Goal: Task Accomplishment & Management: Complete application form

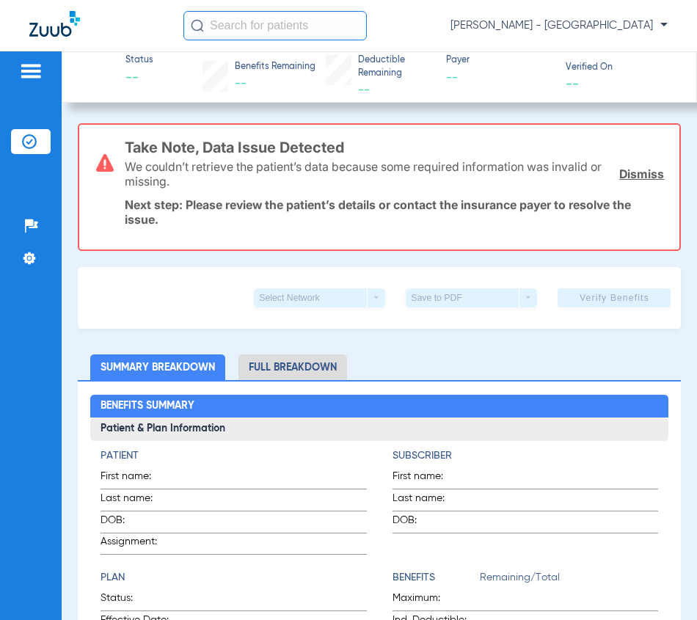
click at [265, 26] on input "text" at bounding box center [274, 25] width 183 height 29
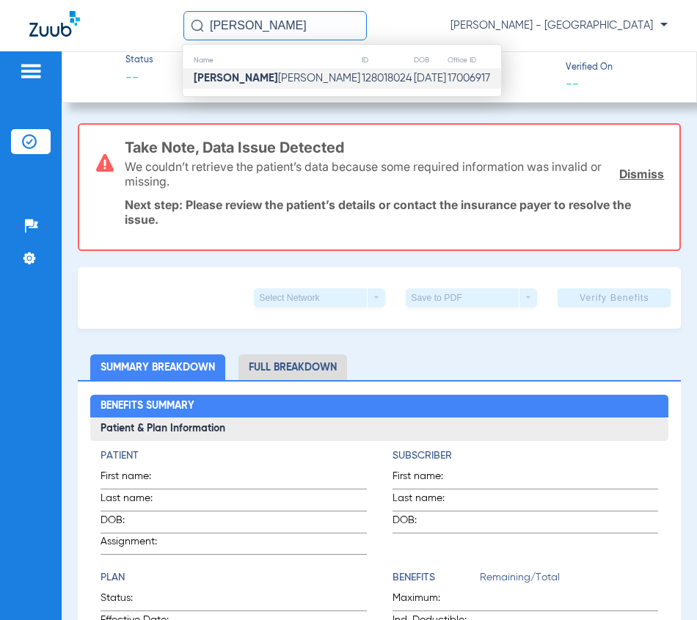
type input "[PERSON_NAME]"
click at [413, 70] on td "[DATE]" at bounding box center [430, 78] width 34 height 21
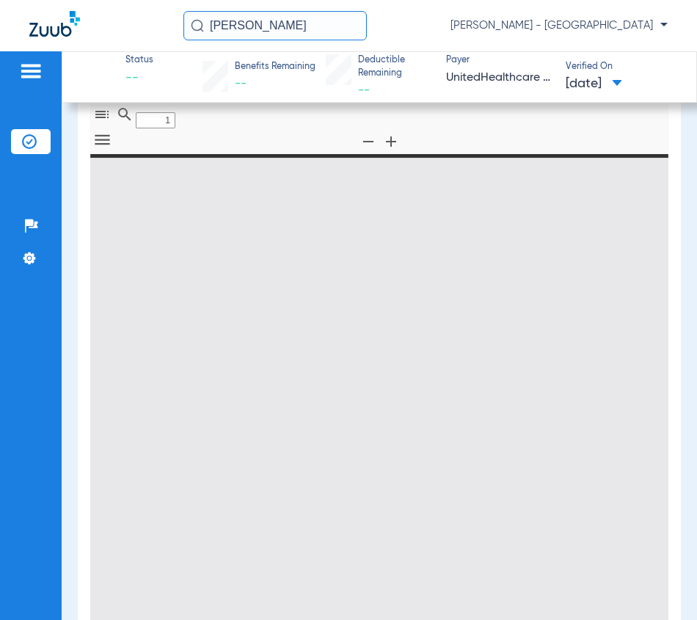
type input "0"
select select "page-width"
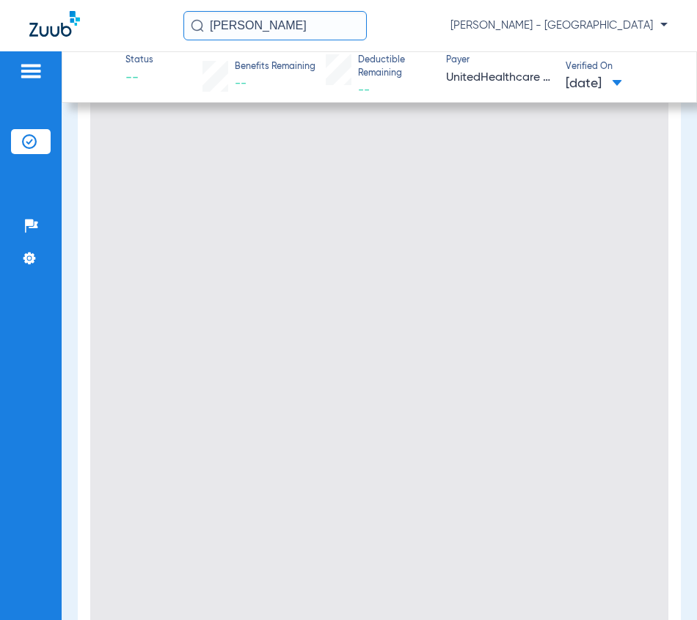
scroll to position [220, 0]
type input "1"
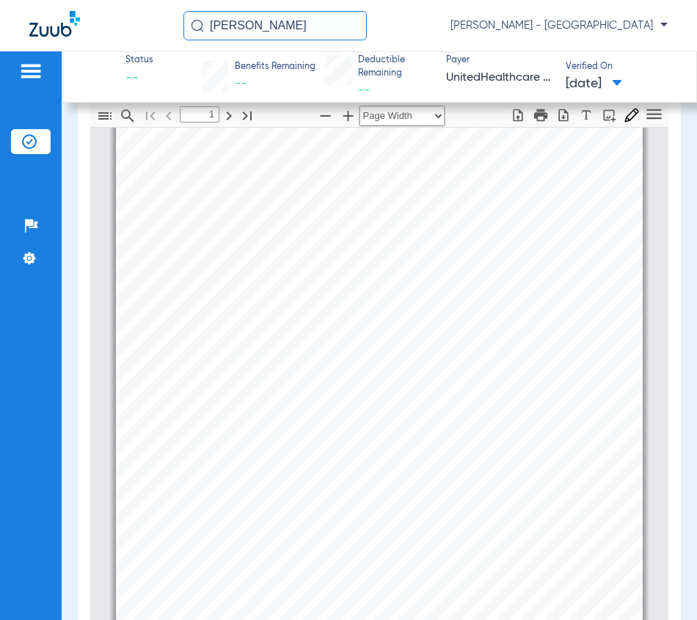
scroll to position [147, 0]
drag, startPoint x: 301, startPoint y: 33, endPoint x: -81, endPoint y: 32, distance: 382.3
click at [0, 32] on html "[PERSON_NAME] [PERSON_NAME] - South Tucson Patients Insurance Verification Setu…" at bounding box center [348, 310] width 697 height 620
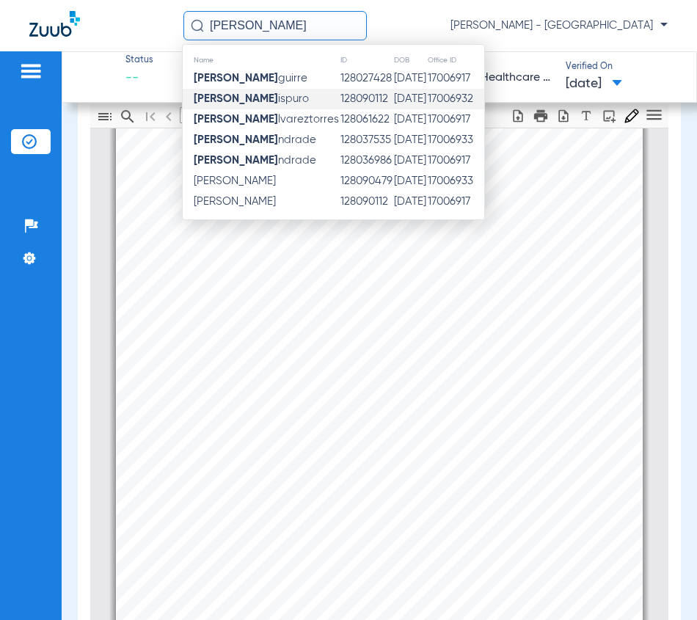
type input "[PERSON_NAME]"
click at [263, 103] on span "[PERSON_NAME]" at bounding box center [251, 98] width 115 height 11
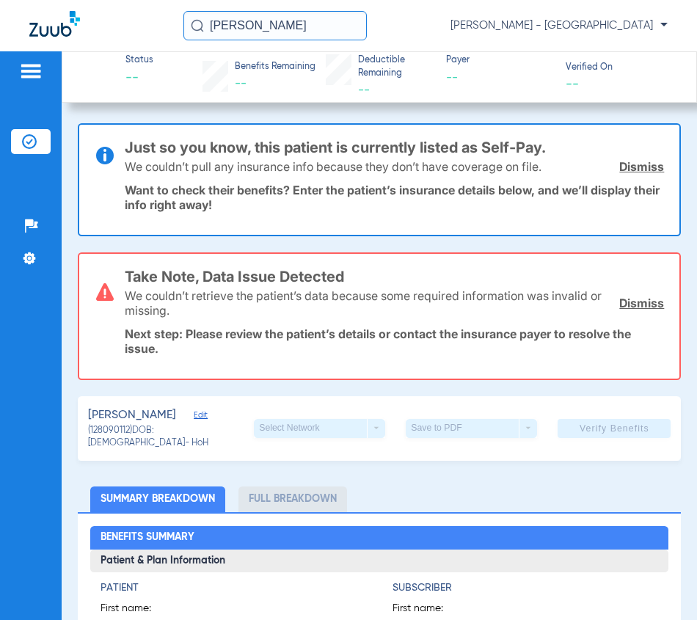
click at [619, 169] on link "Dismiss" at bounding box center [641, 166] width 45 height 15
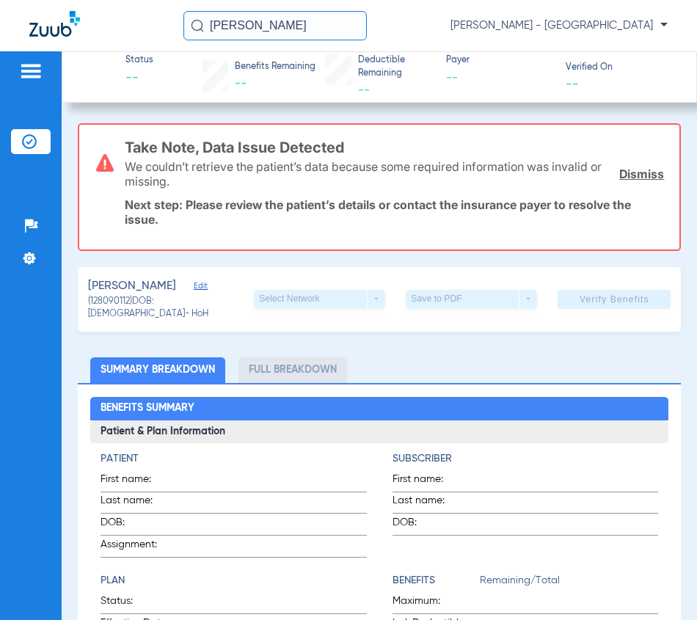
click at [619, 169] on link "Dismiss" at bounding box center [641, 174] width 45 height 15
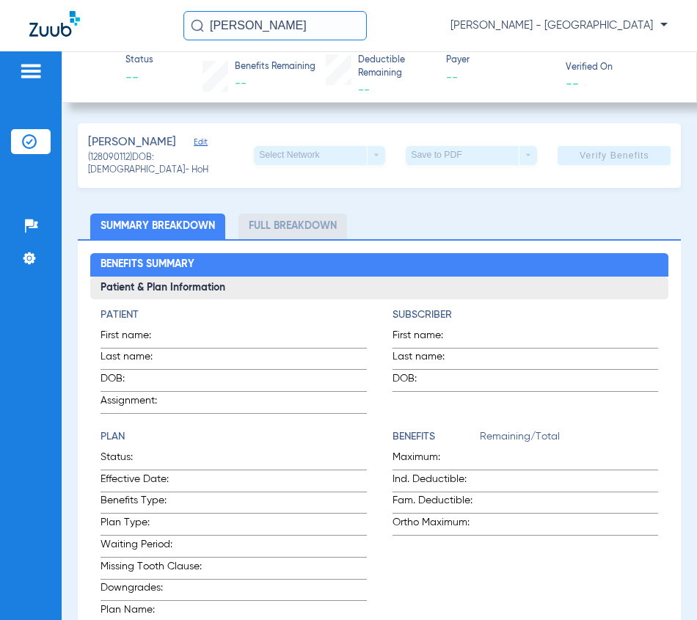
click at [197, 147] on span "Edit" at bounding box center [200, 144] width 13 height 14
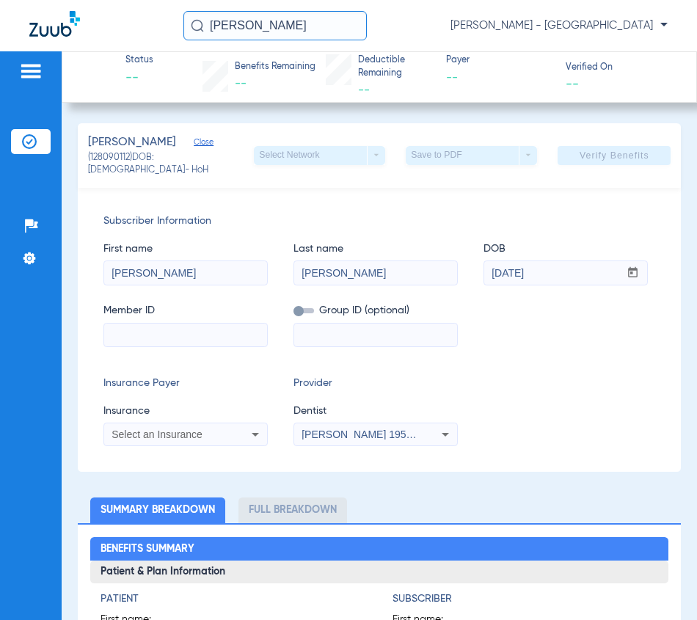
click at [181, 341] on input at bounding box center [185, 335] width 163 height 23
type input "30058521"
click at [179, 429] on span "Select an Insurance" at bounding box center [157, 435] width 91 height 12
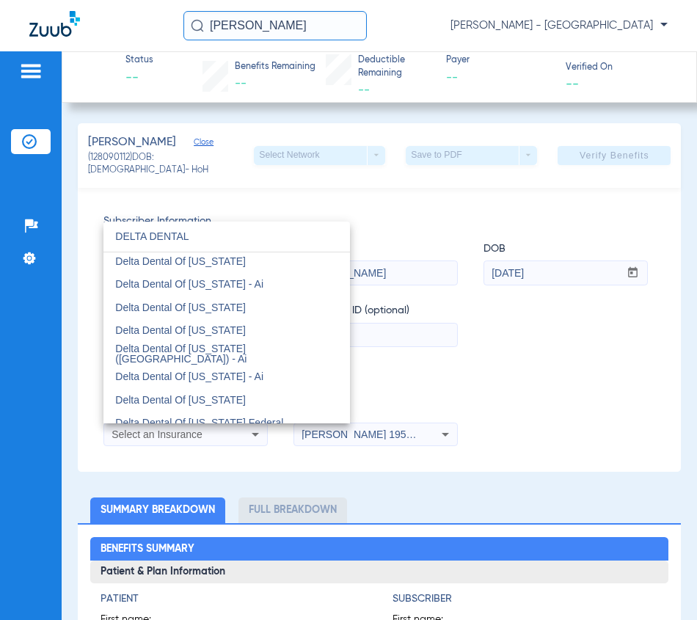
scroll to position [367, 0]
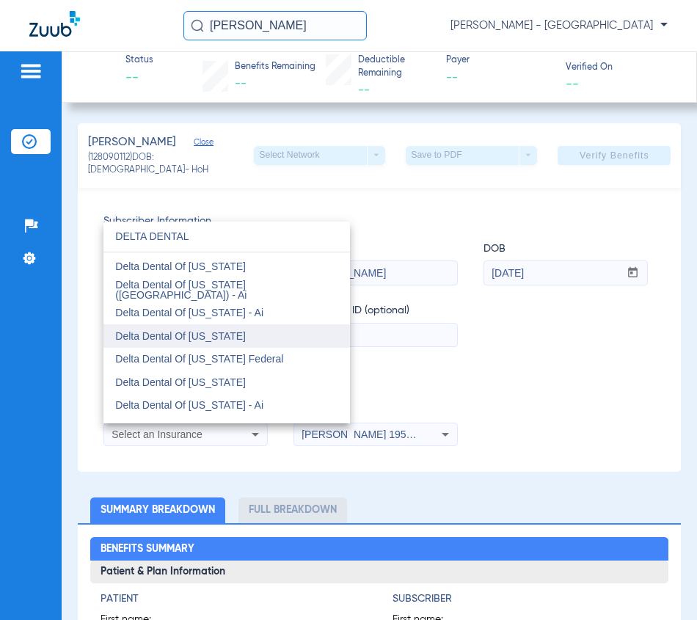
type input "DELTA DENTAL"
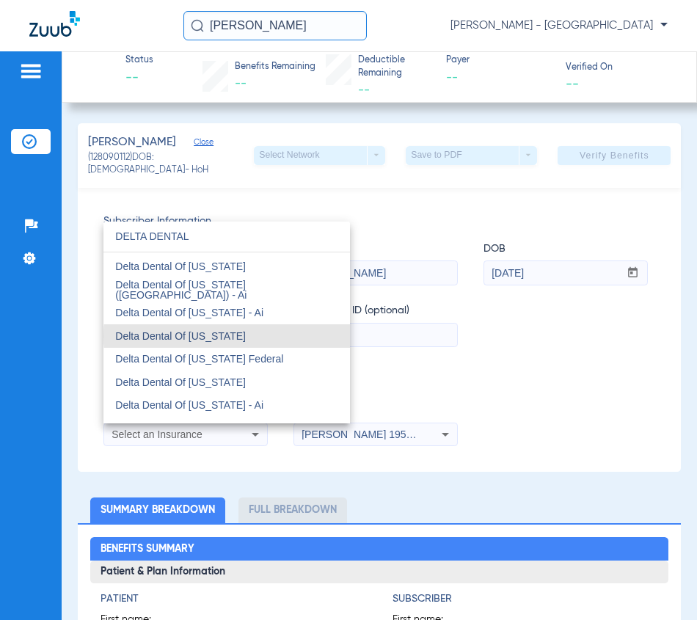
click at [251, 342] on mat-option "Delta Dental Of [US_STATE]" at bounding box center [226, 335] width 247 height 23
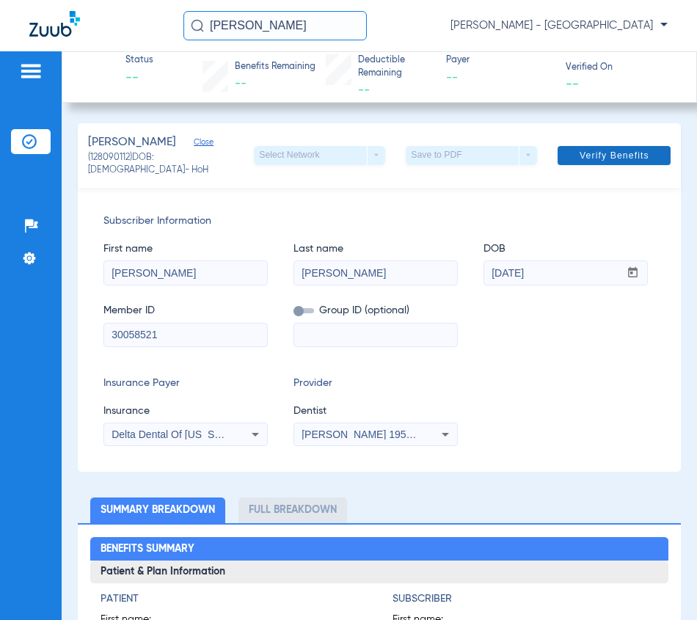
click at [627, 150] on span "Verify Benefits" at bounding box center [615, 156] width 70 height 12
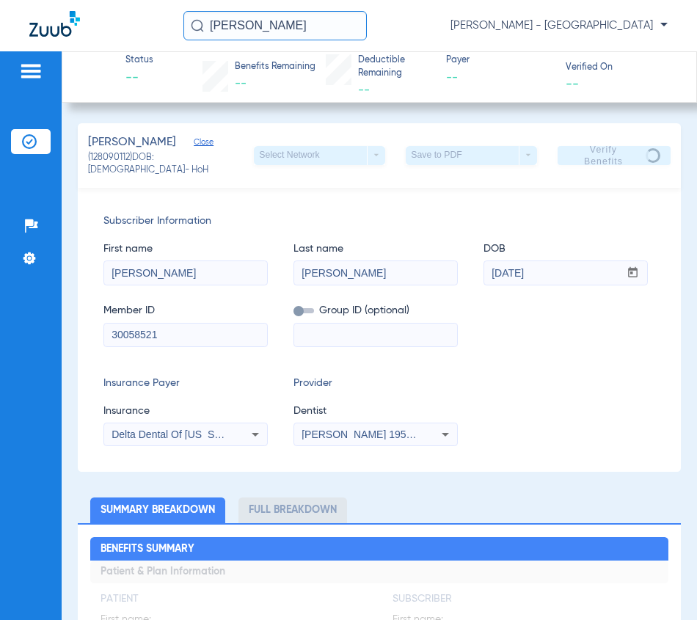
click at [121, 11] on div "[PERSON_NAME] A [PERSON_NAME] - [GEOGRAPHIC_DATA]" at bounding box center [348, 25] width 697 height 51
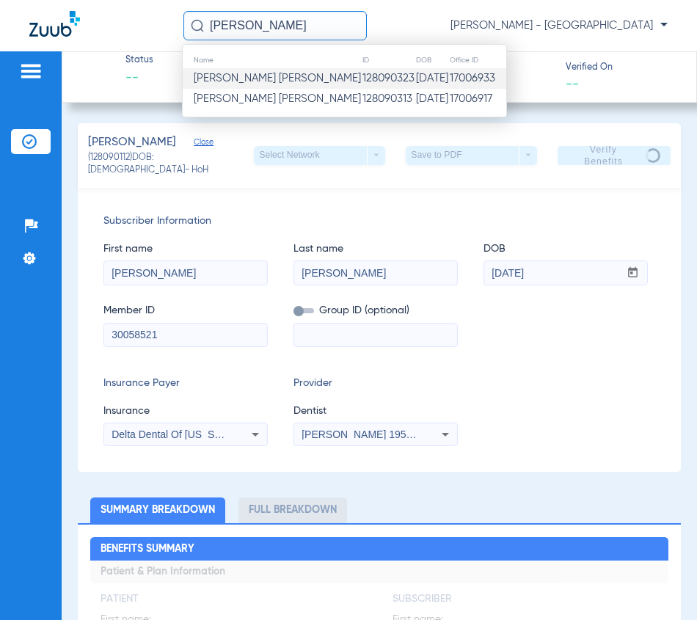
type input "[PERSON_NAME]"
click at [362, 87] on td "128090323" at bounding box center [389, 78] width 54 height 21
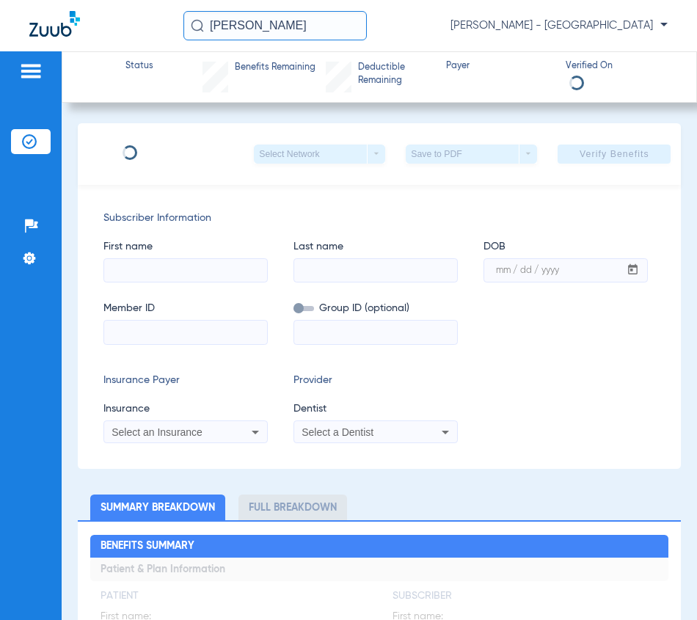
type input "[PERSON_NAME]"
type input "[DATE]"
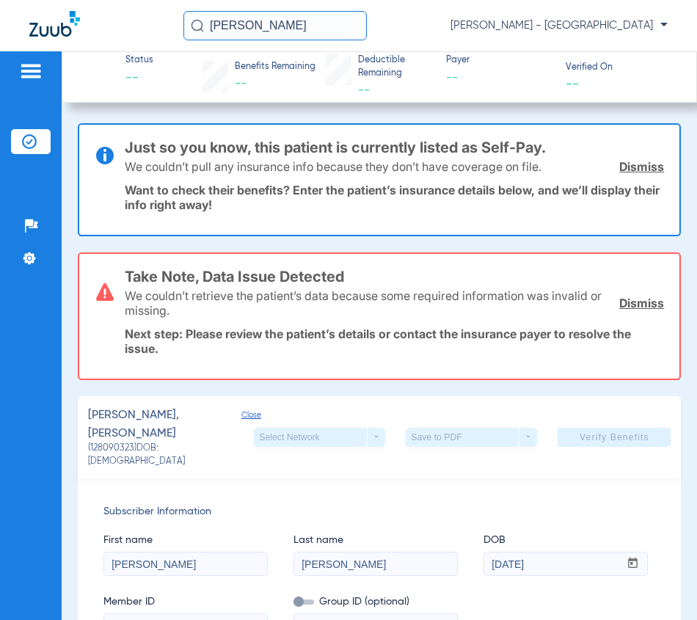
click at [321, 25] on input "[PERSON_NAME]" at bounding box center [274, 25] width 183 height 29
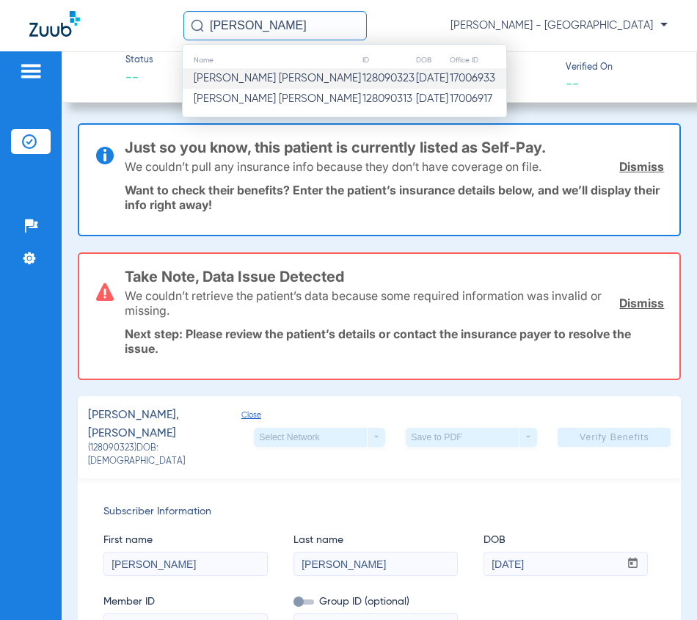
click at [362, 105] on td "128090313" at bounding box center [389, 99] width 54 height 21
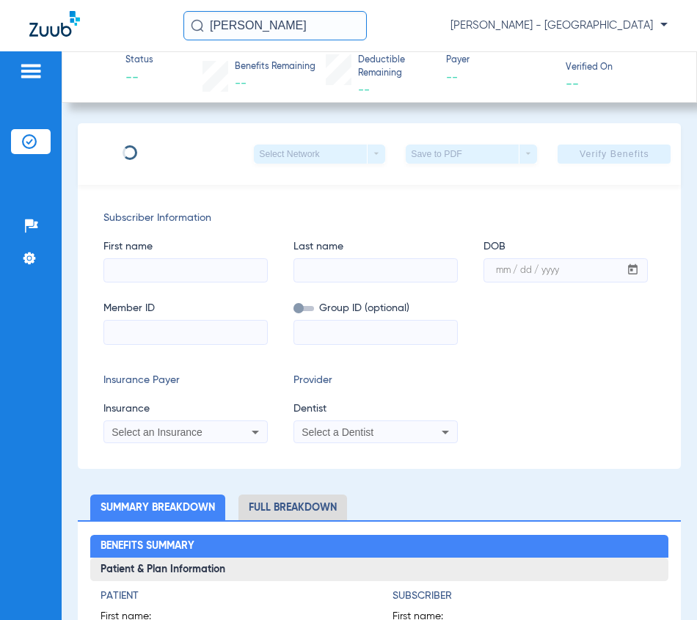
type input "[PERSON_NAME]"
type input "[DATE]"
type input "24772250291"
type input "0196747"
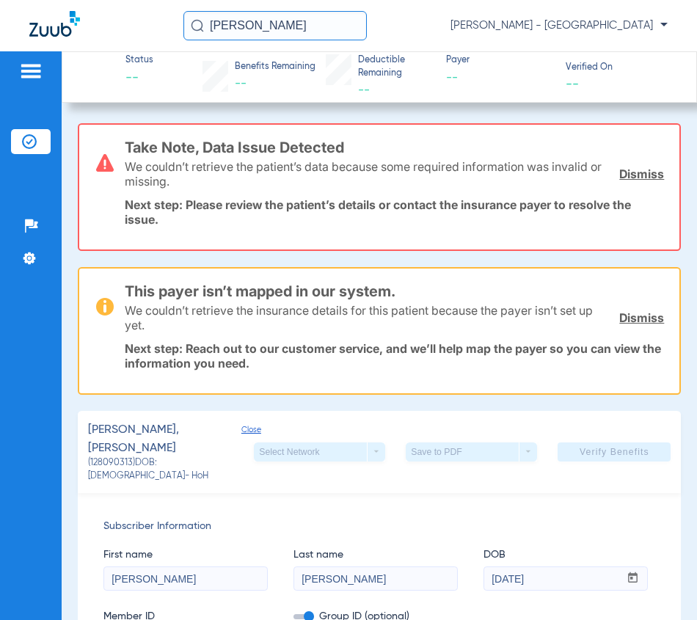
click at [320, 26] on input "[PERSON_NAME]" at bounding box center [274, 25] width 183 height 29
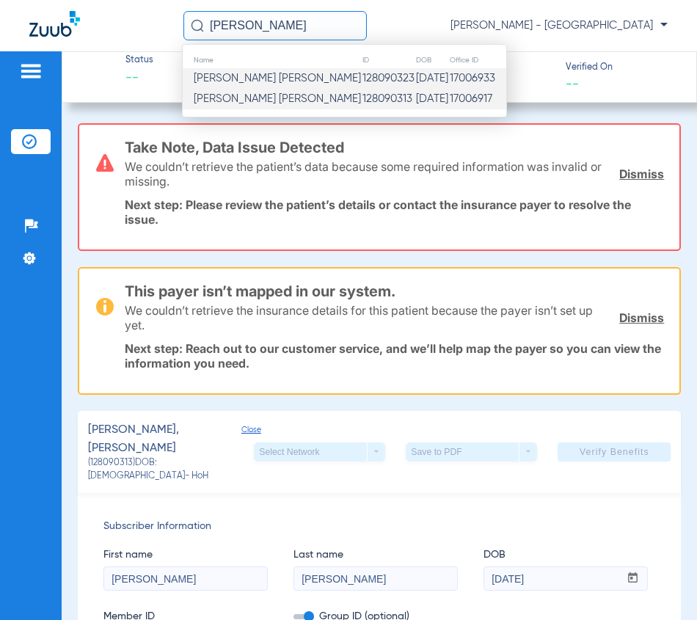
click at [362, 79] on td "128090323" at bounding box center [389, 78] width 54 height 21
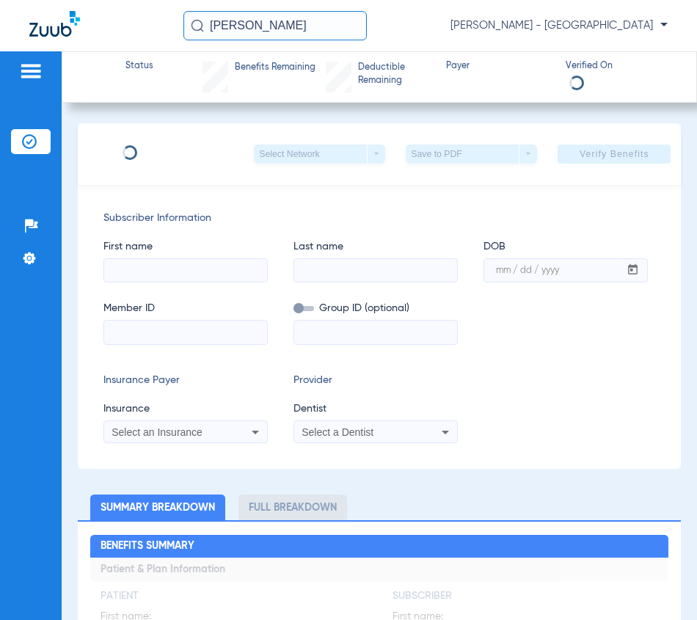
type input "[PERSON_NAME]"
type input "[DATE]"
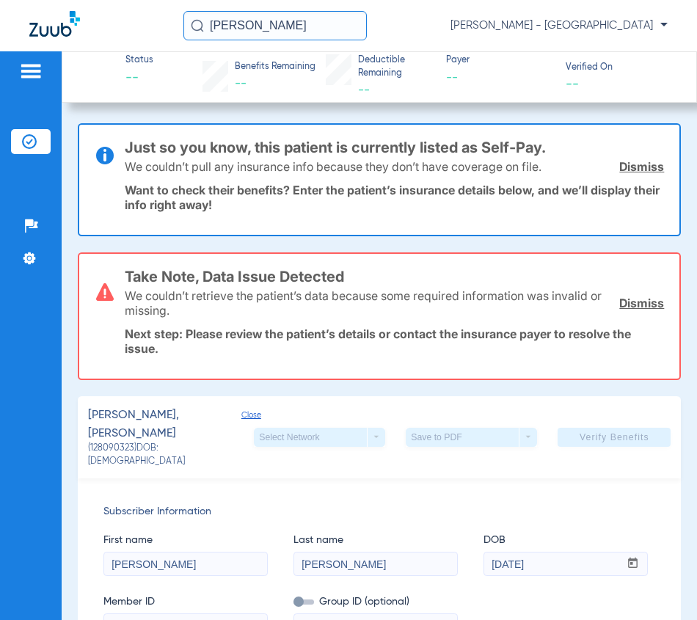
drag, startPoint x: 335, startPoint y: 29, endPoint x: 75, endPoint y: 11, distance: 260.4
click at [178, 27] on div "[PERSON_NAME] [PERSON_NAME] - [GEOGRAPHIC_DATA]" at bounding box center [348, 25] width 697 height 51
drag, startPoint x: 75, startPoint y: 11, endPoint x: 309, endPoint y: 10, distance: 234.1
click at [309, 10] on div "[PERSON_NAME] [PERSON_NAME] - [GEOGRAPHIC_DATA]" at bounding box center [348, 25] width 697 height 51
drag, startPoint x: 310, startPoint y: 21, endPoint x: 123, endPoint y: 19, distance: 187.9
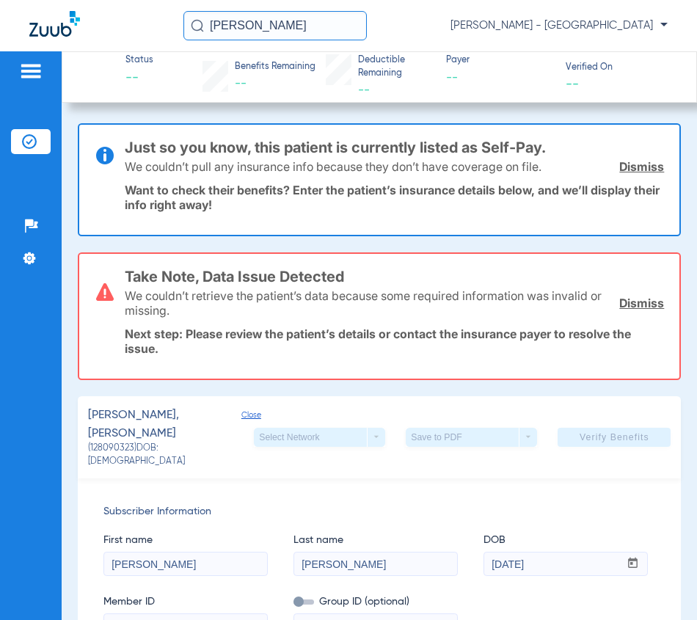
click at [125, 21] on div "[PERSON_NAME] [PERSON_NAME] - [GEOGRAPHIC_DATA]" at bounding box center [348, 25] width 697 height 51
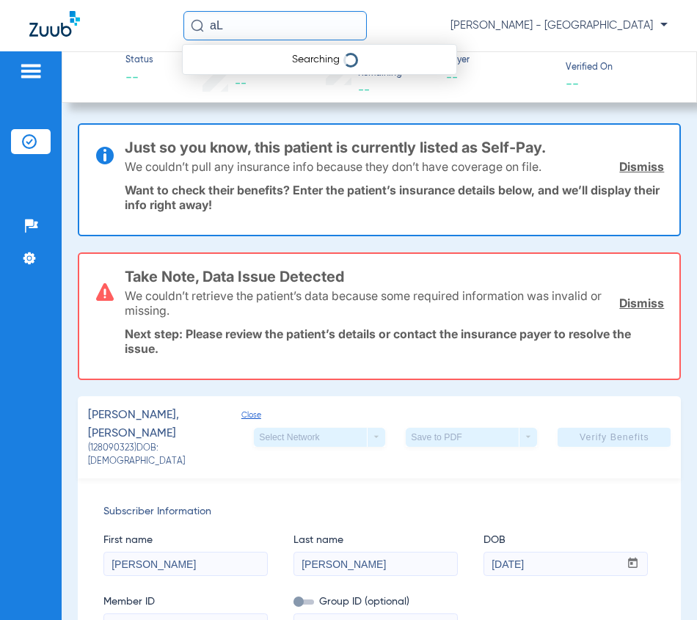
type input "a"
type input "A"
type input "M"
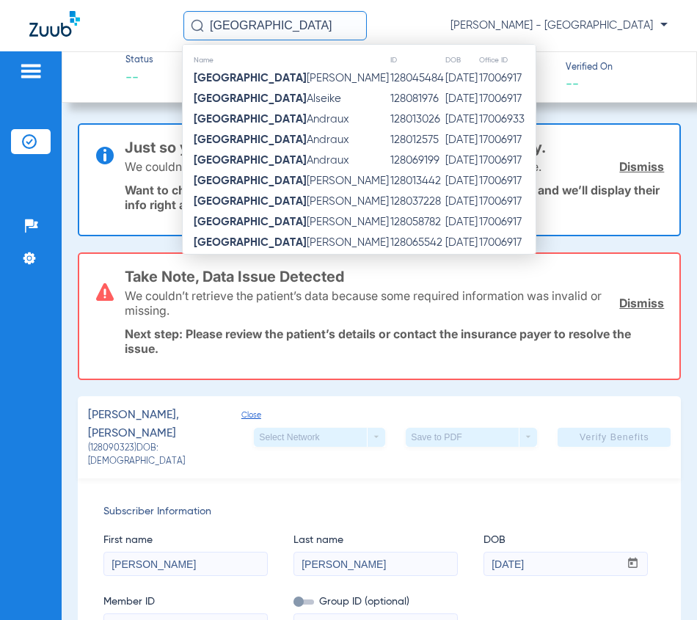
click at [312, 29] on input "[GEOGRAPHIC_DATA]" at bounding box center [274, 25] width 183 height 29
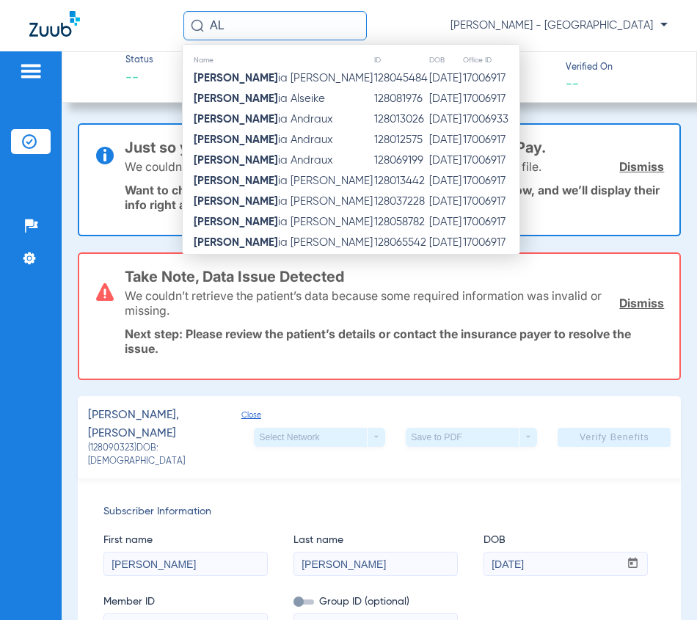
type input "A"
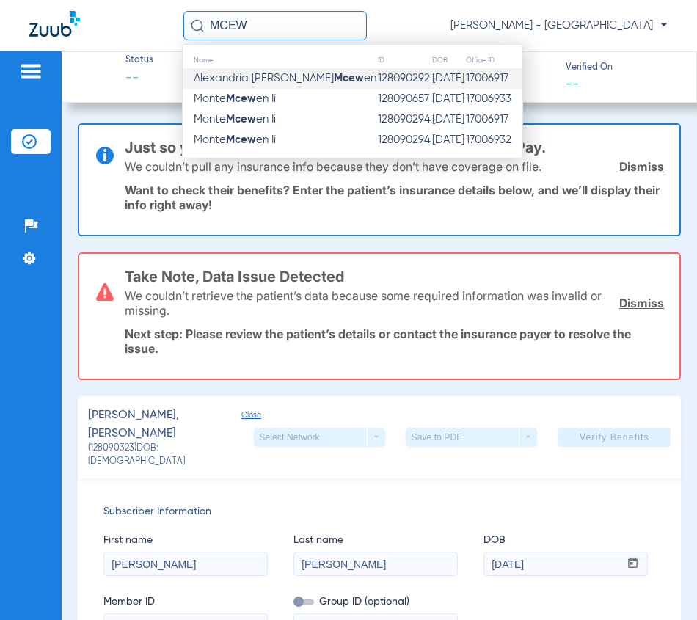
type input "MCEW"
click at [377, 81] on td "128090292" at bounding box center [404, 78] width 54 height 21
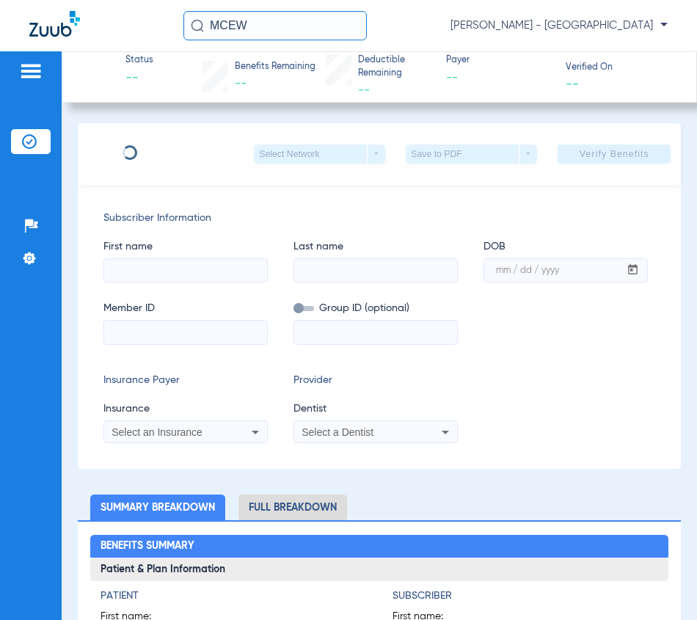
type input "Alexandria [PERSON_NAME]"
type input "[PERSON_NAME]"
type input "[DATE]"
type input "NEI801054780"
type input "P13346"
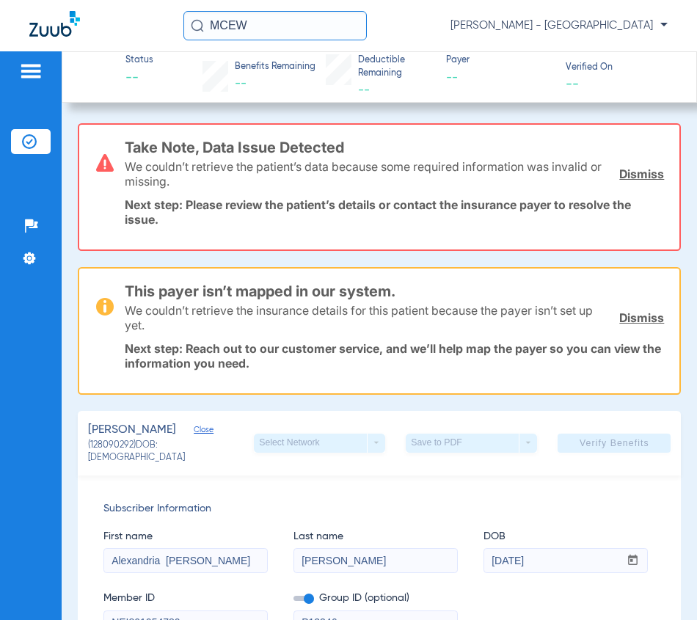
drag, startPoint x: 292, startPoint y: 34, endPoint x: 5, endPoint y: 75, distance: 289.7
click at [5, 75] on app-portal-wrapper "MCEW [PERSON_NAME] - South Tucson Patients Insurance Verification Setup Help Ce…" at bounding box center [348, 335] width 697 height 671
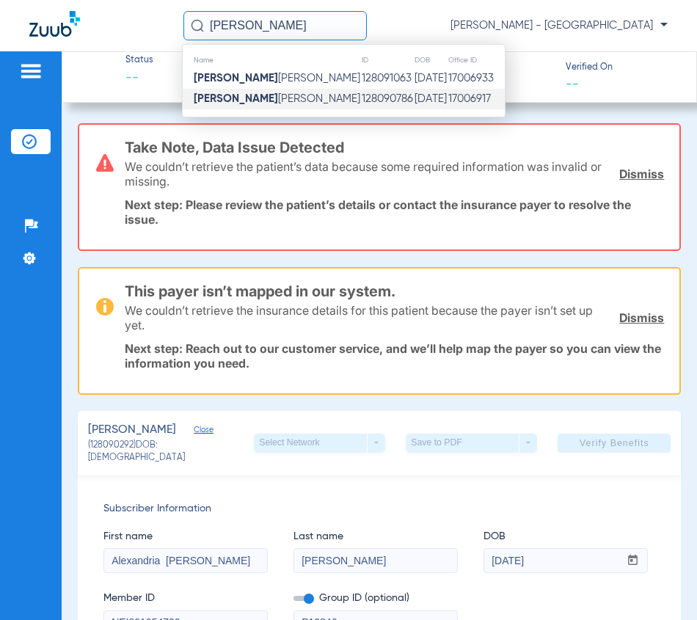
type input "[PERSON_NAME]"
click at [414, 92] on td "[DATE]" at bounding box center [431, 99] width 34 height 21
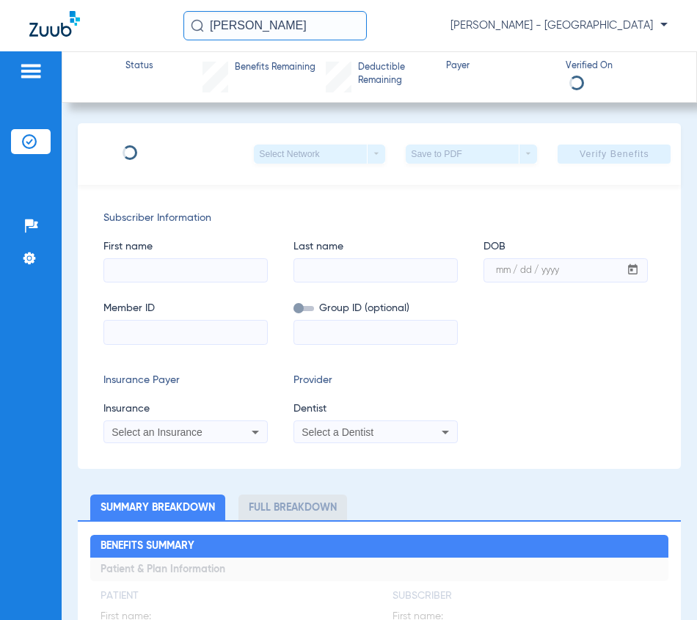
type input "[PERSON_NAME]"
type input "[DATE]"
type input "115869086201"
type input "1843814711"
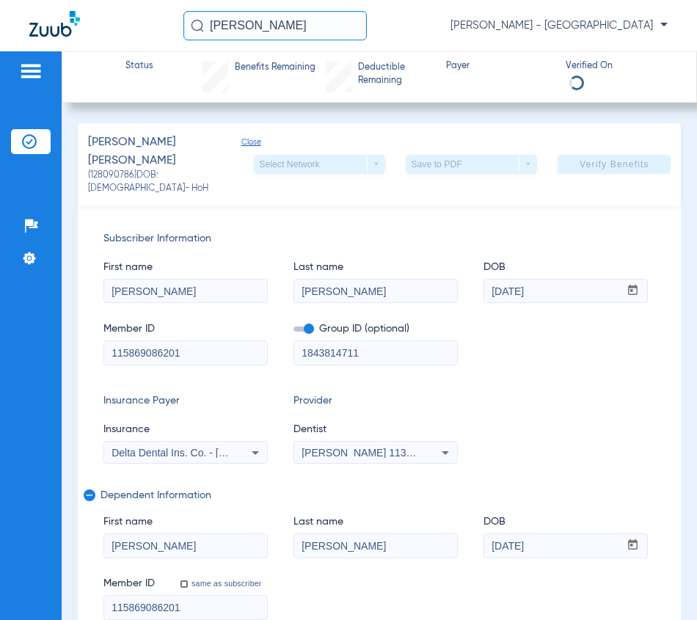
click at [241, 149] on span "Close" at bounding box center [247, 153] width 13 height 32
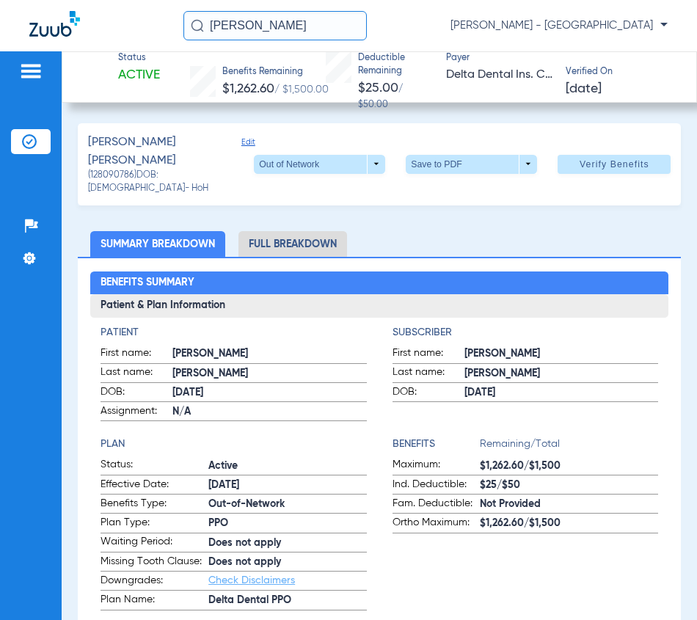
drag, startPoint x: 300, startPoint y: 22, endPoint x: 129, endPoint y: 29, distance: 171.1
click at [131, 29] on div "[PERSON_NAME] [PERSON_NAME] - [GEOGRAPHIC_DATA]" at bounding box center [348, 25] width 697 height 51
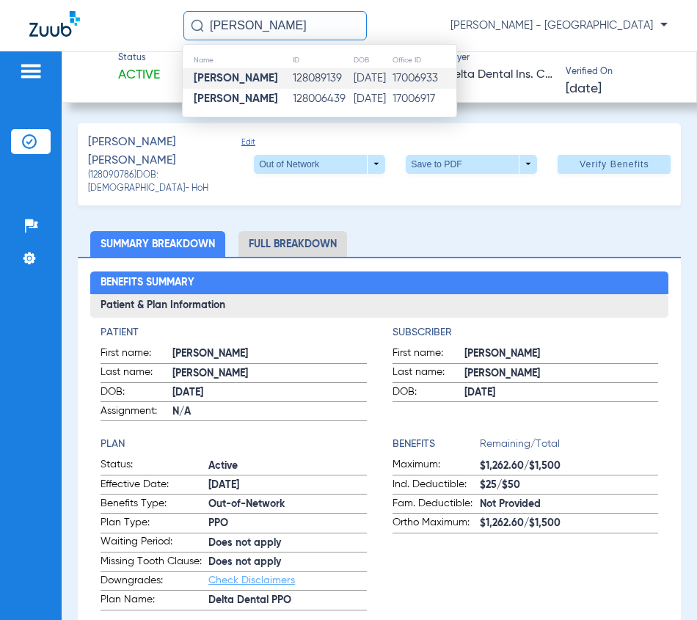
type input "[PERSON_NAME]"
click at [362, 76] on td "[DATE]" at bounding box center [372, 78] width 38 height 21
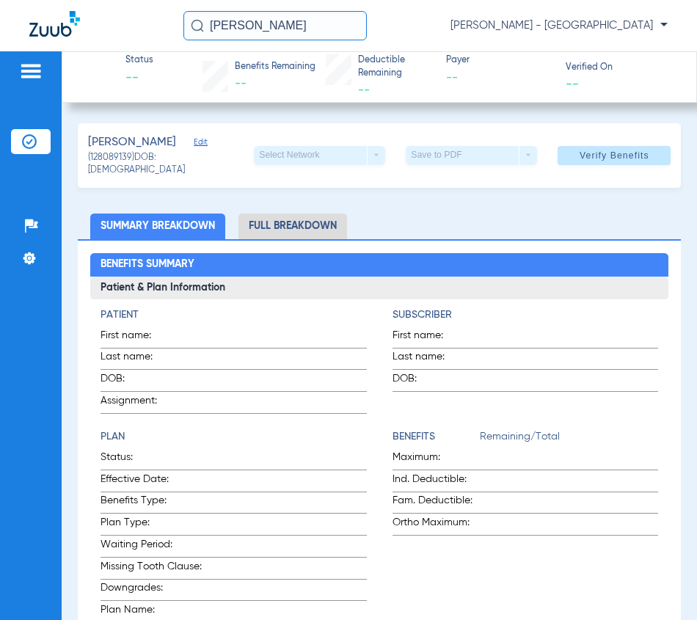
click at [249, 123] on div "Status -- Benefits Remaining -- Deductible Remaining -- Payer -- Verified On --…" at bounding box center [379, 335] width 635 height 569
click at [308, 22] on input "[PERSON_NAME]" at bounding box center [274, 25] width 183 height 29
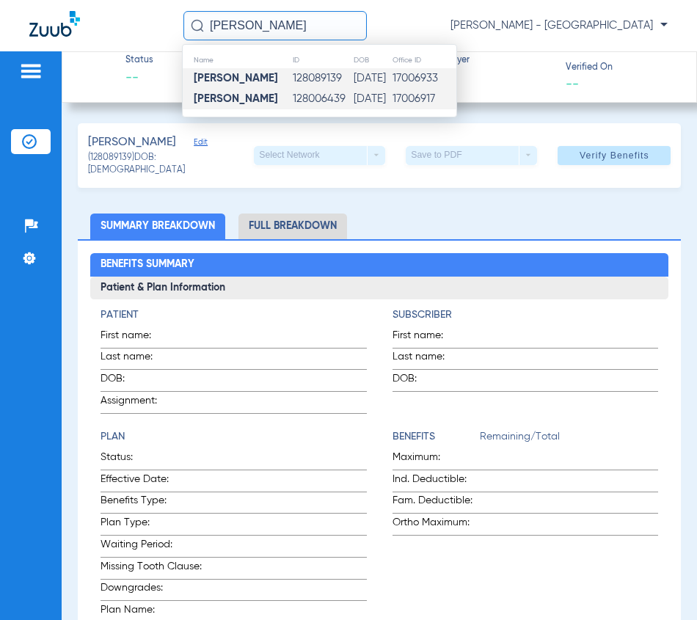
click at [292, 99] on td "128006439" at bounding box center [323, 99] width 62 height 21
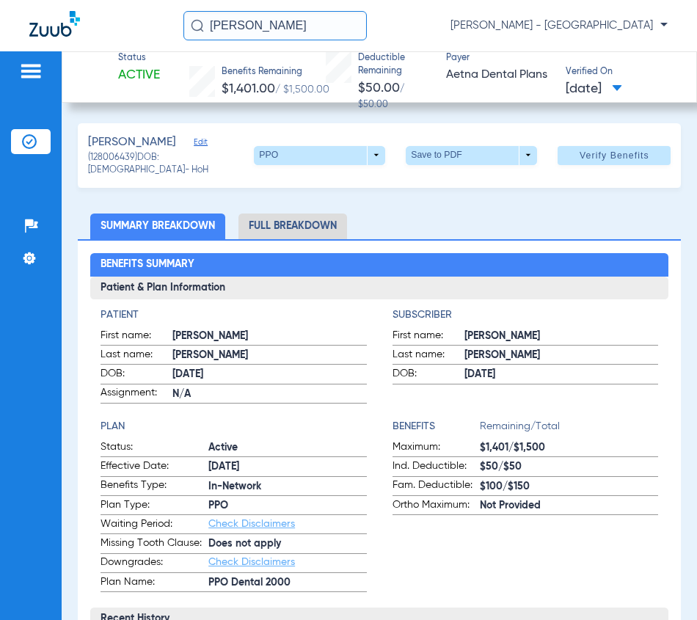
drag, startPoint x: 335, startPoint y: 31, endPoint x: 26, endPoint y: 7, distance: 310.6
click at [26, 7] on div "[PERSON_NAME] [PERSON_NAME] - [GEOGRAPHIC_DATA]" at bounding box center [348, 25] width 697 height 51
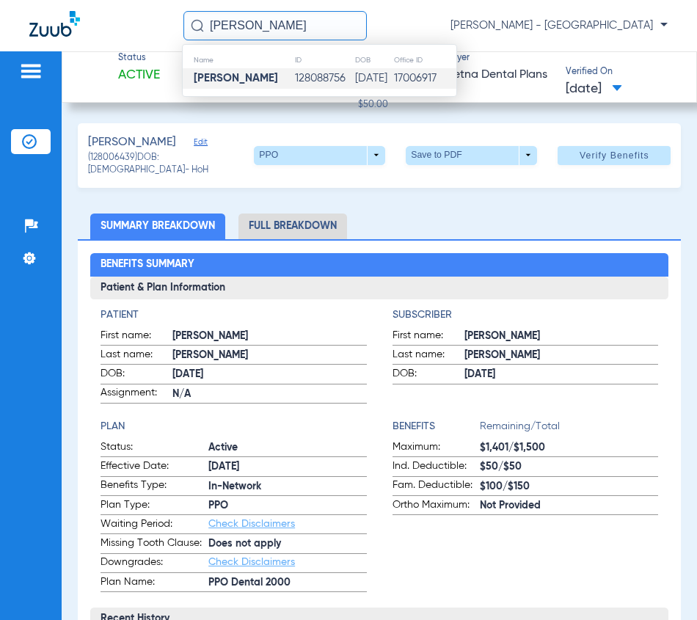
type input "[PERSON_NAME]"
click at [310, 76] on td "128088756" at bounding box center [324, 78] width 60 height 21
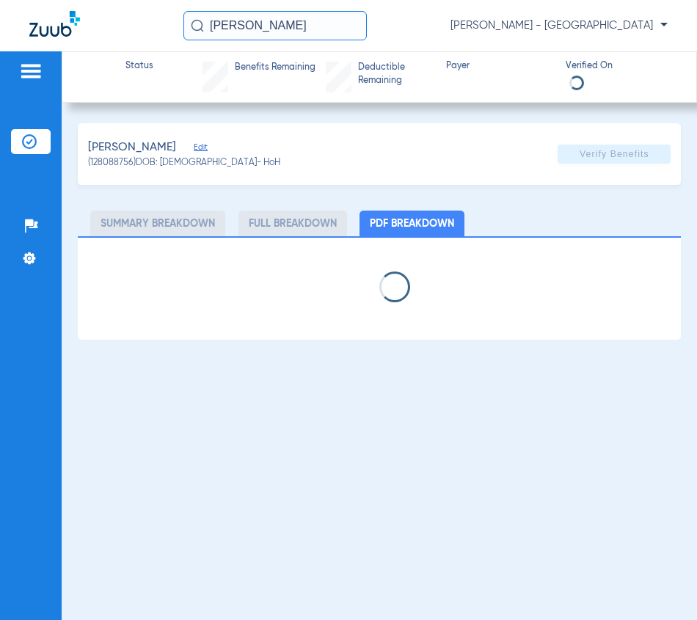
select select "page-width"
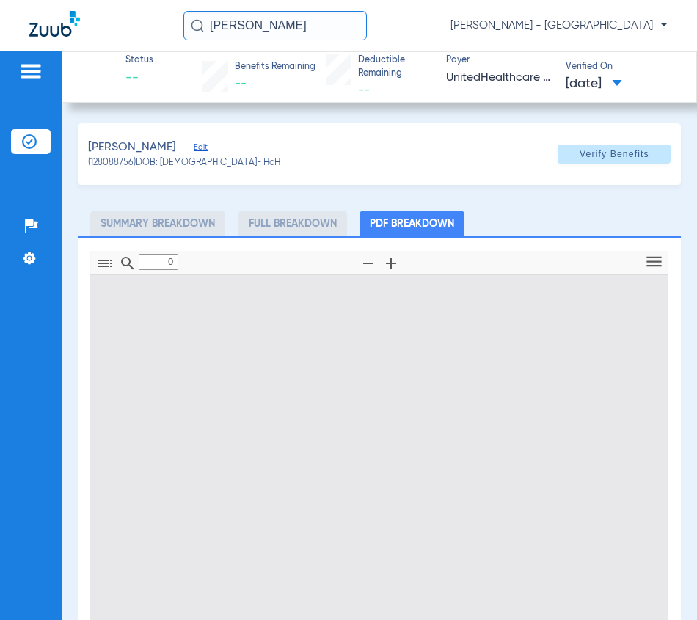
type input "1"
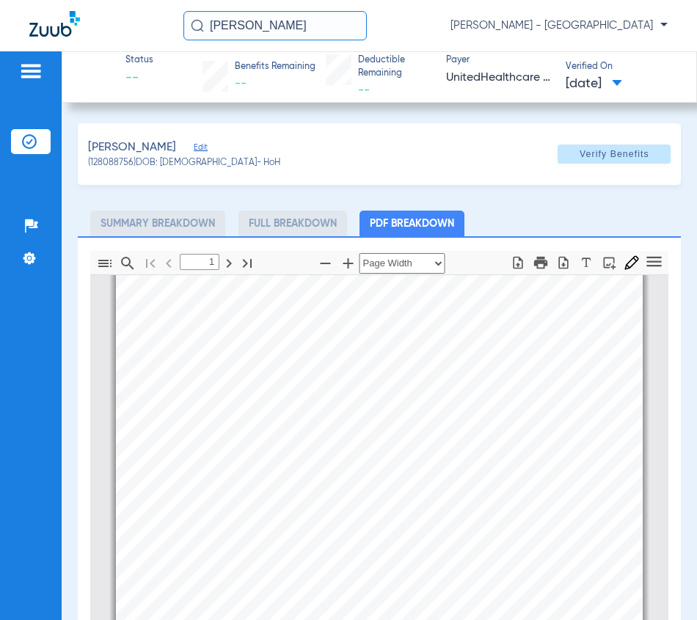
scroll to position [73, 0]
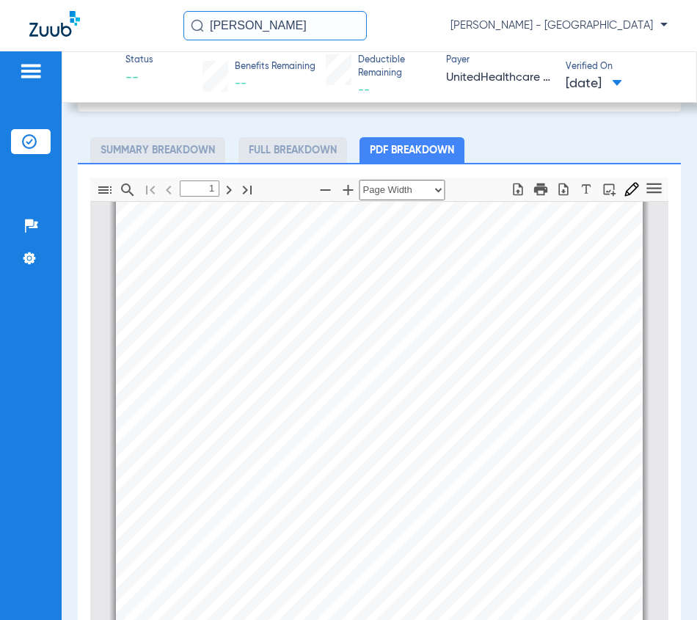
click at [358, 34] on input "[PERSON_NAME]" at bounding box center [274, 25] width 183 height 29
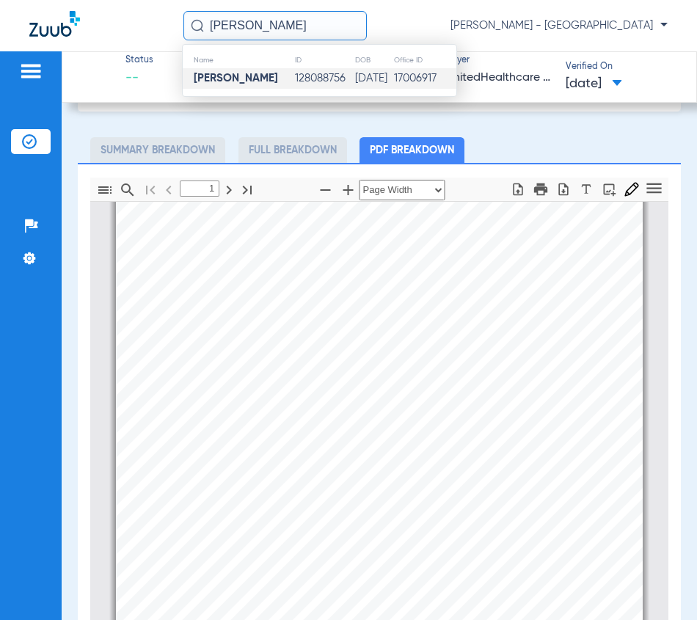
click at [357, 34] on input "[PERSON_NAME]" at bounding box center [274, 25] width 183 height 29
click at [146, 133] on div "[PERSON_NAME] (128088756) DOB: [DEMOGRAPHIC_DATA] - HoH Verify Benefits Subscri…" at bounding box center [380, 430] width 604 height 760
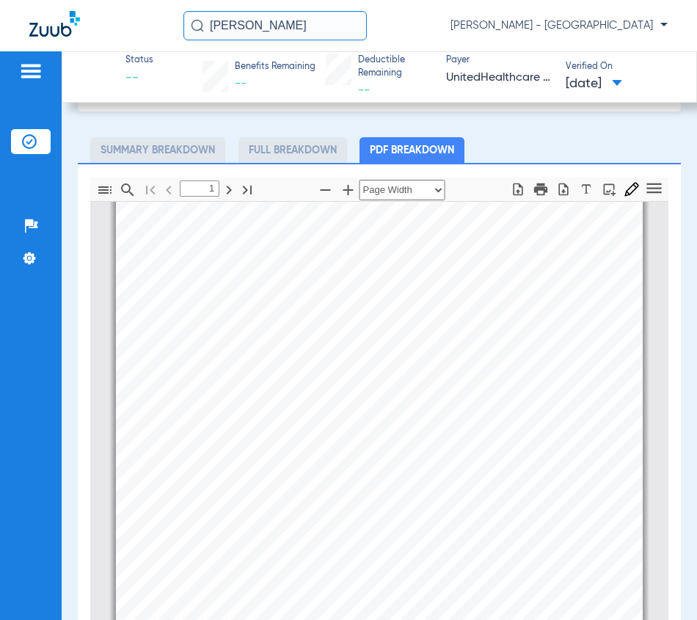
drag, startPoint x: 329, startPoint y: 29, endPoint x: 1, endPoint y: 65, distance: 329.9
click at [43, 58] on app-portal-wrapper "[PERSON_NAME] [PERSON_NAME] - [GEOGRAPHIC_DATA] Patients Insurance Verification…" at bounding box center [348, 335] width 697 height 671
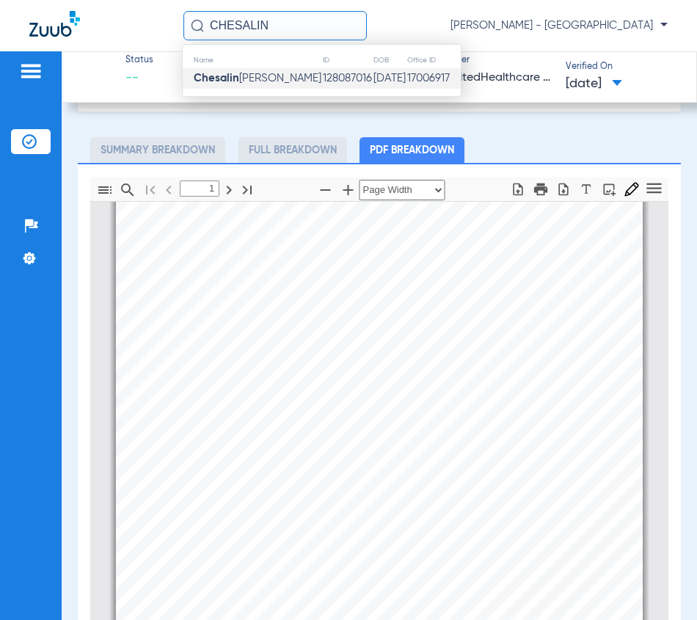
type input "CHESALIN"
click at [252, 73] on span "[PERSON_NAME]" at bounding box center [258, 78] width 128 height 11
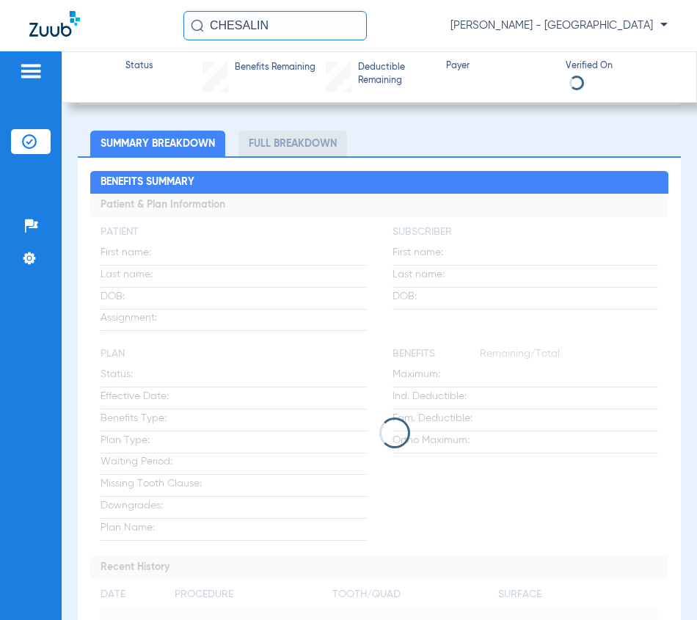
scroll to position [73, 0]
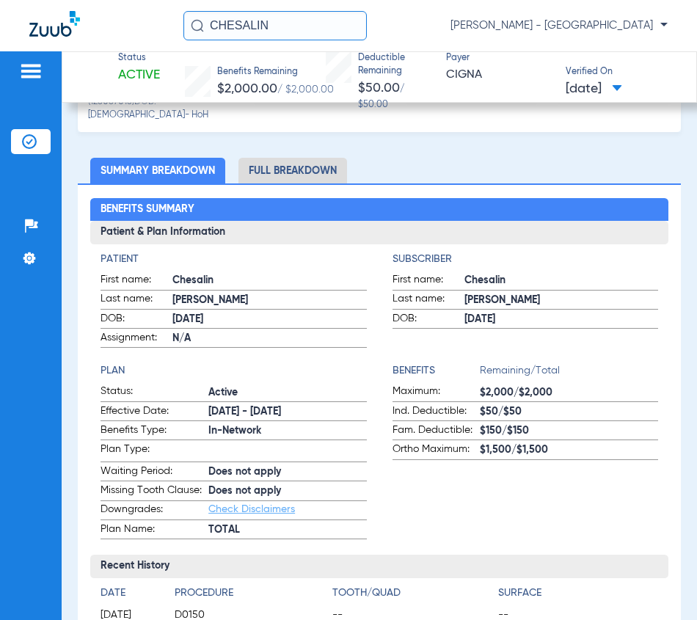
drag, startPoint x: 316, startPoint y: 32, endPoint x: -40, endPoint y: 32, distance: 356.6
click at [0, 32] on html "CHESALIN [PERSON_NAME] - South Tucson Patients Insurance Verification Setup Hel…" at bounding box center [348, 310] width 697 height 620
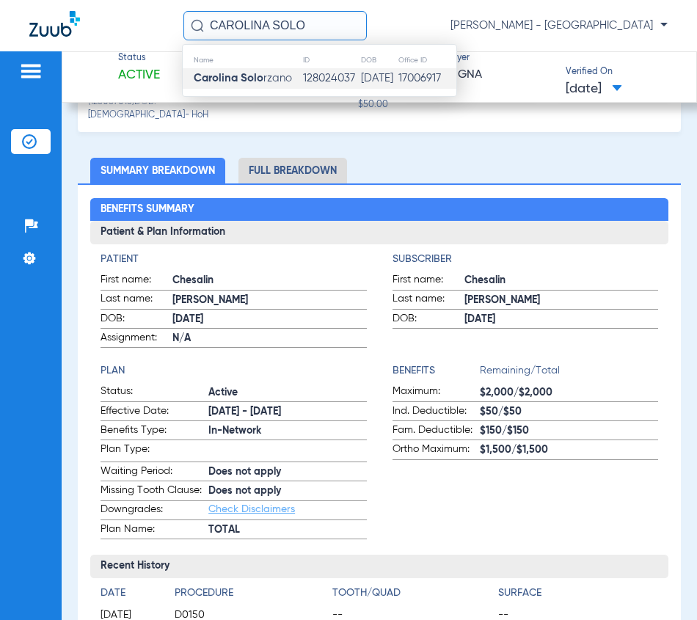
type input "CAROLINA SOLO"
click at [263, 79] on span "Carolina Solo rzano" at bounding box center [243, 78] width 98 height 11
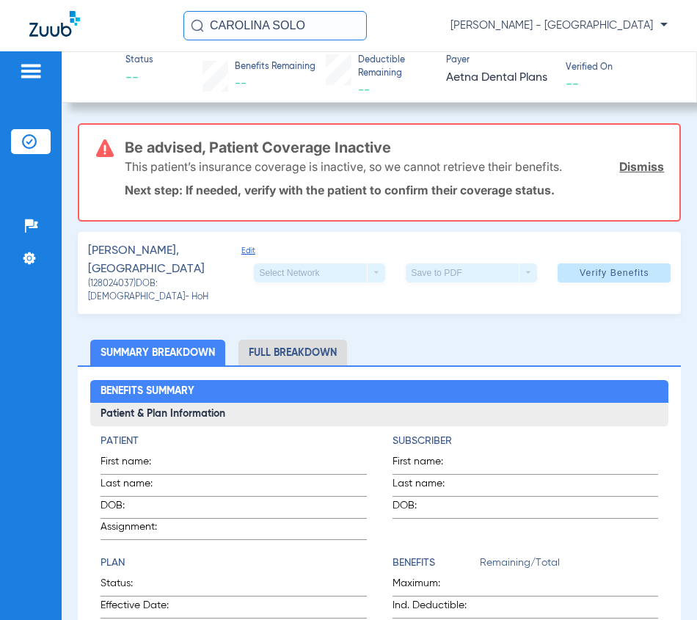
drag, startPoint x: 316, startPoint y: 37, endPoint x: 184, endPoint y: 35, distance: 132.1
click at [195, 37] on input "CAROLINA SOLO" at bounding box center [274, 25] width 183 height 29
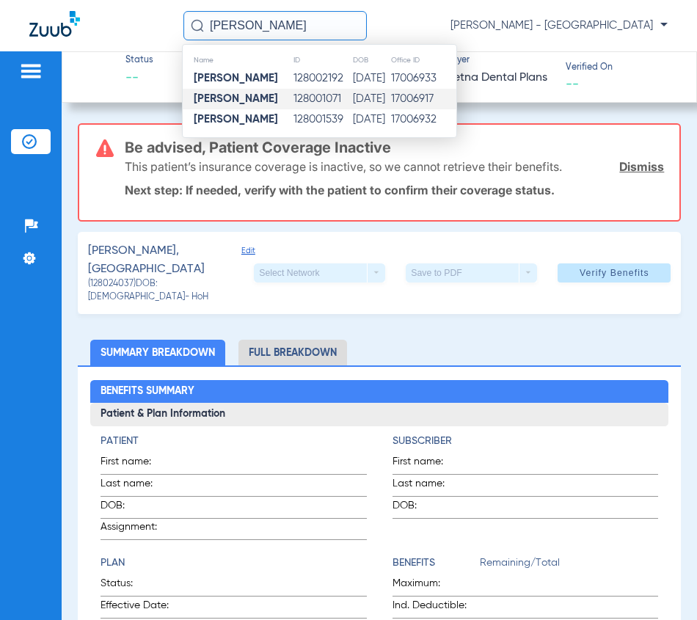
type input "[PERSON_NAME]"
click at [299, 98] on td "128001071" at bounding box center [322, 99] width 59 height 21
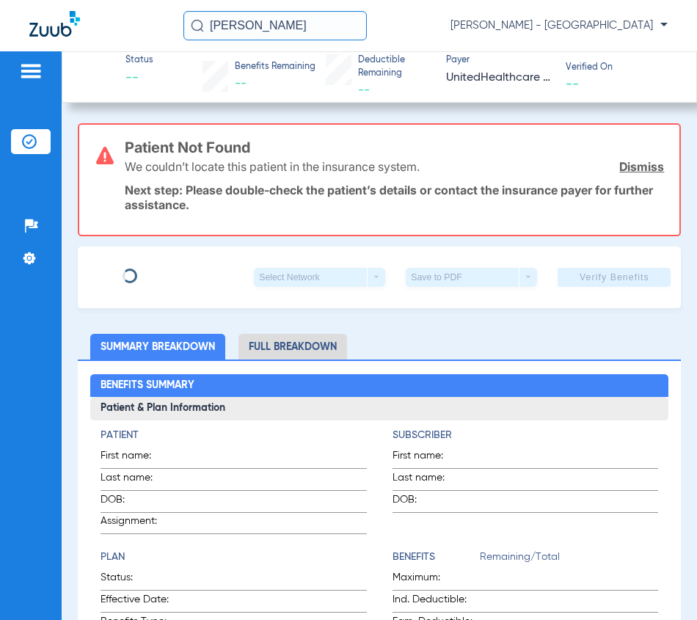
type input "[PERSON_NAME]"
type input "Aguas"
type input "[DATE]"
type input "A62461308"
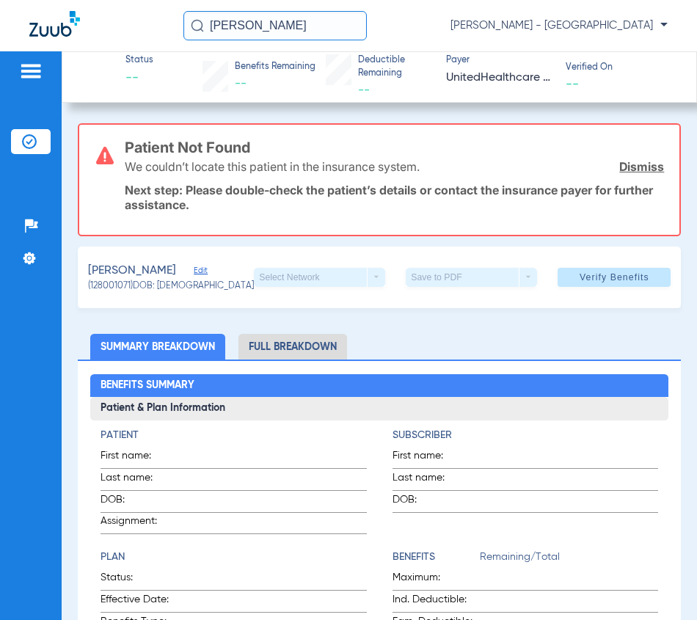
click at [194, 276] on span "Edit" at bounding box center [200, 273] width 13 height 14
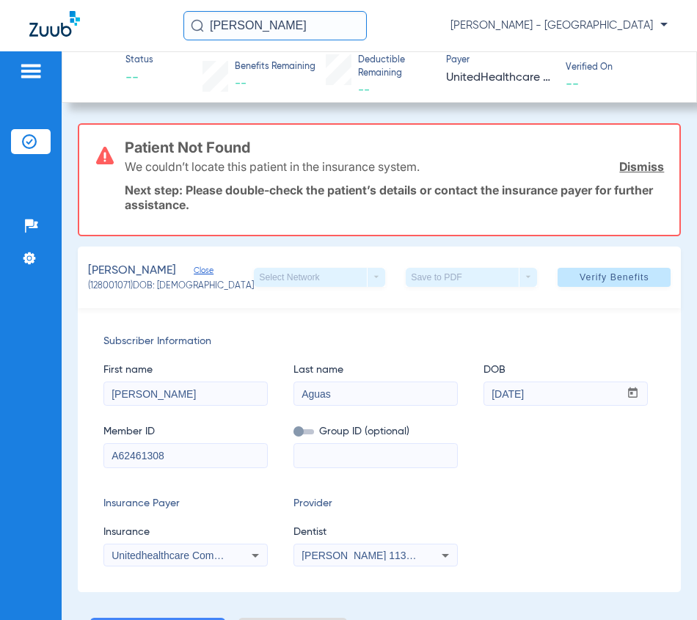
click at [194, 274] on span "Close" at bounding box center [200, 273] width 13 height 14
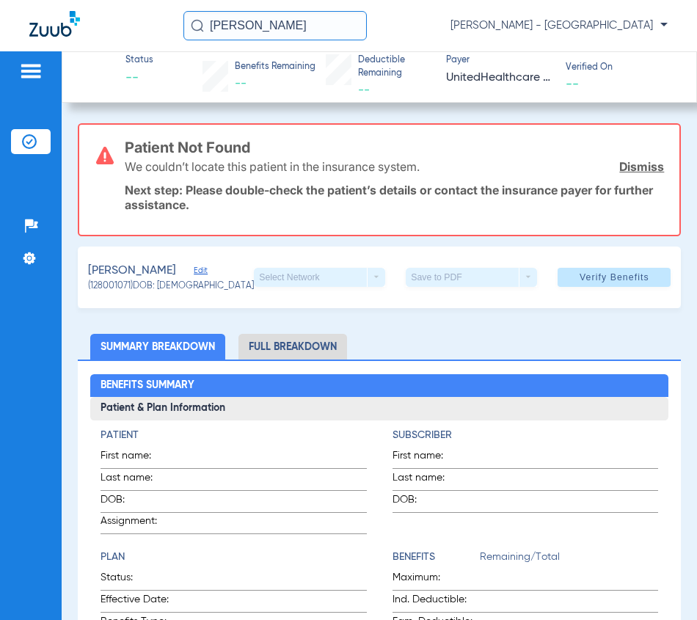
click at [642, 167] on link "Dismiss" at bounding box center [641, 166] width 45 height 15
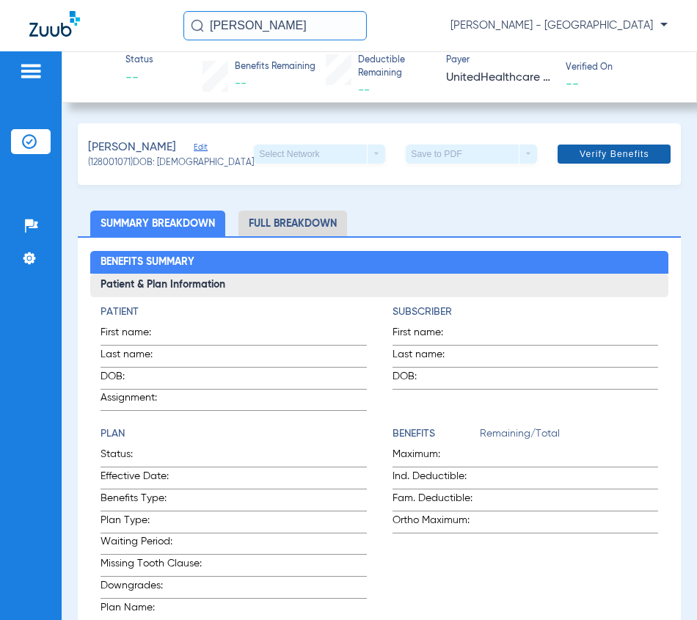
click at [585, 161] on span at bounding box center [614, 153] width 113 height 35
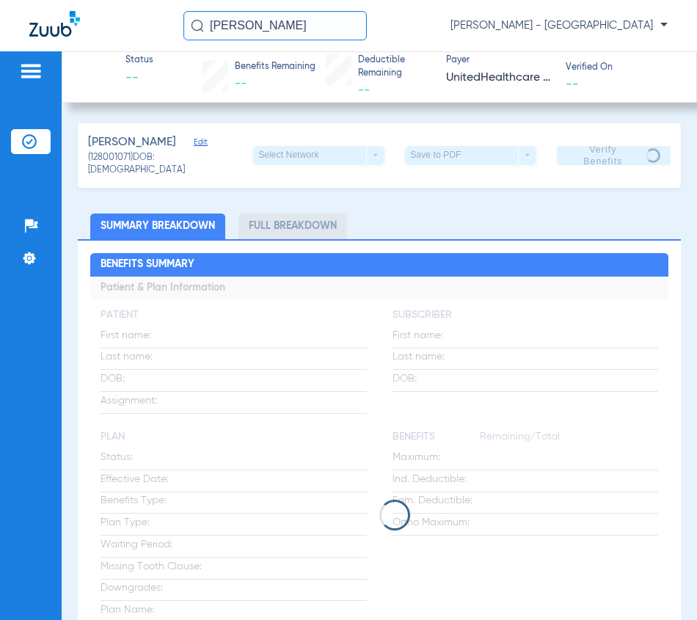
drag, startPoint x: 321, startPoint y: 25, endPoint x: 21, endPoint y: -10, distance: 302.1
click at [21, 0] on html "[PERSON_NAME] [PERSON_NAME] - South Tucson Patients Insurance Verification Setu…" at bounding box center [348, 310] width 697 height 620
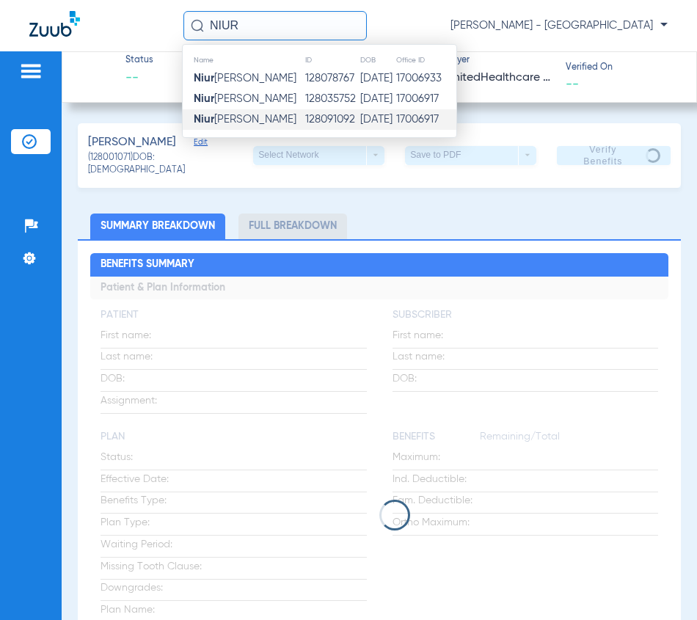
type input "NIUR"
click at [268, 116] on span "Niur [PERSON_NAME]" at bounding box center [245, 119] width 103 height 11
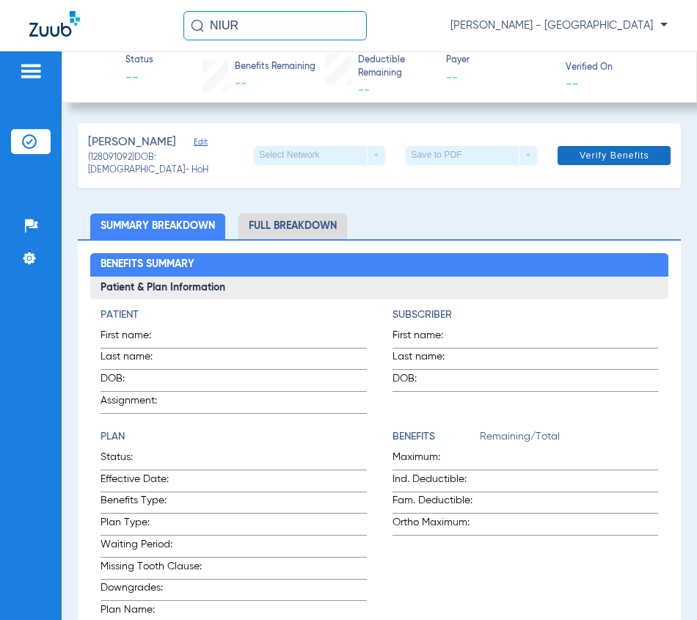
click at [563, 161] on span at bounding box center [614, 155] width 113 height 35
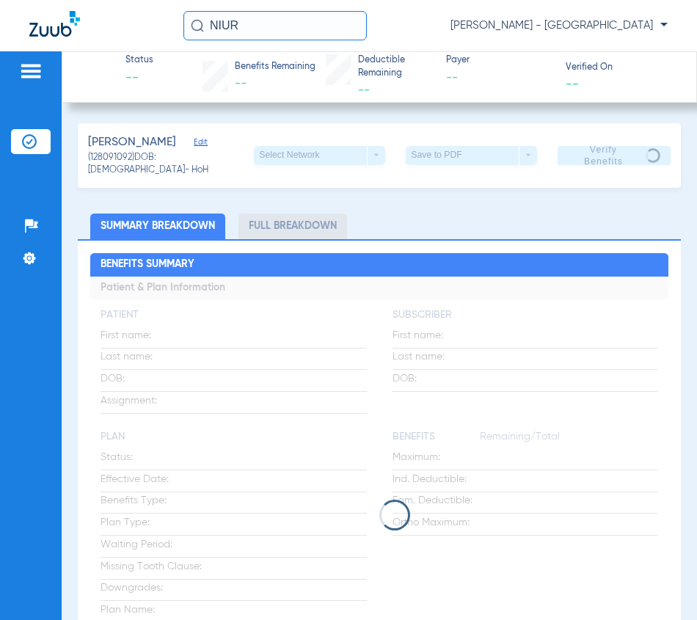
drag, startPoint x: 307, startPoint y: 29, endPoint x: 5, endPoint y: 25, distance: 302.3
click at [27, 25] on div "NIUR [PERSON_NAME] - [GEOGRAPHIC_DATA]" at bounding box center [348, 25] width 697 height 51
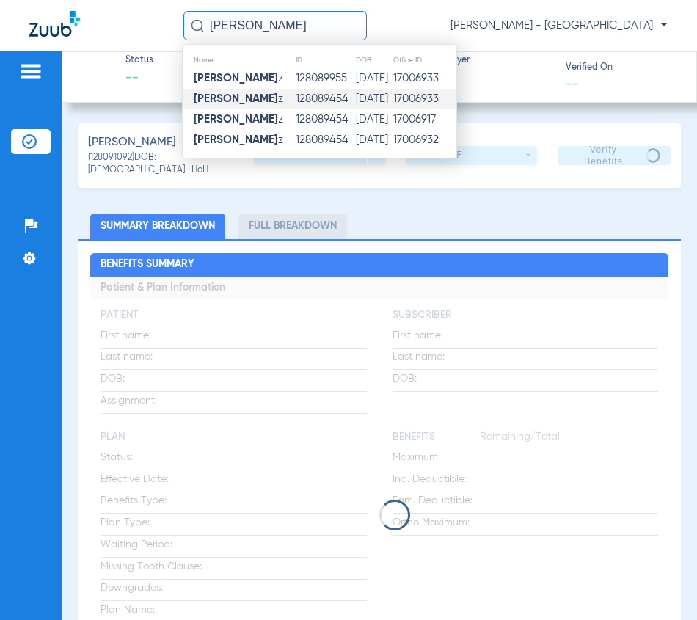
click at [355, 100] on td "[DATE]" at bounding box center [373, 99] width 37 height 21
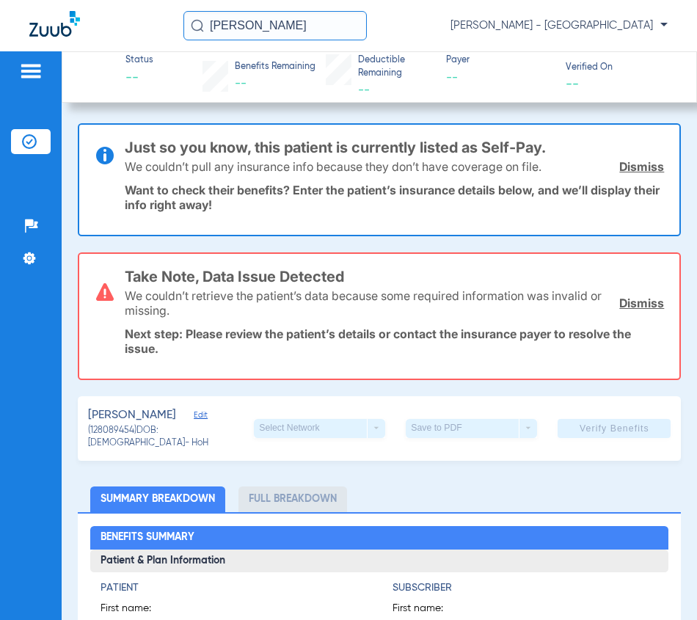
click at [335, 38] on input "[PERSON_NAME]" at bounding box center [274, 25] width 183 height 29
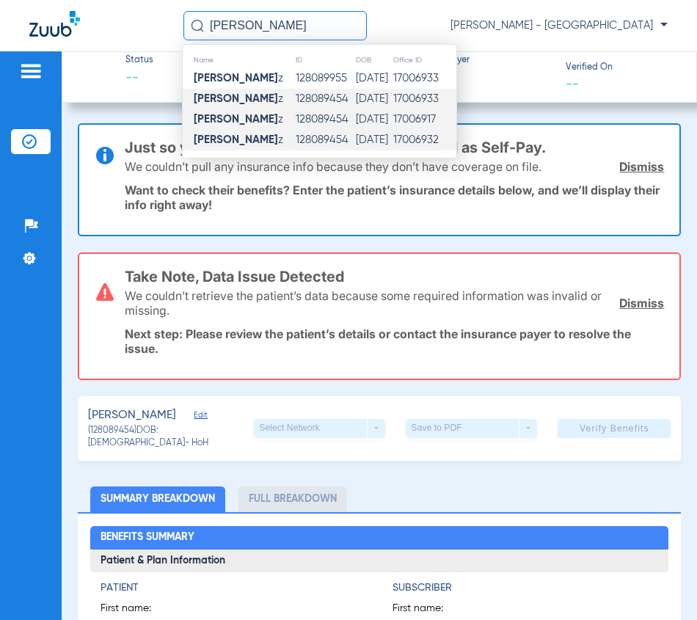
click at [324, 125] on td "128089454" at bounding box center [325, 119] width 60 height 21
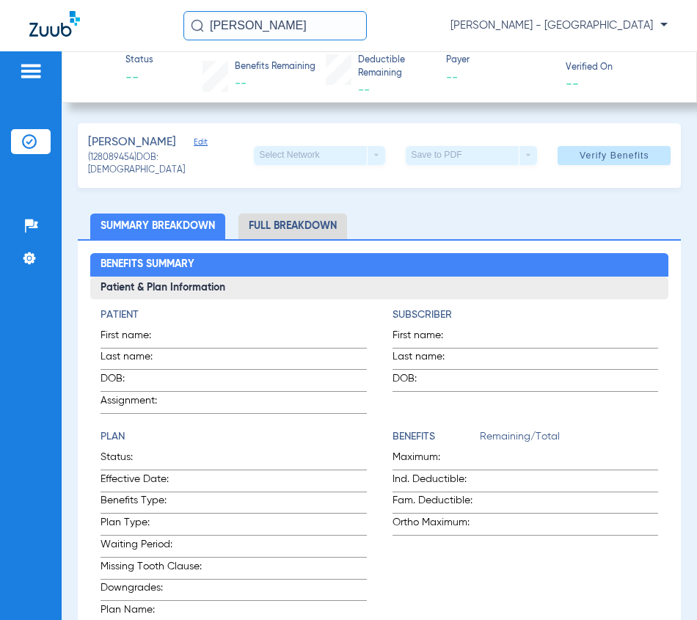
drag, startPoint x: 332, startPoint y: 23, endPoint x: 330, endPoint y: 40, distance: 17.0
click at [332, 32] on input "[PERSON_NAME]" at bounding box center [274, 25] width 183 height 29
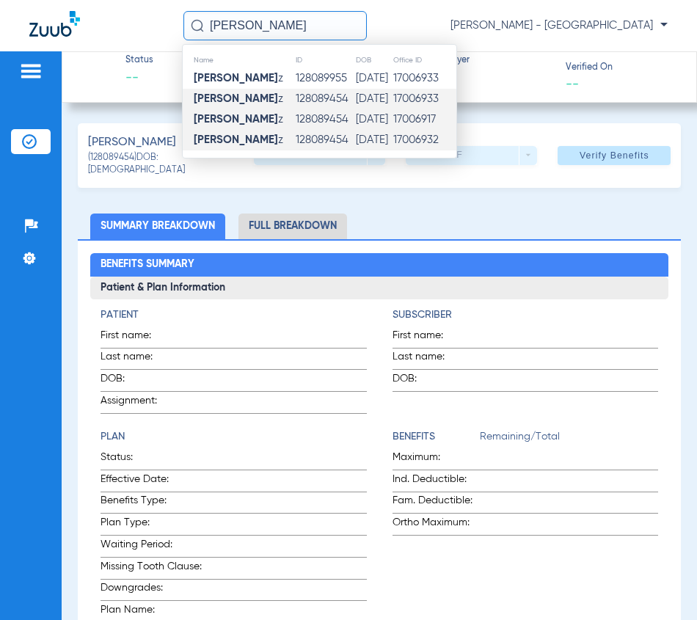
click at [322, 141] on td "128089454" at bounding box center [325, 140] width 60 height 21
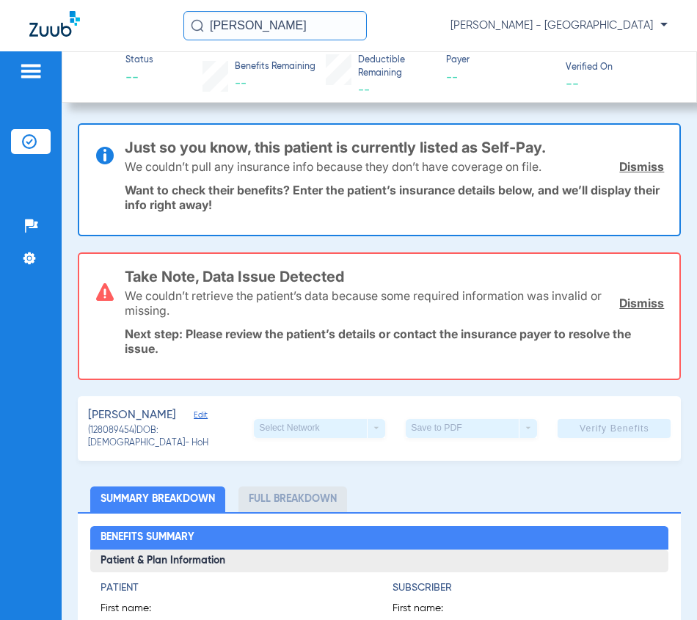
drag, startPoint x: 313, startPoint y: 23, endPoint x: 136, endPoint y: 15, distance: 177.1
click at [187, 23] on input "[PERSON_NAME]" at bounding box center [274, 25] width 183 height 29
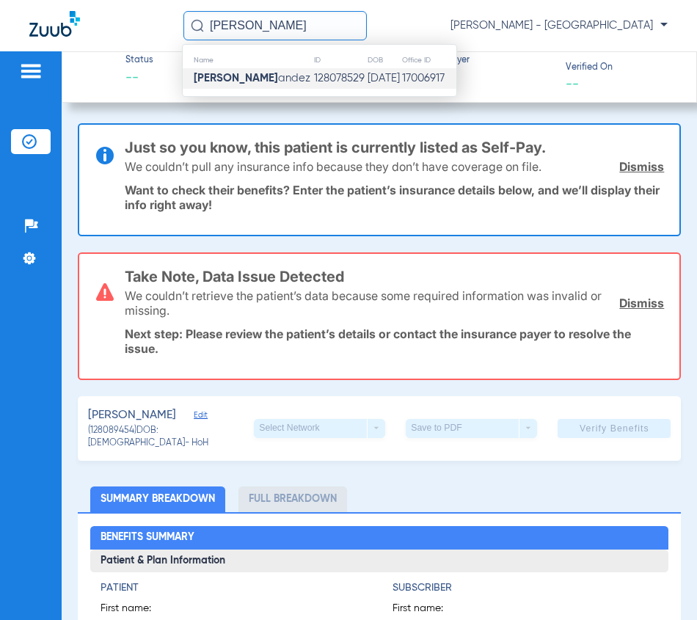
type input "[PERSON_NAME]"
click at [239, 77] on strong "[PERSON_NAME]" at bounding box center [236, 78] width 84 height 11
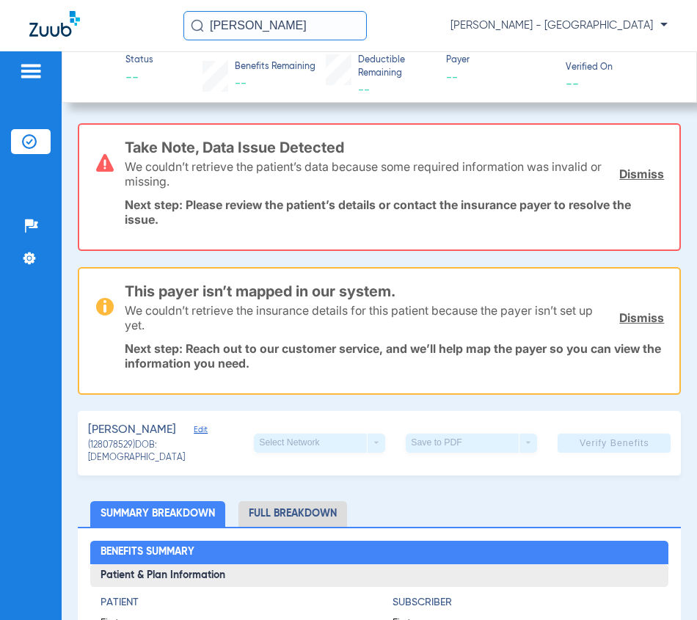
drag, startPoint x: 274, startPoint y: 31, endPoint x: 153, endPoint y: 34, distance: 121.9
click at [182, 34] on div "[PERSON_NAME] [PERSON_NAME] - [GEOGRAPHIC_DATA]" at bounding box center [348, 25] width 697 height 51
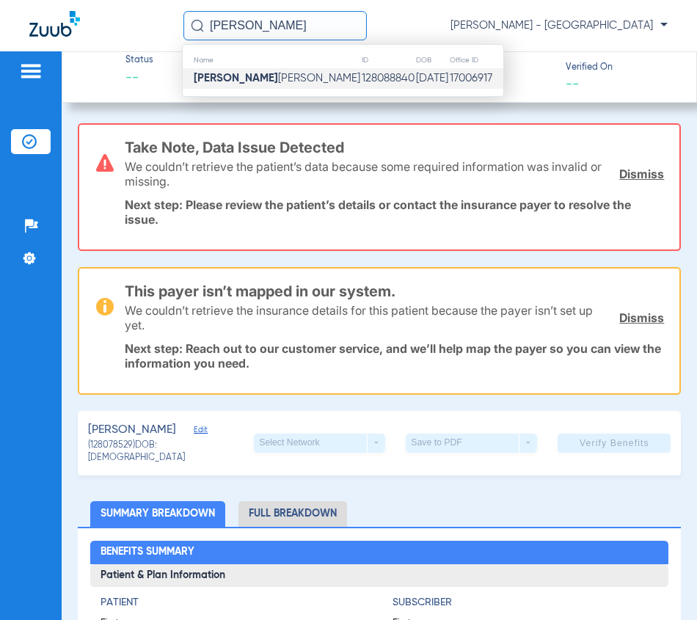
type input "[PERSON_NAME]"
click at [283, 87] on td "[PERSON_NAME] [PERSON_NAME]" at bounding box center [272, 78] width 178 height 21
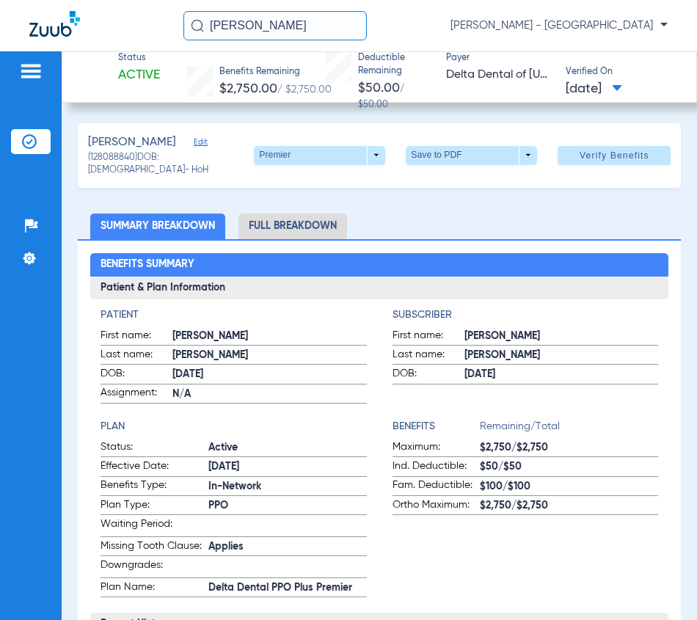
drag, startPoint x: 309, startPoint y: 27, endPoint x: 26, endPoint y: 45, distance: 283.1
click at [26, 45] on div "[PERSON_NAME] [PERSON_NAME] - [GEOGRAPHIC_DATA]" at bounding box center [348, 25] width 697 height 51
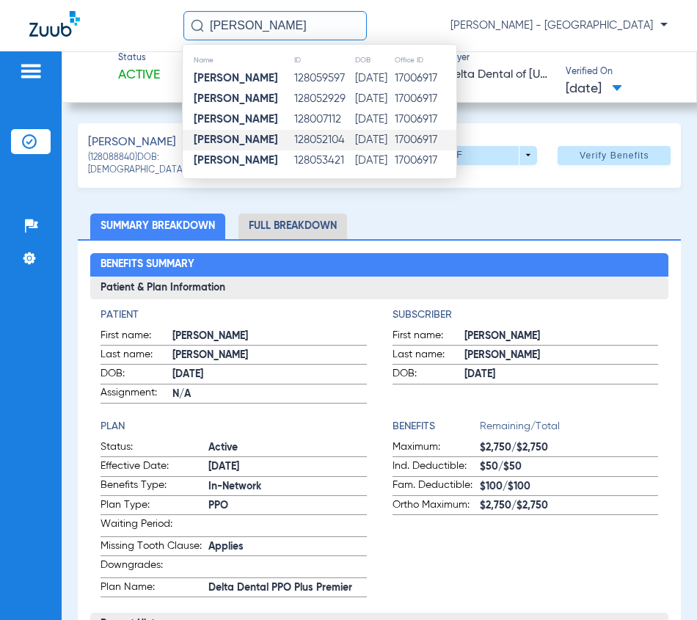
type input "[PERSON_NAME]"
click at [354, 139] on td "[DATE]" at bounding box center [373, 140] width 39 height 21
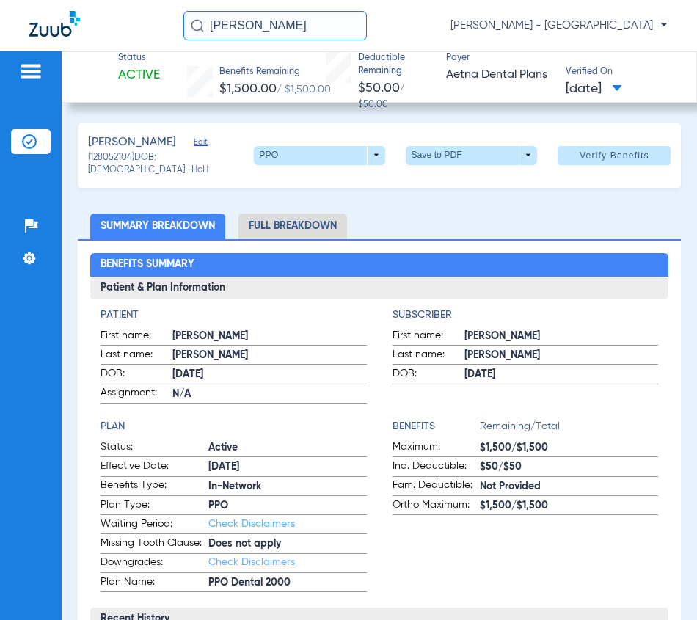
drag, startPoint x: 329, startPoint y: 21, endPoint x: 138, endPoint y: 46, distance: 192.5
click at [138, 46] on div "[PERSON_NAME] [PERSON_NAME] - [GEOGRAPHIC_DATA]" at bounding box center [348, 25] width 697 height 51
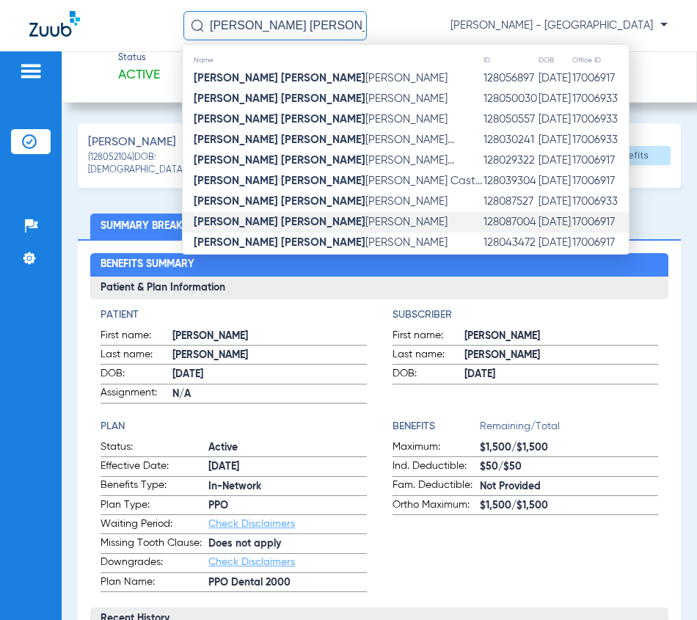
type input "[PERSON_NAME] [PERSON_NAME]"
click at [334, 226] on td "[PERSON_NAME] [PERSON_NAME]" at bounding box center [333, 222] width 300 height 21
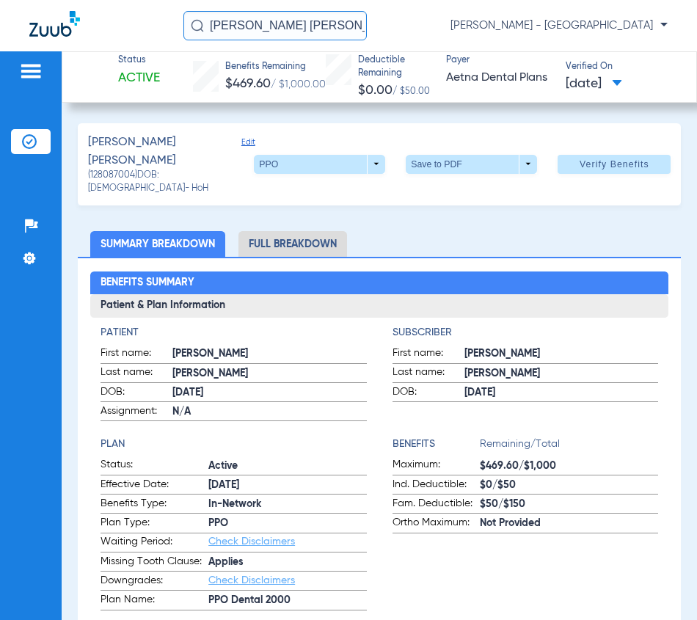
drag, startPoint x: 321, startPoint y: 32, endPoint x: -196, endPoint y: 47, distance: 517.6
click at [0, 47] on html "[PERSON_NAME] [PERSON_NAME] [PERSON_NAME] - South Tucson Patients Insurance Ver…" at bounding box center [348, 310] width 697 height 620
type input "M"
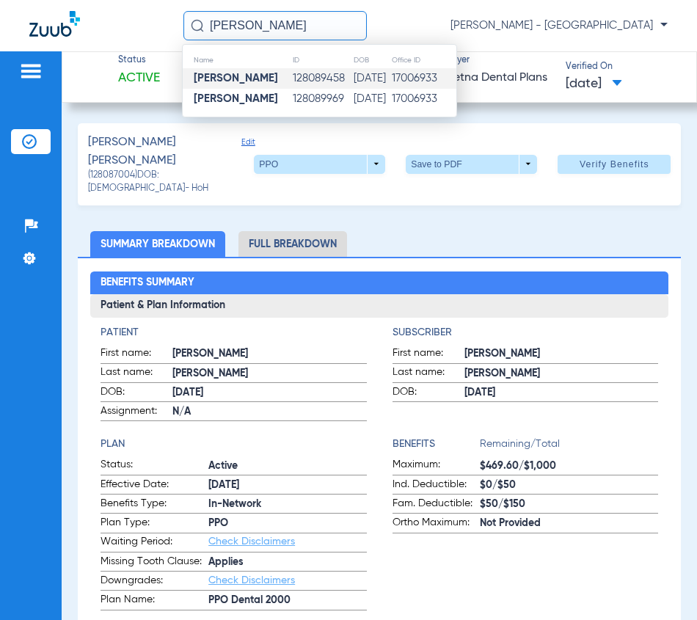
type input "[PERSON_NAME]"
click at [380, 79] on td "[DATE]" at bounding box center [372, 78] width 38 height 21
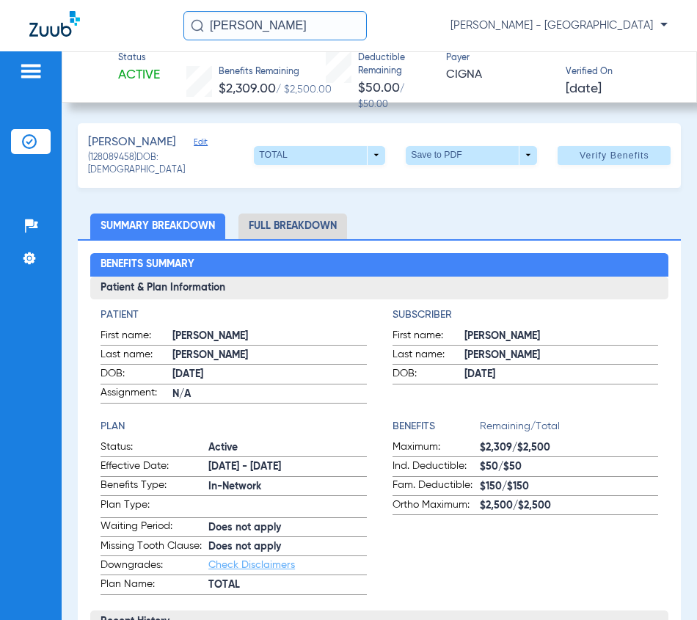
drag, startPoint x: 293, startPoint y: 33, endPoint x: -61, endPoint y: 28, distance: 353.7
click at [0, 28] on html "[PERSON_NAME] [PERSON_NAME] - [GEOGRAPHIC_DATA] Patients Insurance Verification…" at bounding box center [348, 310] width 697 height 620
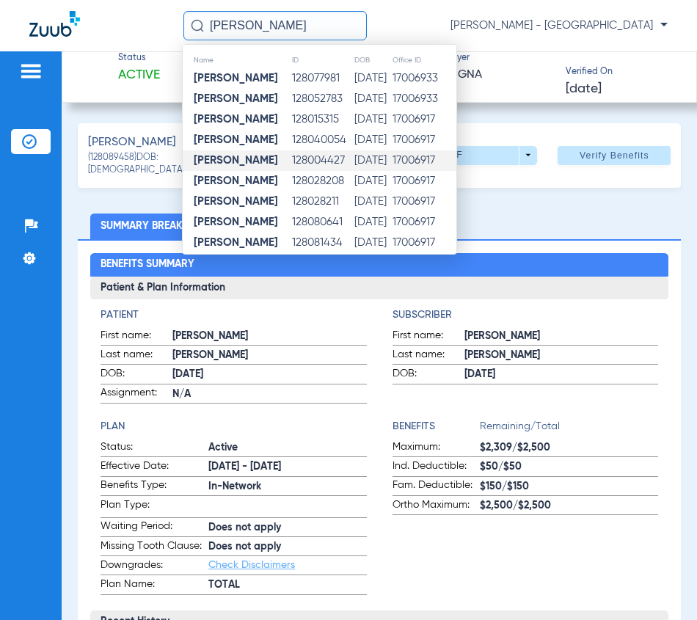
type input "[PERSON_NAME]"
click at [354, 157] on td "[DATE]" at bounding box center [373, 160] width 38 height 21
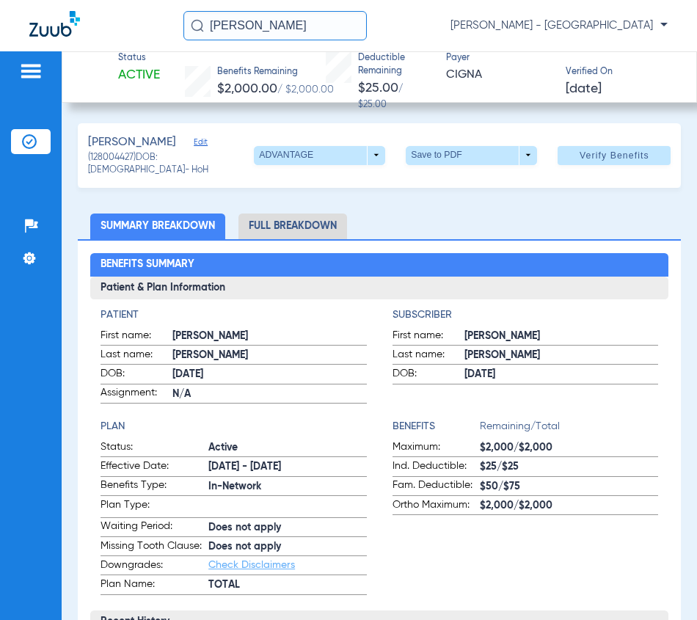
drag, startPoint x: 291, startPoint y: 29, endPoint x: 5, endPoint y: 55, distance: 287.4
click at [5, 55] on app-portal-wrapper "[PERSON_NAME] [PERSON_NAME] - South Tucson Patients Insurance Verification Setu…" at bounding box center [348, 335] width 697 height 671
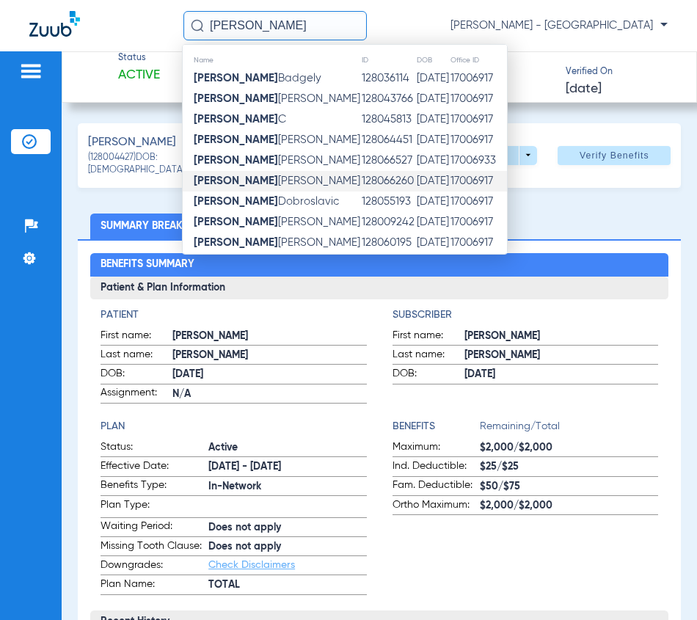
type input "[PERSON_NAME]"
click at [361, 179] on td "128066260" at bounding box center [388, 181] width 55 height 21
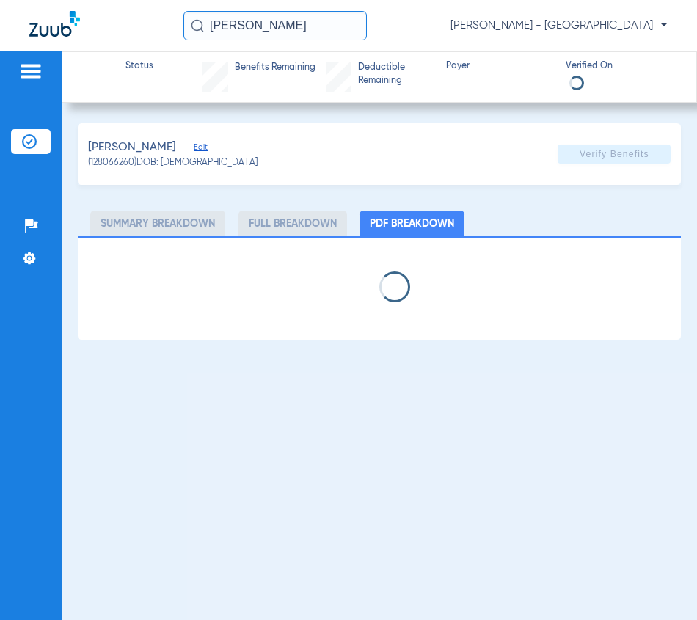
select select "page-width"
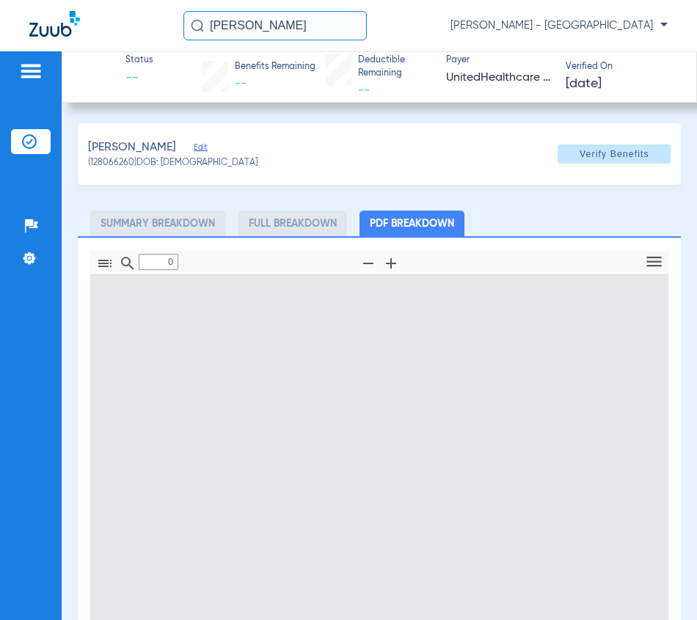
type input "1"
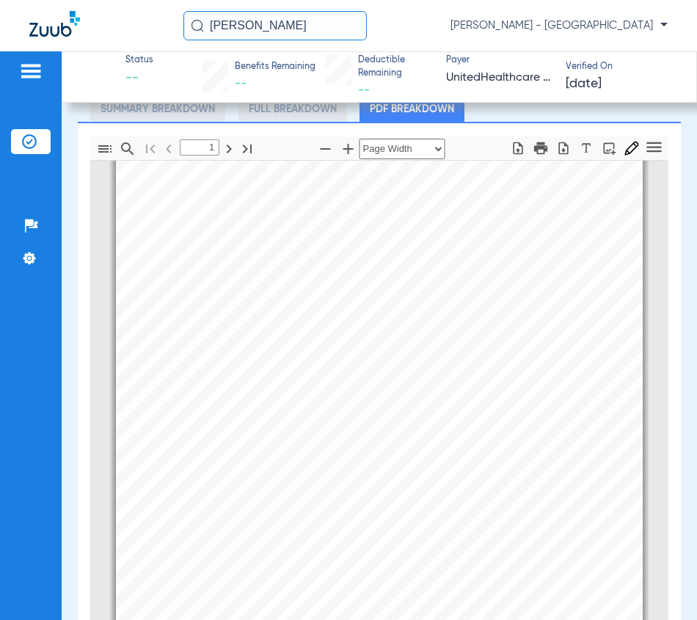
scroll to position [147, 0]
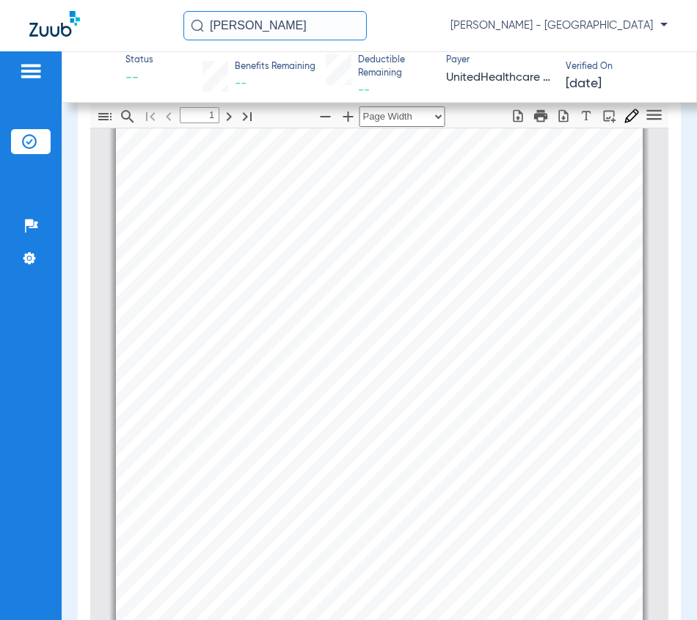
drag, startPoint x: 297, startPoint y: 33, endPoint x: 91, endPoint y: 32, distance: 206.2
click at [91, 32] on div "[PERSON_NAME] - [GEOGRAPHIC_DATA]" at bounding box center [348, 25] width 697 height 51
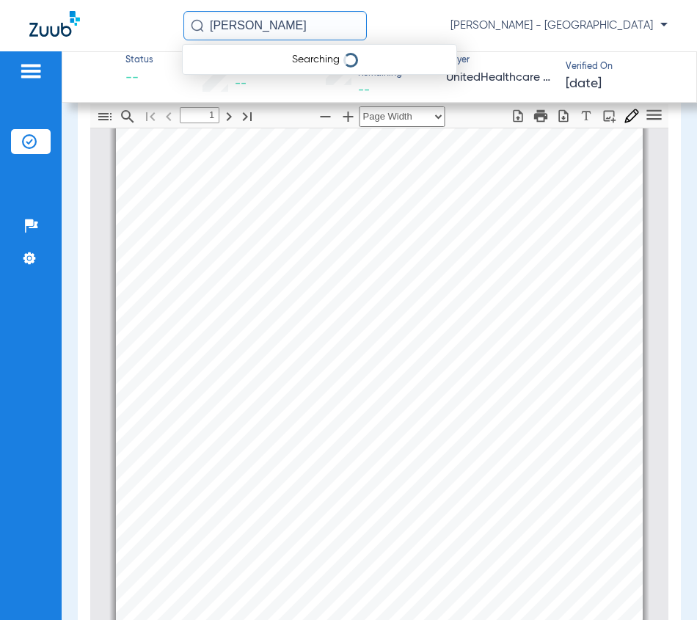
type input "[PERSON_NAME]"
drag, startPoint x: 339, startPoint y: 30, endPoint x: 142, endPoint y: 18, distance: 197.8
click at [149, 19] on div "[PERSON_NAME] No search results [PERSON_NAME] - [GEOGRAPHIC_DATA]" at bounding box center [348, 25] width 697 height 51
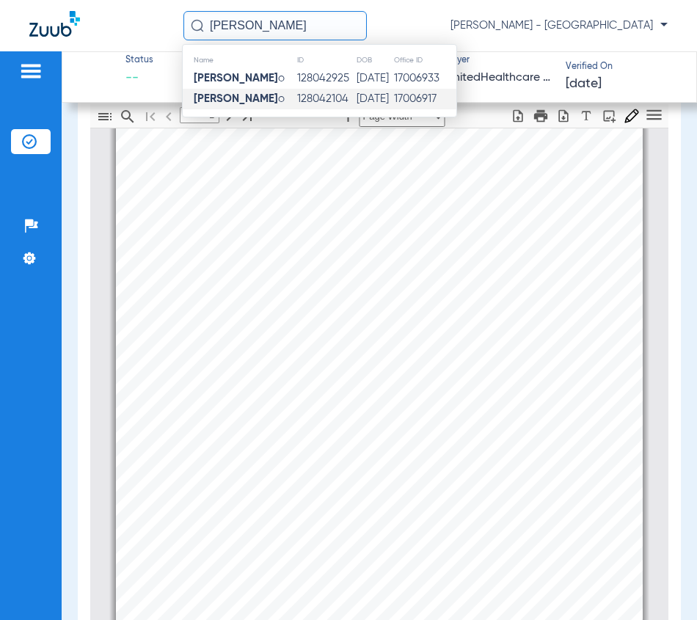
type input "[PERSON_NAME]"
click at [309, 97] on td "128042104" at bounding box center [325, 99] width 59 height 21
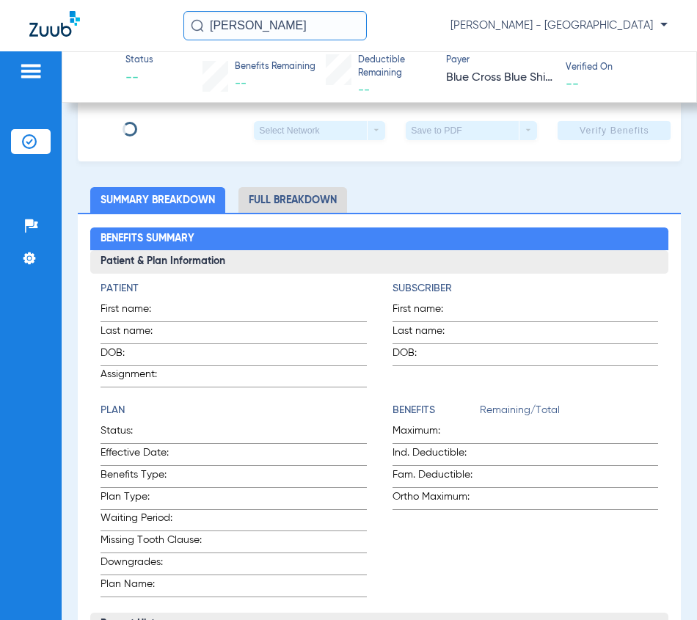
scroll to position [270, 0]
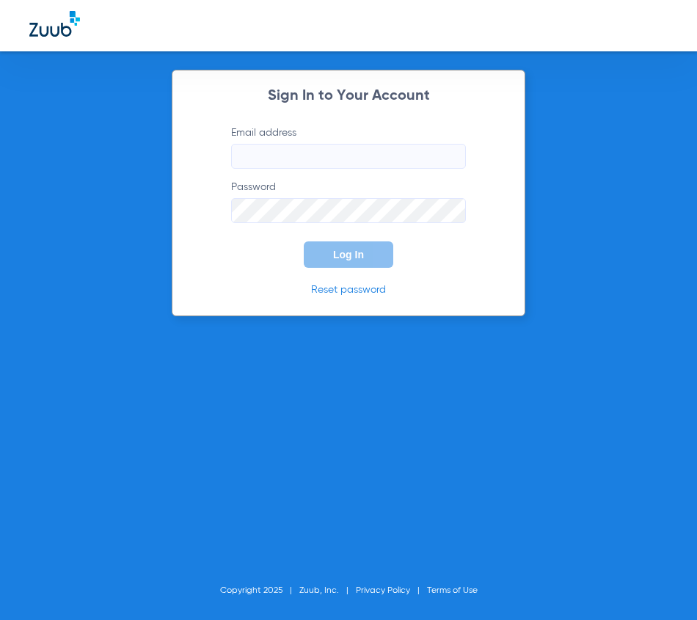
type input "[EMAIL_ADDRESS][DOMAIN_NAME]"
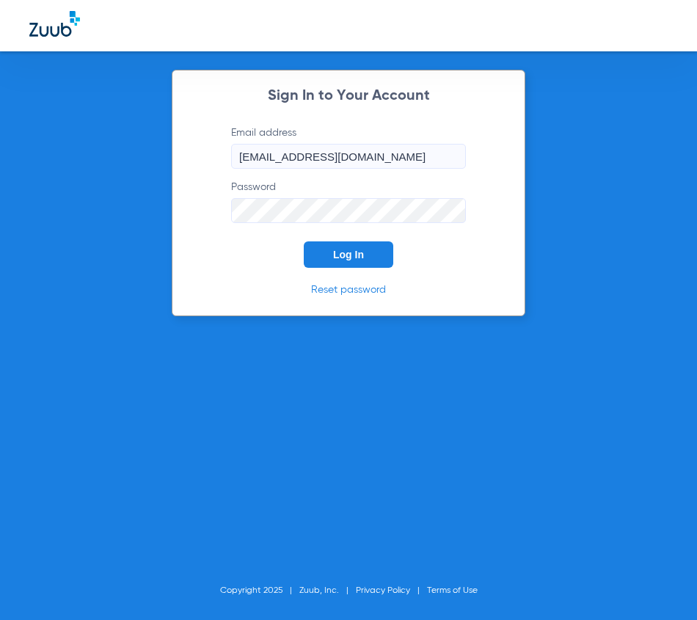
click at [371, 267] on button "Log In" at bounding box center [349, 254] width 90 height 26
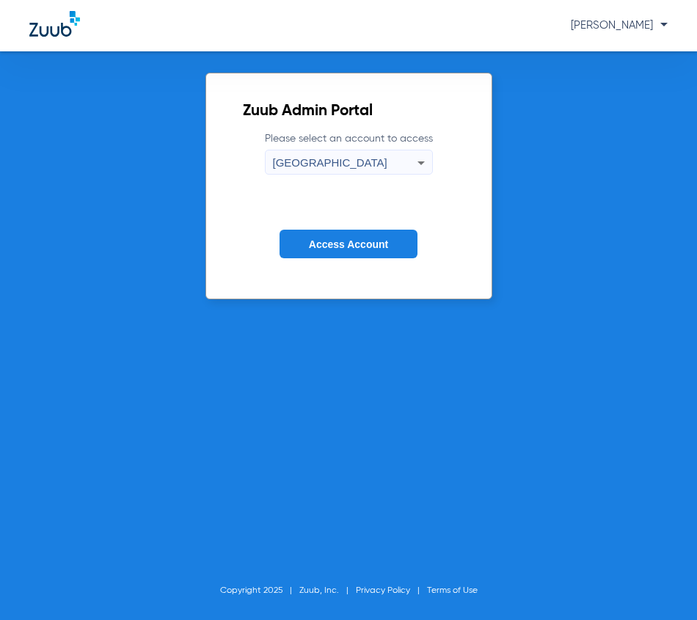
click at [392, 243] on button "Access Account" at bounding box center [349, 244] width 138 height 29
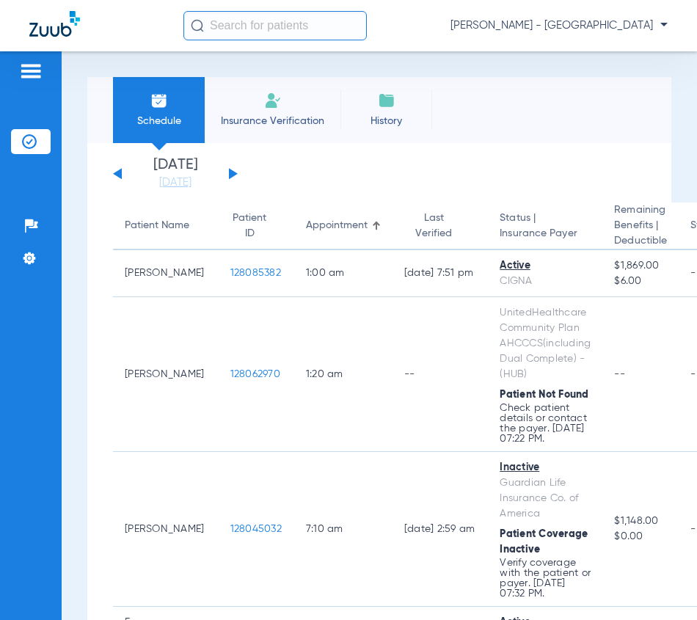
click at [298, 31] on input "text" at bounding box center [274, 25] width 183 height 29
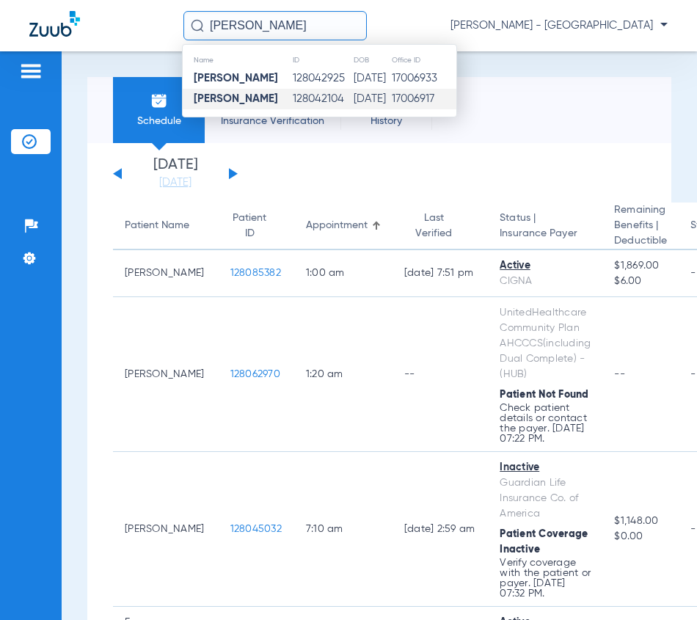
type input "[PERSON_NAME]"
click at [305, 101] on td "128042104" at bounding box center [322, 99] width 61 height 21
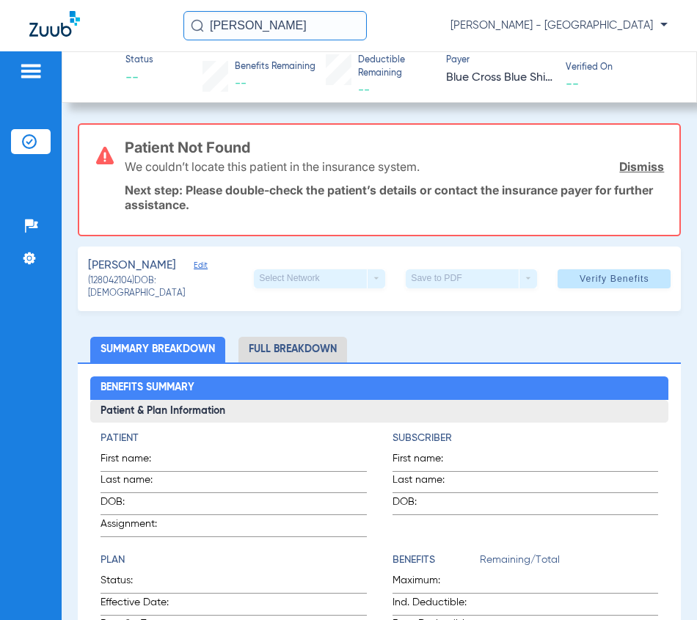
click at [627, 270] on button "Verify Benefits" at bounding box center [614, 278] width 113 height 19
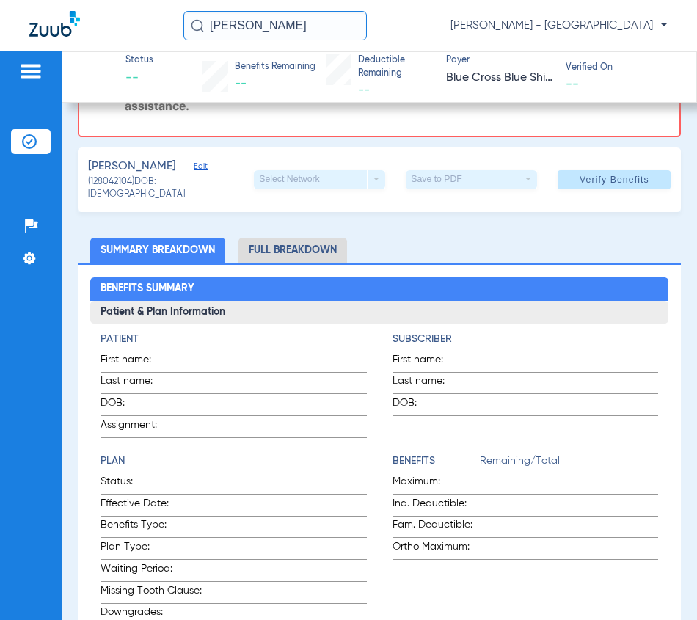
scroll to position [73, 0]
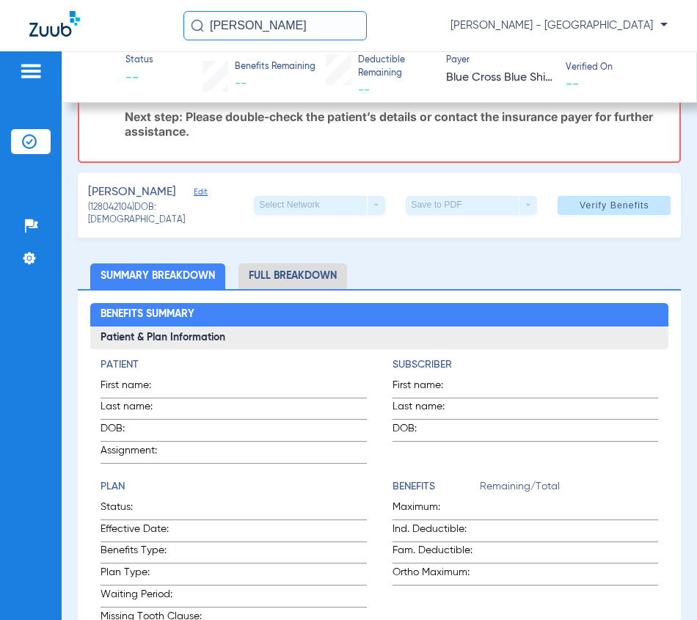
click at [194, 193] on span "Edit" at bounding box center [200, 194] width 13 height 14
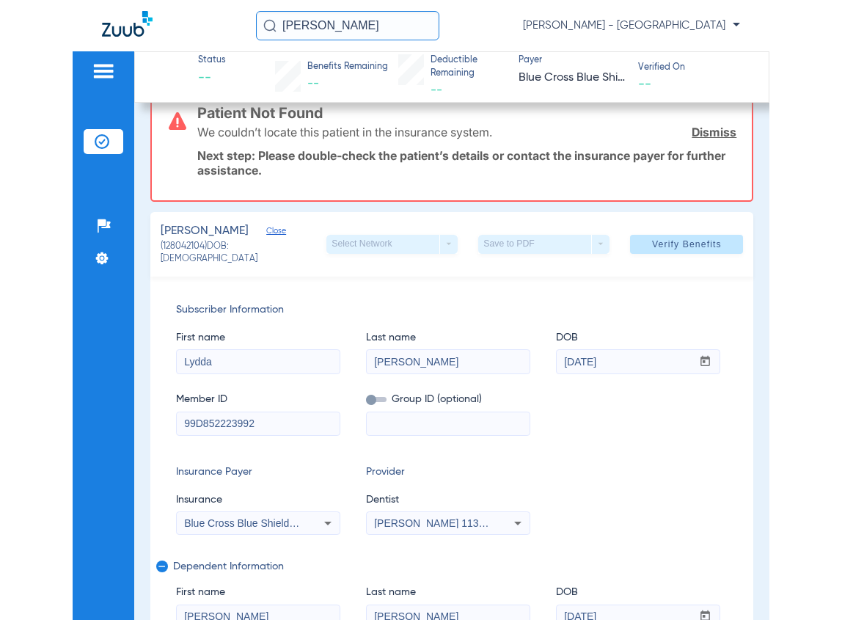
scroll to position [0, 0]
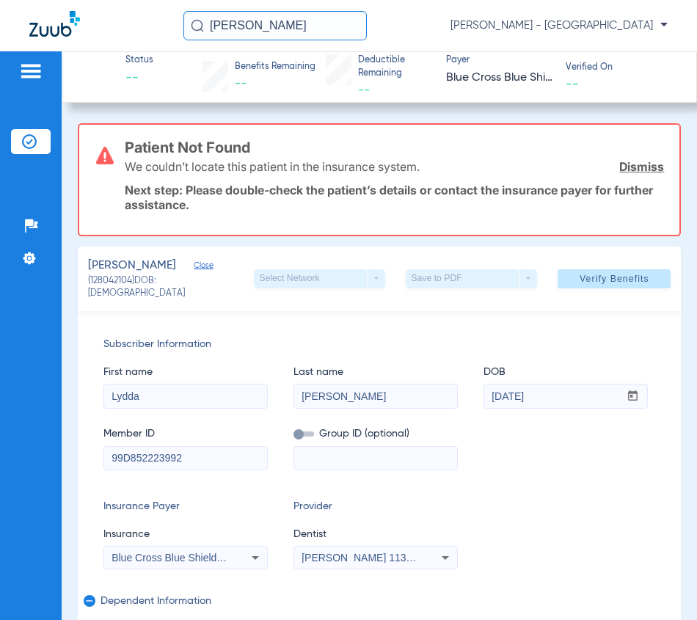
drag, startPoint x: 313, startPoint y: 36, endPoint x: 128, endPoint y: 41, distance: 185.0
click at [131, 41] on div "[PERSON_NAME] [PERSON_NAME] - [GEOGRAPHIC_DATA]" at bounding box center [348, 25] width 697 height 51
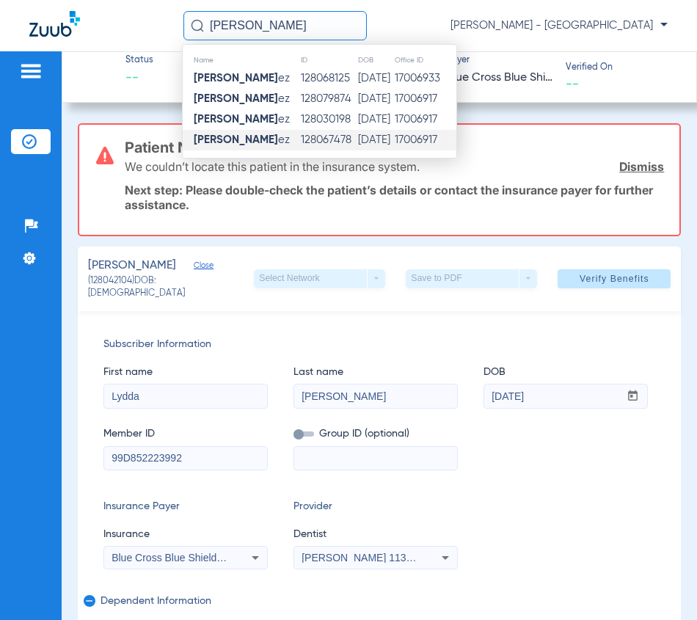
type input "[PERSON_NAME]"
click at [300, 142] on td "128067478" at bounding box center [328, 140] width 57 height 21
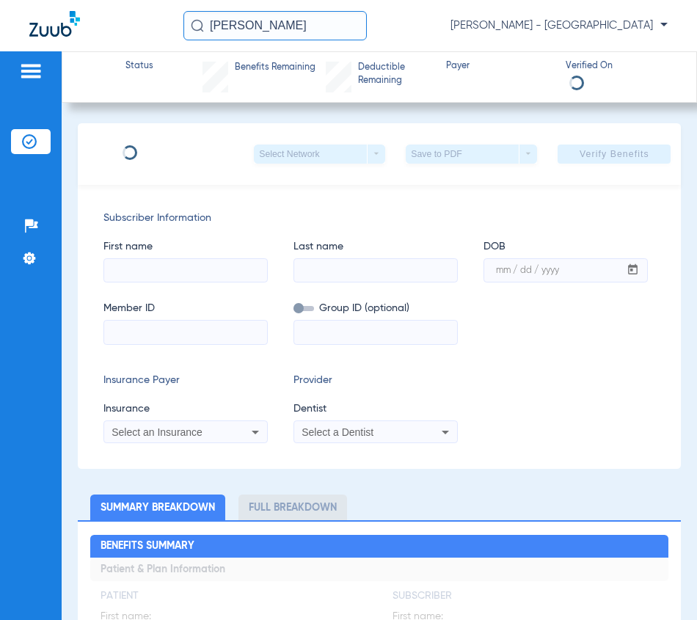
type input "[PERSON_NAME]"
type input "[DATE]"
type input "911640706"
type input "0006202080"
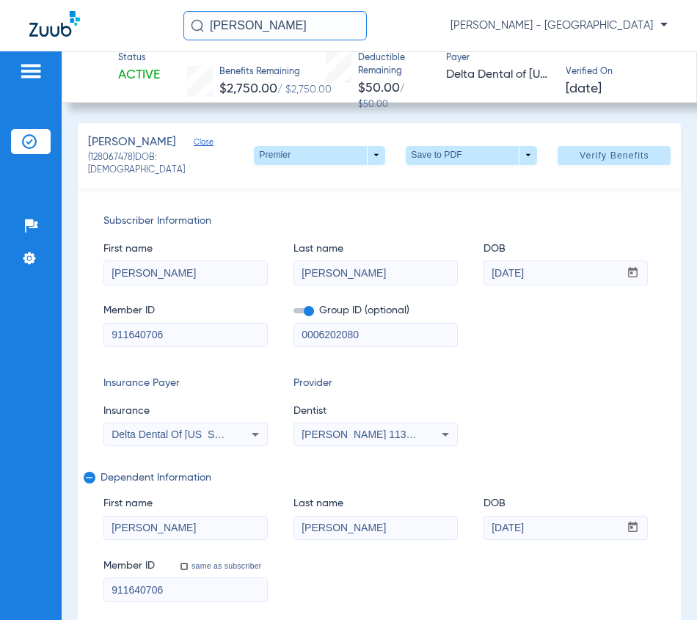
click at [200, 146] on span "Close" at bounding box center [200, 144] width 13 height 14
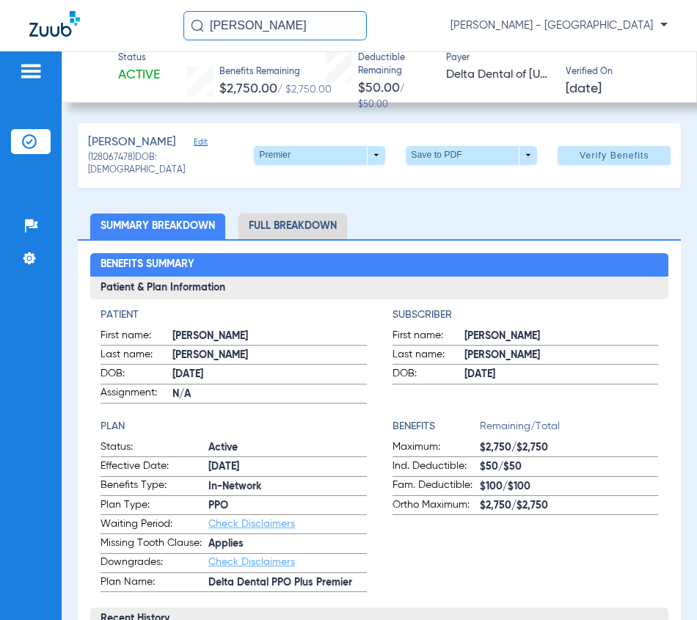
drag, startPoint x: 340, startPoint y: 32, endPoint x: 106, endPoint y: 9, distance: 235.2
click at [128, 9] on div "[PERSON_NAME] [PERSON_NAME] - [GEOGRAPHIC_DATA]" at bounding box center [348, 25] width 697 height 51
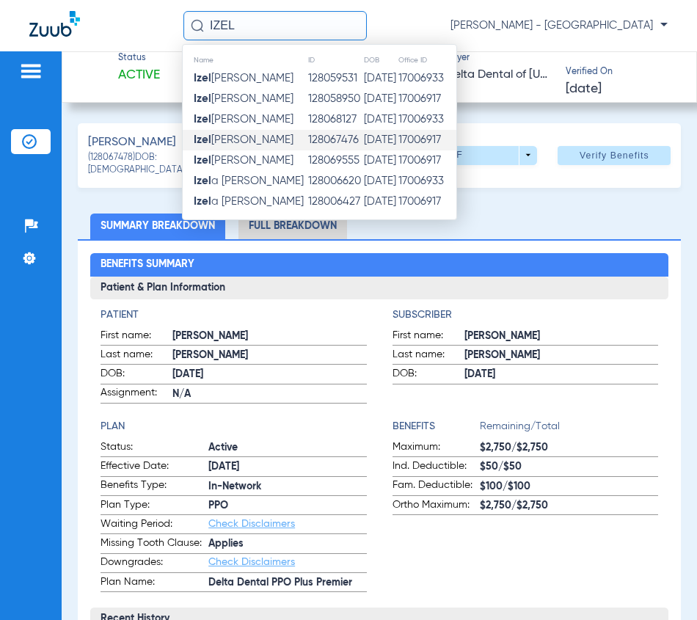
type input "IZEL"
click at [363, 144] on td "[DATE]" at bounding box center [380, 140] width 34 height 21
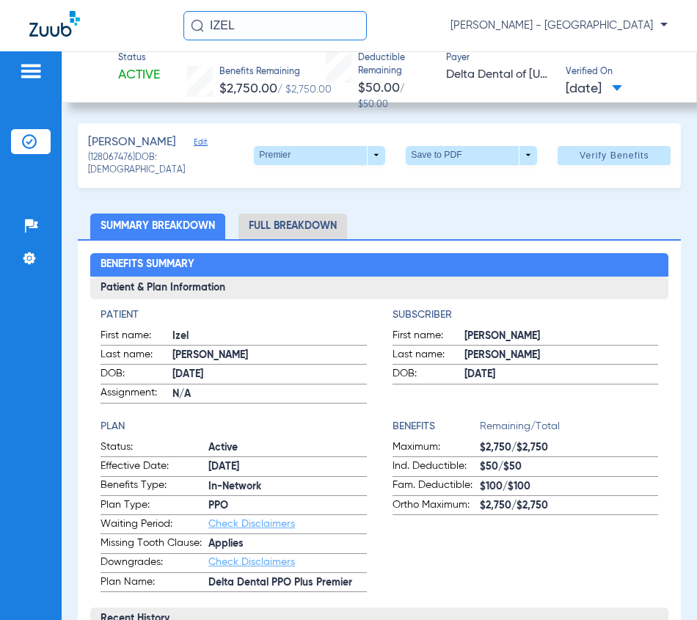
drag, startPoint x: 288, startPoint y: 15, endPoint x: 106, endPoint y: 32, distance: 182.0
click at [114, 35] on div "[PERSON_NAME] - [GEOGRAPHIC_DATA]" at bounding box center [348, 25] width 697 height 51
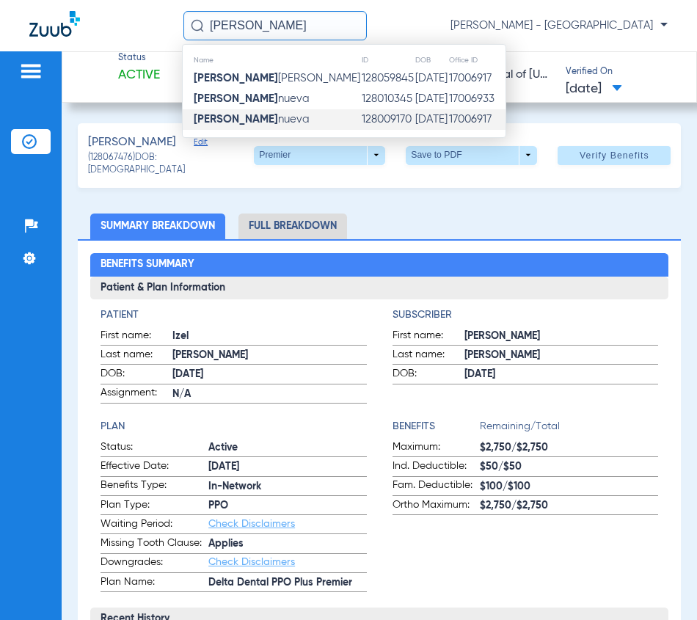
type input "[PERSON_NAME]"
click at [361, 117] on td "128009170" at bounding box center [388, 119] width 54 height 21
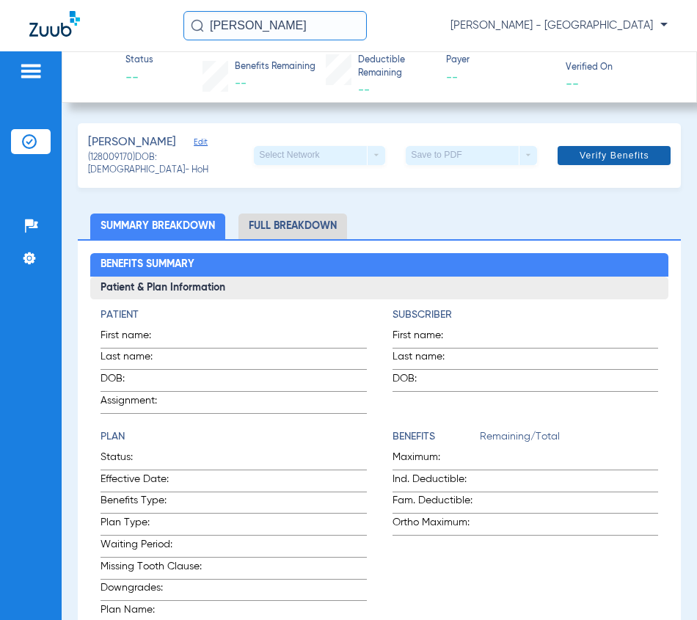
click at [657, 159] on span at bounding box center [614, 155] width 113 height 35
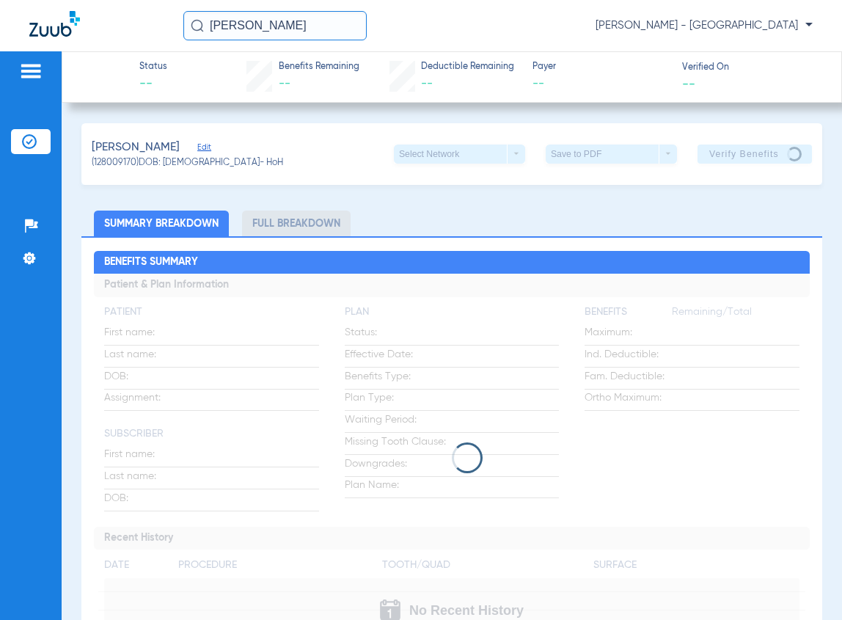
drag, startPoint x: 215, startPoint y: 34, endPoint x: -127, endPoint y: 26, distance: 342.1
click at [0, 26] on html "[PERSON_NAME] [PERSON_NAME] - [GEOGRAPHIC_DATA] Patients Insurance Verification…" at bounding box center [421, 310] width 842 height 620
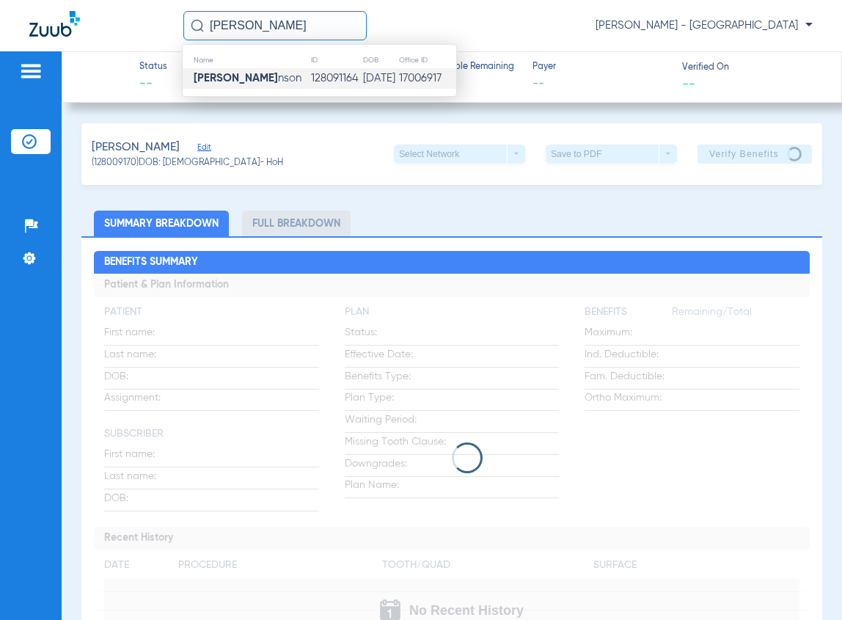
type input "[PERSON_NAME]"
click at [310, 79] on td "128091164" at bounding box center [336, 78] width 52 height 21
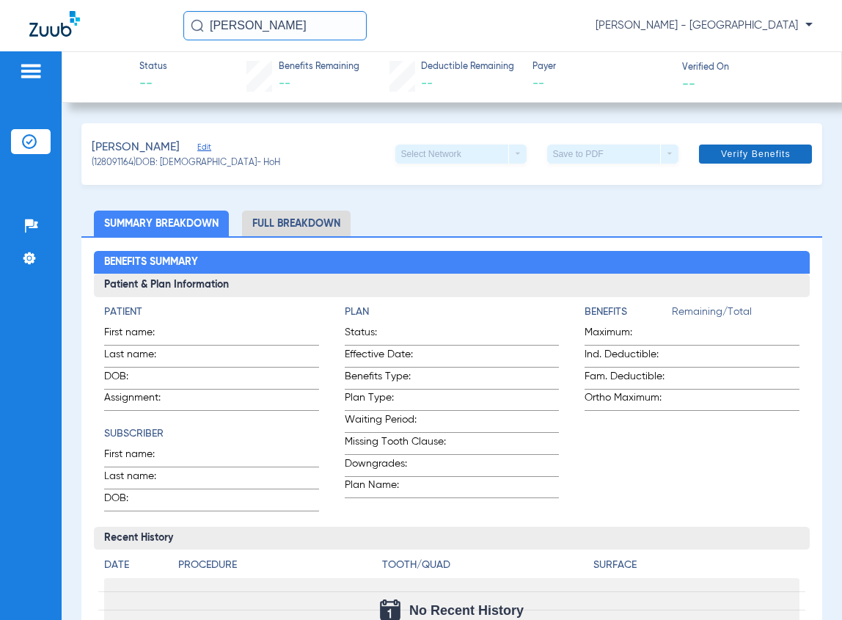
click at [772, 161] on span at bounding box center [755, 153] width 113 height 35
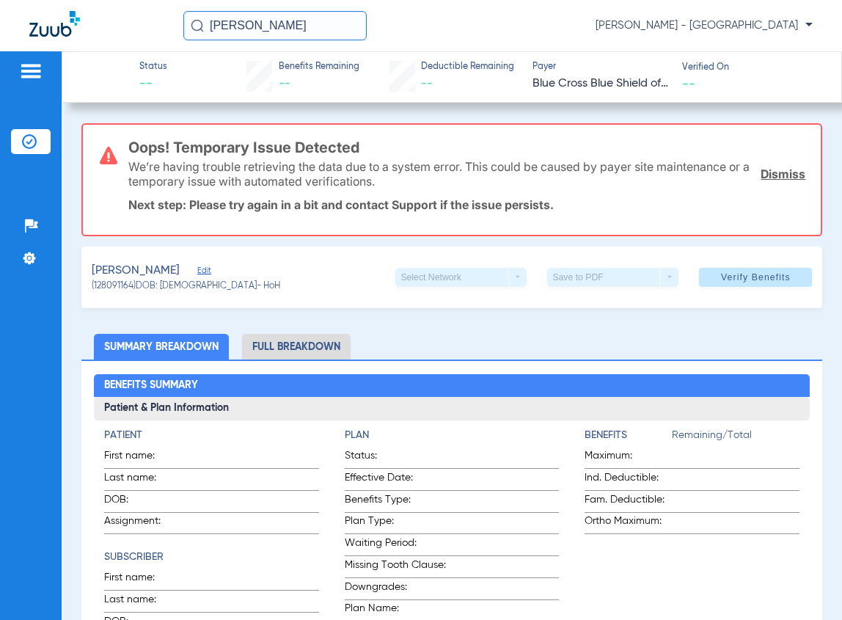
drag, startPoint x: 312, startPoint y: 25, endPoint x: -23, endPoint y: 69, distance: 338.2
click at [0, 69] on html "[PERSON_NAME] [PERSON_NAME] - [GEOGRAPHIC_DATA] Patients Insurance Verification…" at bounding box center [421, 310] width 842 height 620
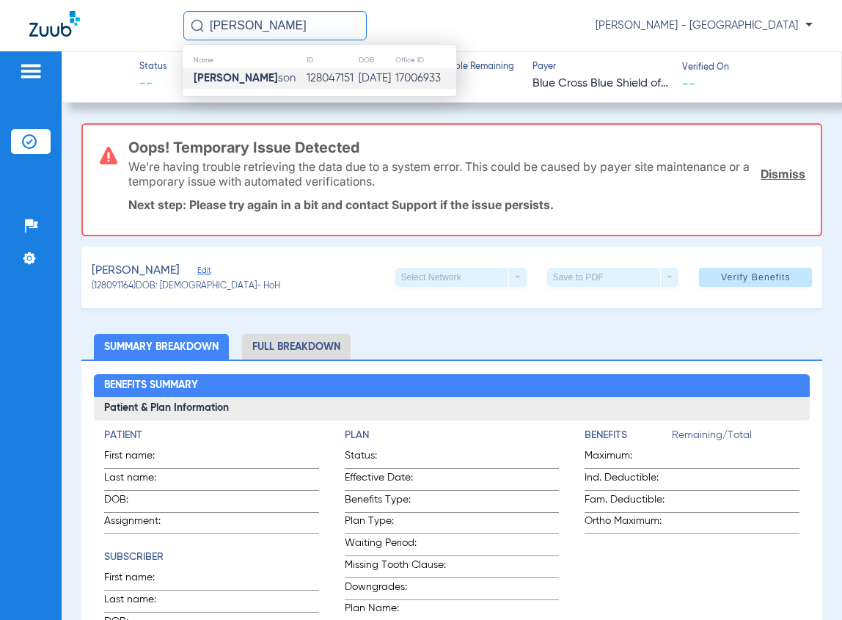
type input "[PERSON_NAME]"
click at [204, 79] on strong "[PERSON_NAME]" at bounding box center [236, 78] width 84 height 11
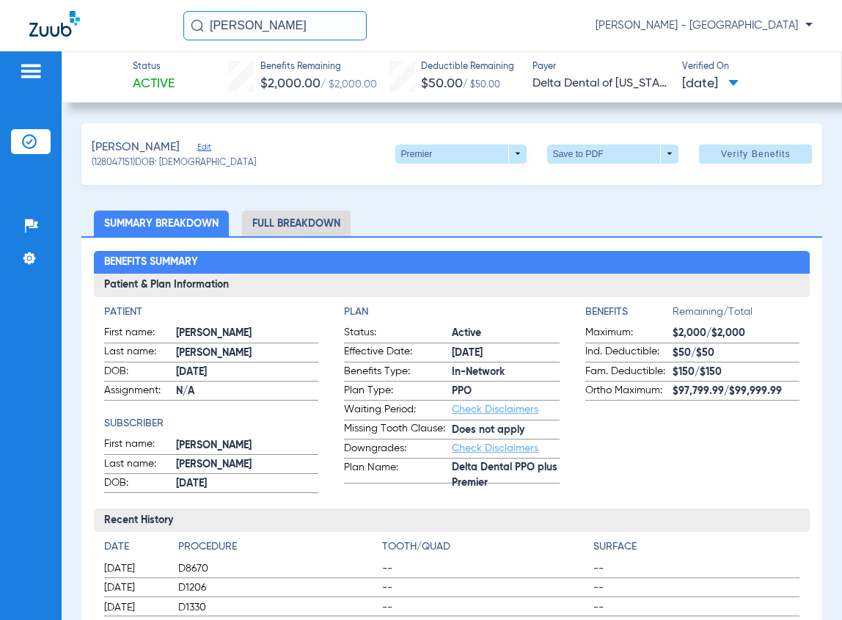
drag, startPoint x: 310, startPoint y: 27, endPoint x: 151, endPoint y: 37, distance: 159.5
click at [156, 37] on div "[PERSON_NAME] [PERSON_NAME] - [GEOGRAPHIC_DATA]" at bounding box center [421, 25] width 842 height 51
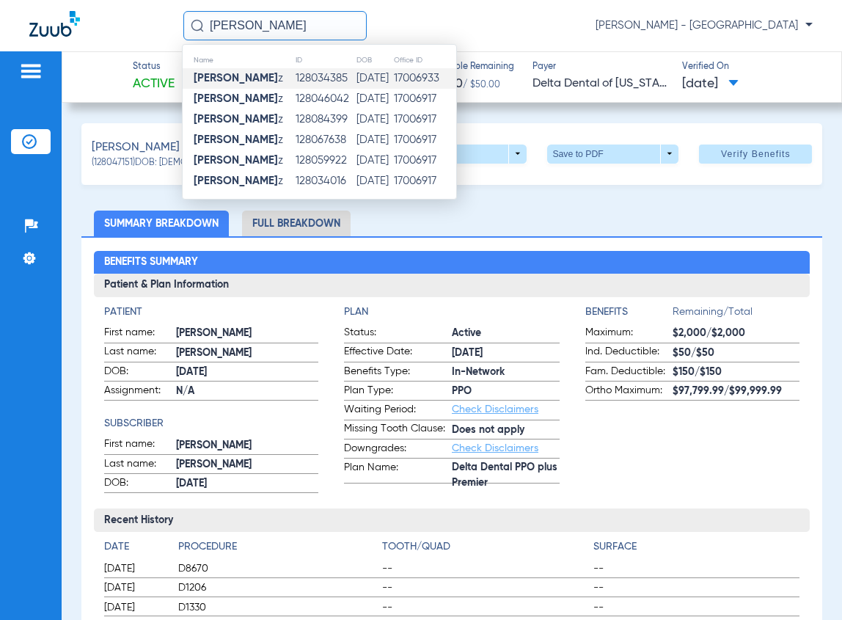
type input "[PERSON_NAME]"
click at [308, 82] on td "128034385" at bounding box center [325, 78] width 61 height 21
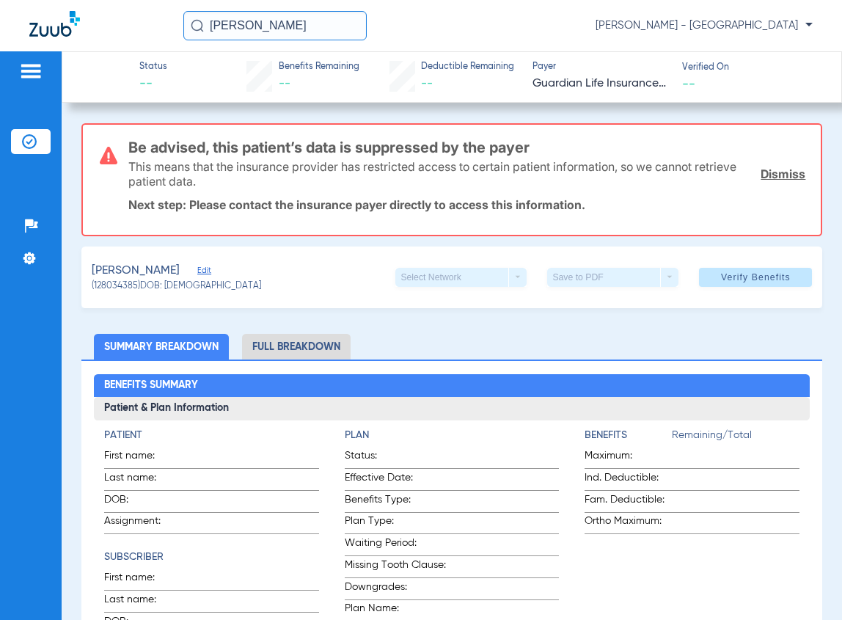
drag, startPoint x: 304, startPoint y: 21, endPoint x: 85, endPoint y: 43, distance: 219.9
click at [86, 43] on div "[PERSON_NAME] [PERSON_NAME] - [GEOGRAPHIC_DATA]" at bounding box center [421, 25] width 842 height 51
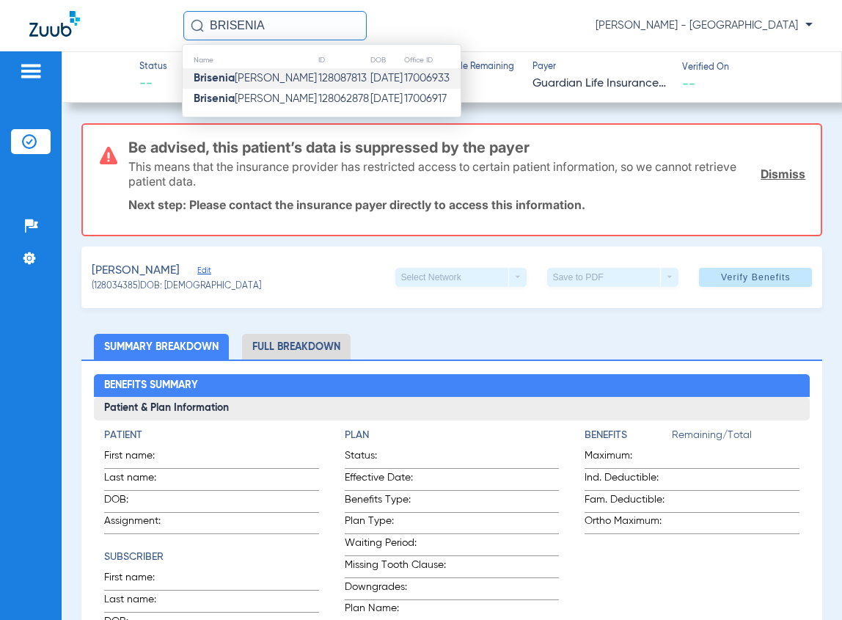
type input "BRISENIA"
click at [318, 87] on td "128087813" at bounding box center [344, 78] width 52 height 21
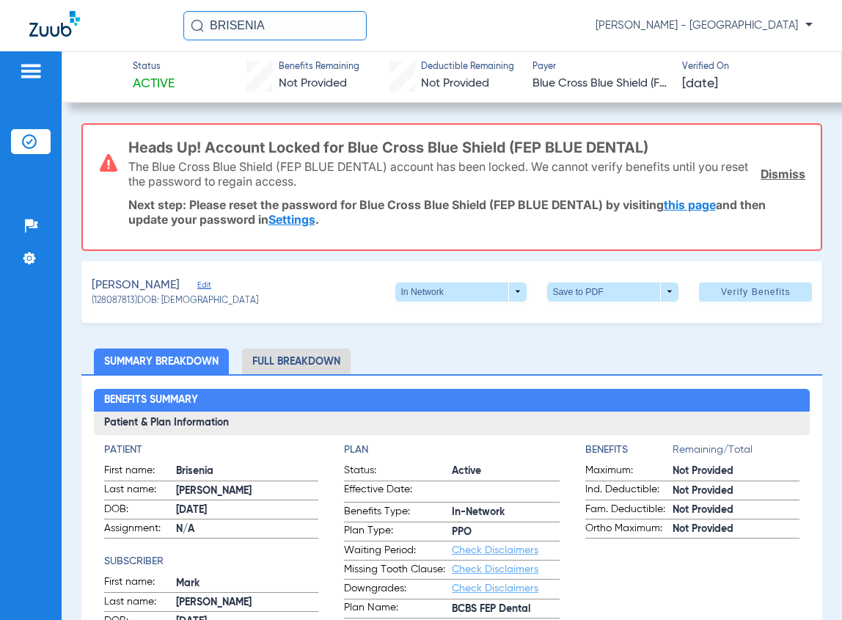
click at [778, 164] on div "The Blue Cross Blue Shield (FEP BLUE DENTAL) account has been locked. We cannot…" at bounding box center [467, 173] width 678 height 53
click at [765, 178] on link "Dismiss" at bounding box center [783, 174] width 45 height 15
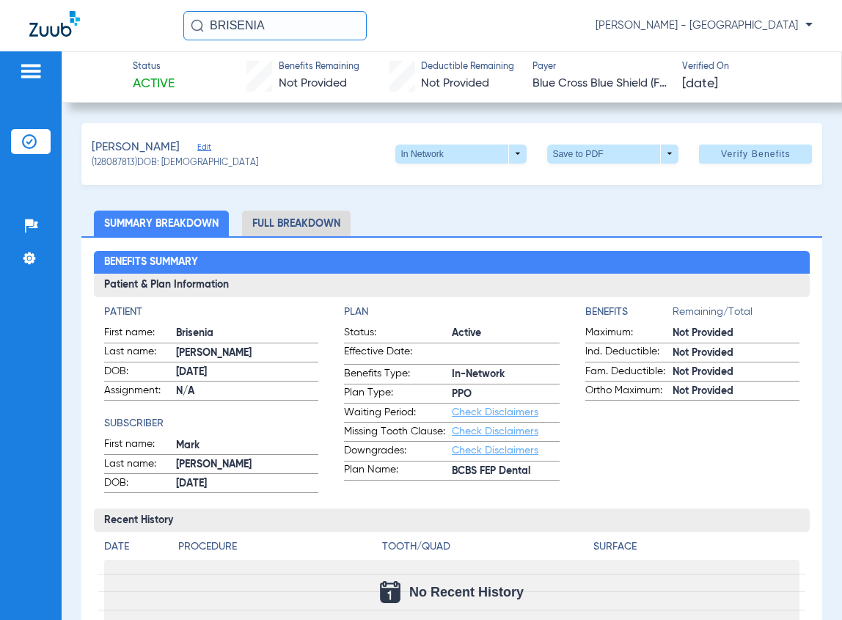
drag, startPoint x: 302, startPoint y: 17, endPoint x: 18, endPoint y: 123, distance: 302.6
click at [42, 17] on div "BRISENIA [PERSON_NAME] - [GEOGRAPHIC_DATA]" at bounding box center [421, 25] width 842 height 51
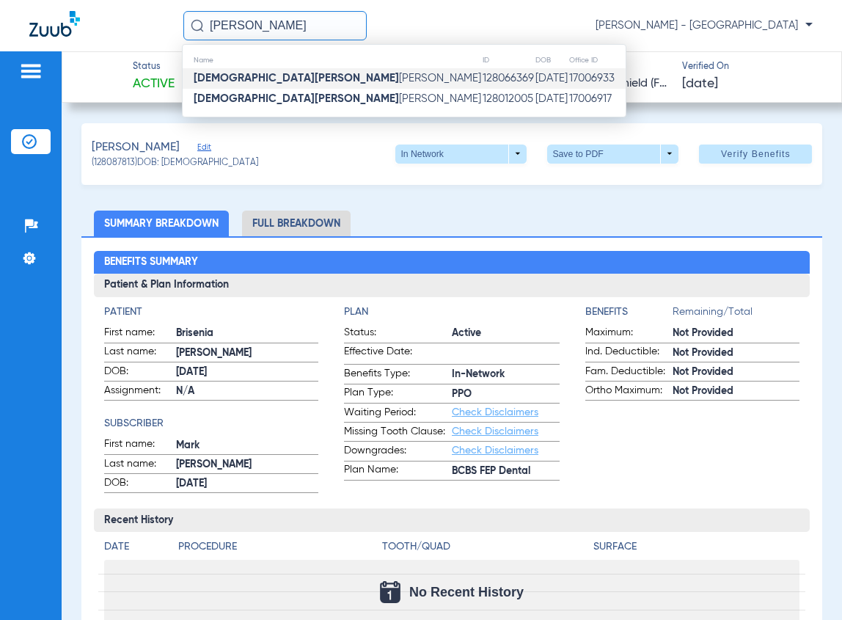
type input "[PERSON_NAME]"
click at [535, 72] on td "[DATE]" at bounding box center [552, 78] width 34 height 21
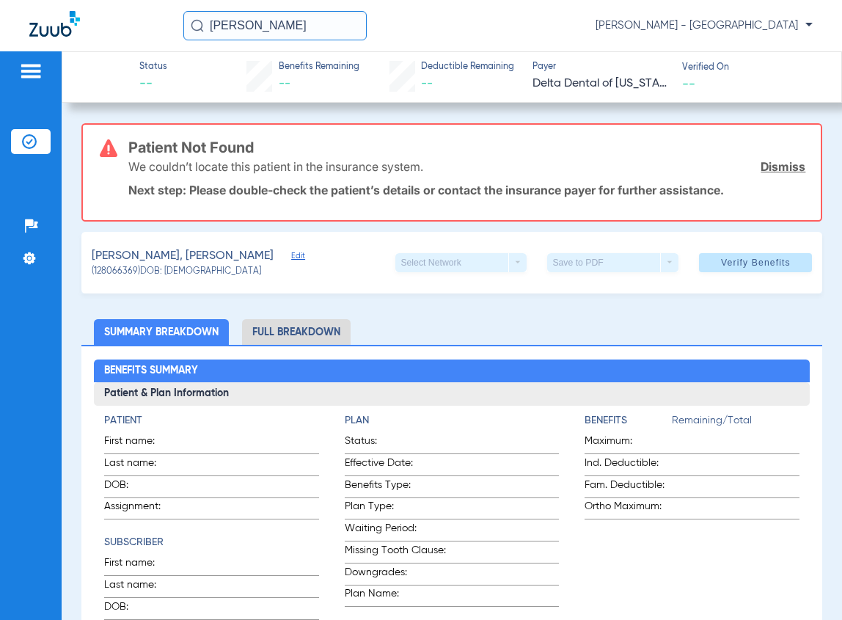
click at [769, 166] on link "Dismiss" at bounding box center [783, 166] width 45 height 15
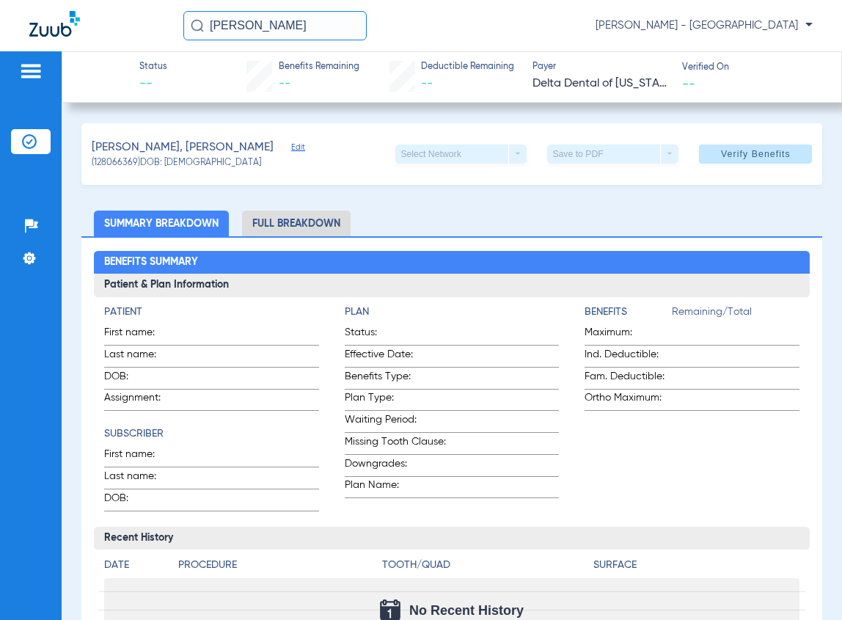
drag, startPoint x: 346, startPoint y: 21, endPoint x: 213, endPoint y: 47, distance: 136.0
click at [213, 47] on div "[PERSON_NAME] [PERSON_NAME] - [GEOGRAPHIC_DATA]" at bounding box center [421, 25] width 842 height 51
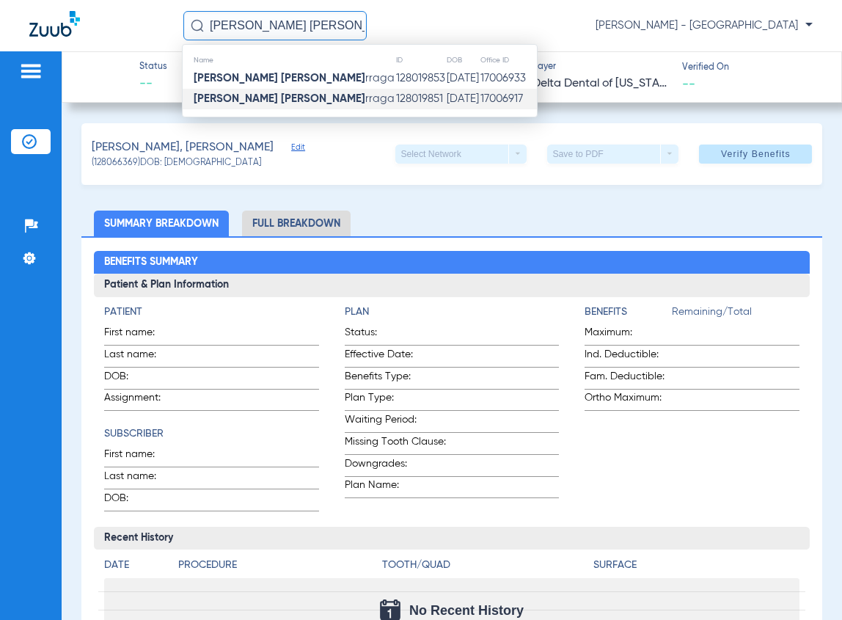
type input "[PERSON_NAME] [PERSON_NAME]"
click at [396, 97] on td "128019851" at bounding box center [421, 99] width 51 height 21
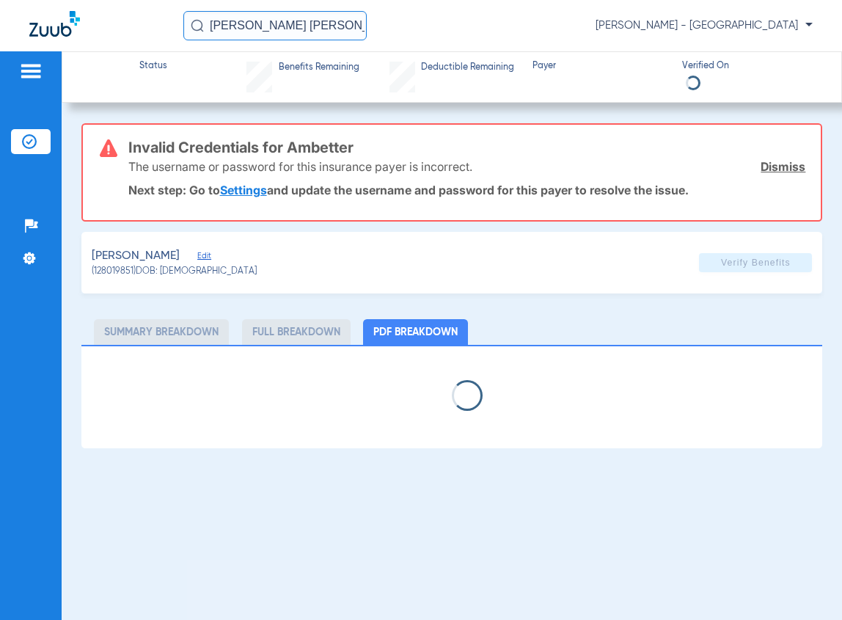
select select "page-width"
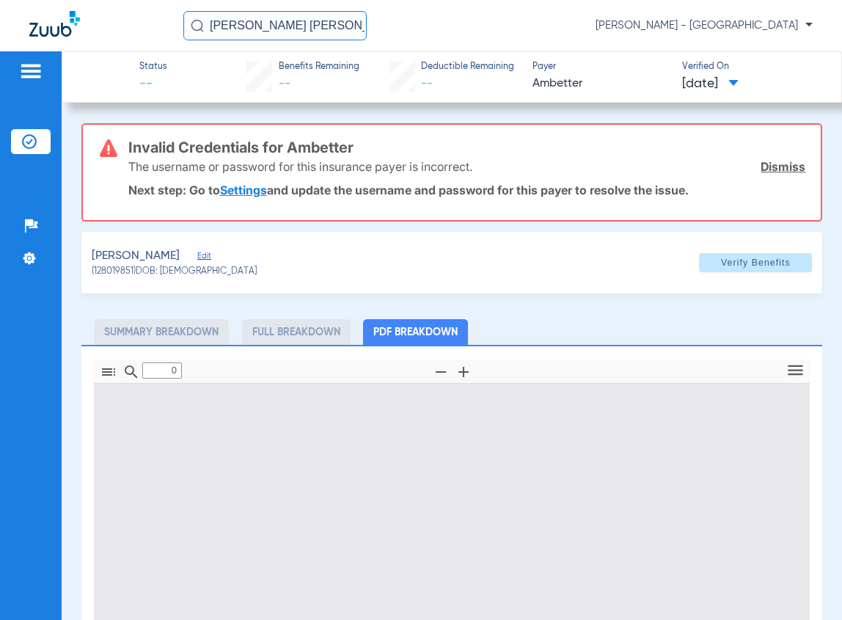
type input "1"
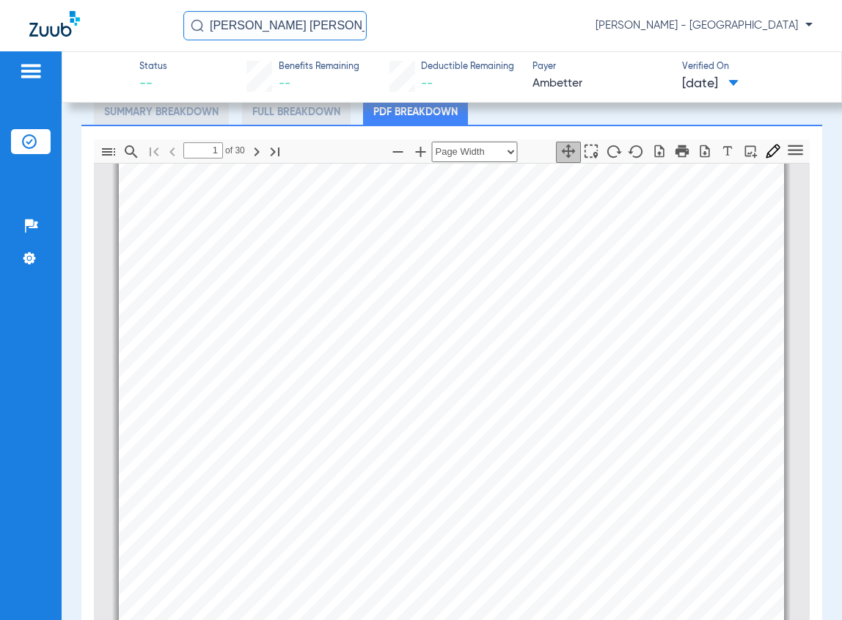
scroll to position [44, 0]
drag, startPoint x: 331, startPoint y: 28, endPoint x: -44, endPoint y: 95, distance: 380.9
click at [0, 95] on html "[PERSON_NAME] [PERSON_NAME] [PERSON_NAME] - South Tucson Patients Insurance Ver…" at bounding box center [421, 310] width 842 height 620
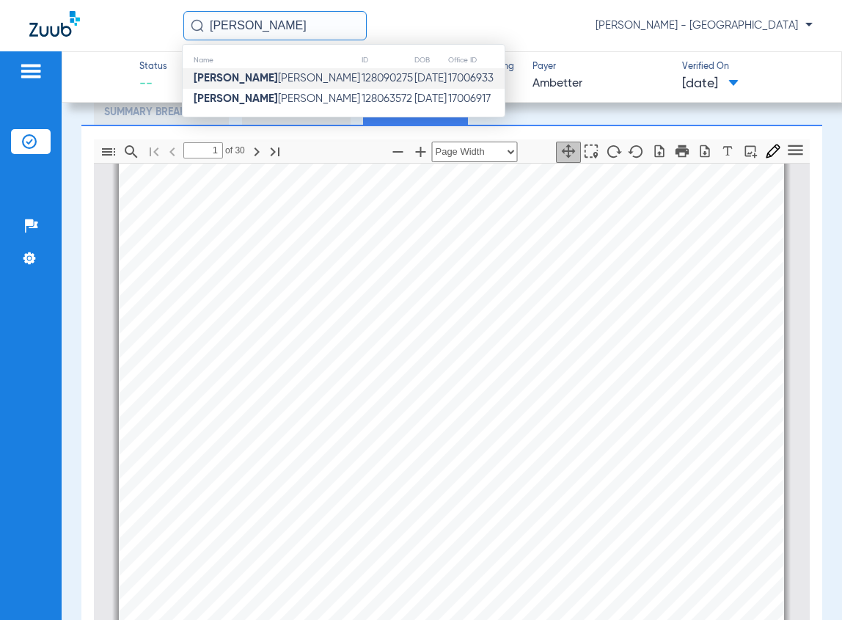
type input "[PERSON_NAME]"
click at [361, 82] on td "128090275" at bounding box center [387, 78] width 53 height 21
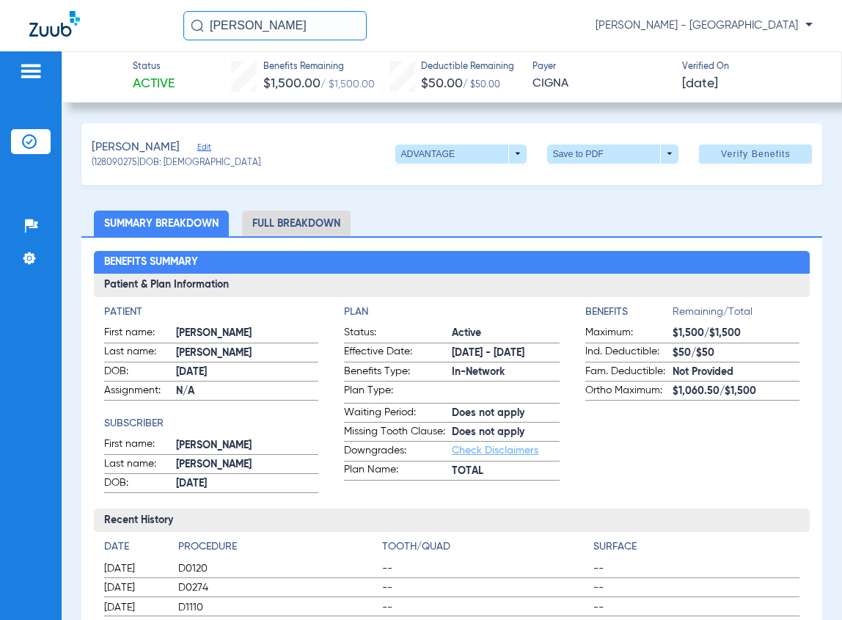
drag, startPoint x: 295, startPoint y: 24, endPoint x: 128, endPoint y: 29, distance: 167.4
click at [128, 29] on div "[PERSON_NAME] ZA [PERSON_NAME] - [GEOGRAPHIC_DATA]" at bounding box center [421, 25] width 842 height 51
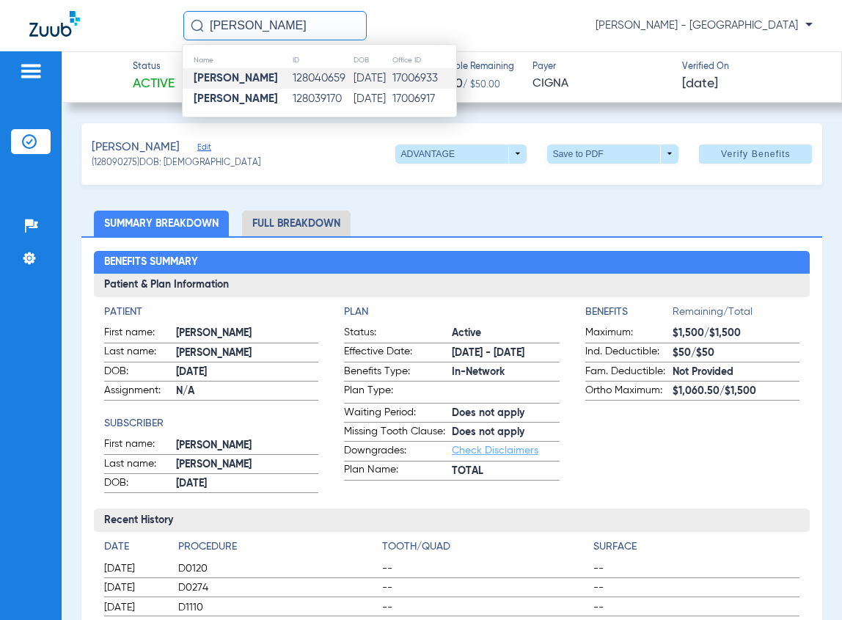
type input "[PERSON_NAME]"
click at [294, 82] on td "128040659" at bounding box center [323, 78] width 62 height 21
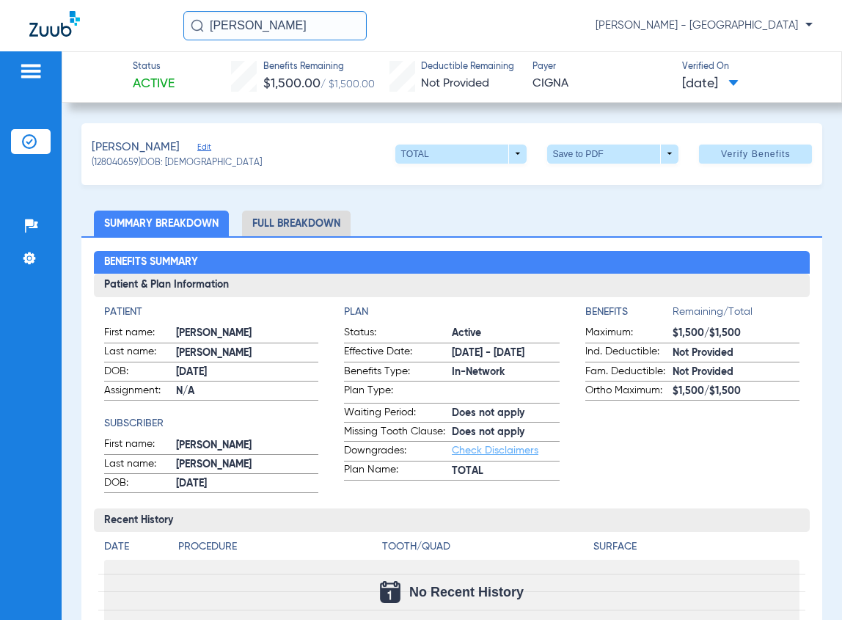
drag, startPoint x: 320, startPoint y: 22, endPoint x: 150, endPoint y: 26, distance: 169.5
click at [153, 26] on div "[PERSON_NAME] [PERSON_NAME] - [GEOGRAPHIC_DATA]" at bounding box center [421, 25] width 842 height 51
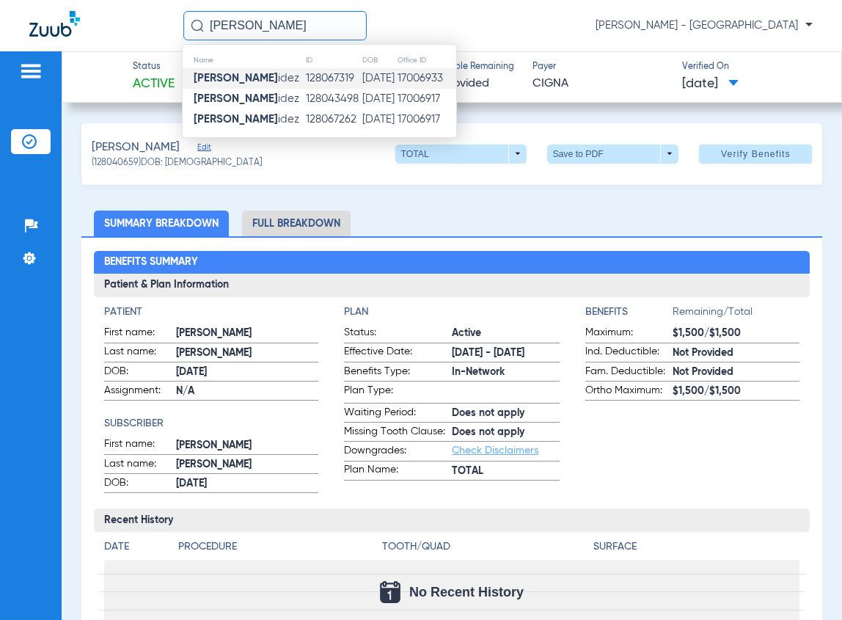
type input "[PERSON_NAME]"
click at [393, 76] on td "[DATE]" at bounding box center [379, 78] width 35 height 21
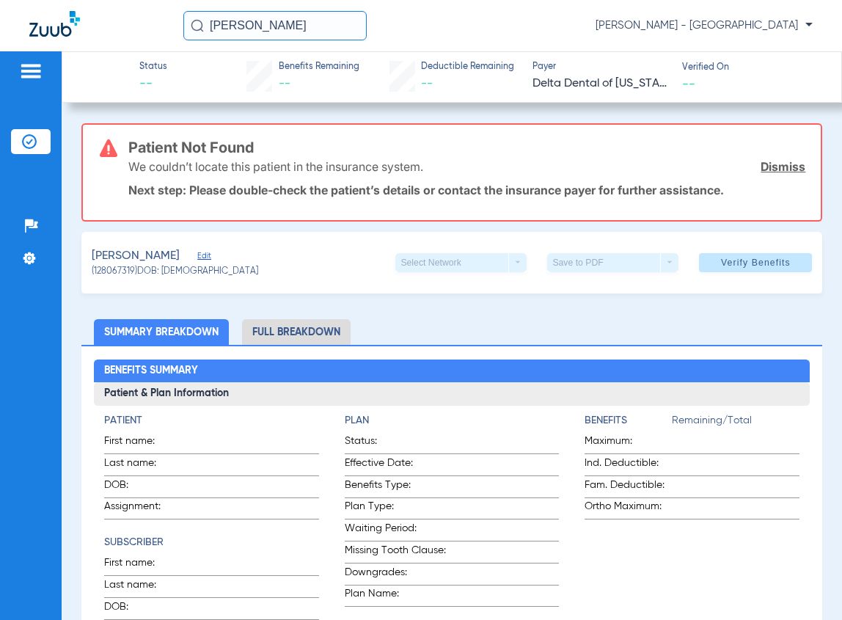
click at [783, 167] on link "Dismiss" at bounding box center [783, 166] width 45 height 15
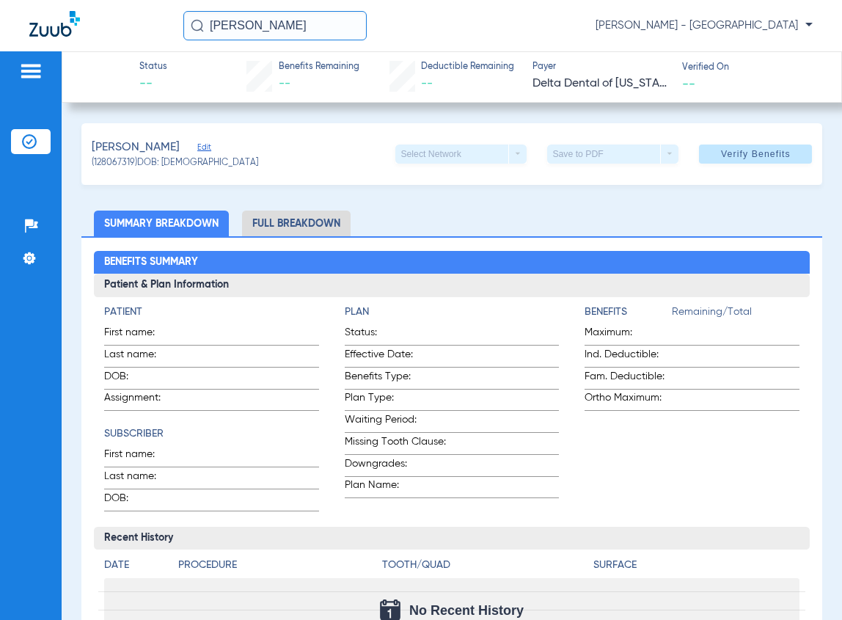
click at [209, 145] on span "Edit" at bounding box center [203, 149] width 13 height 14
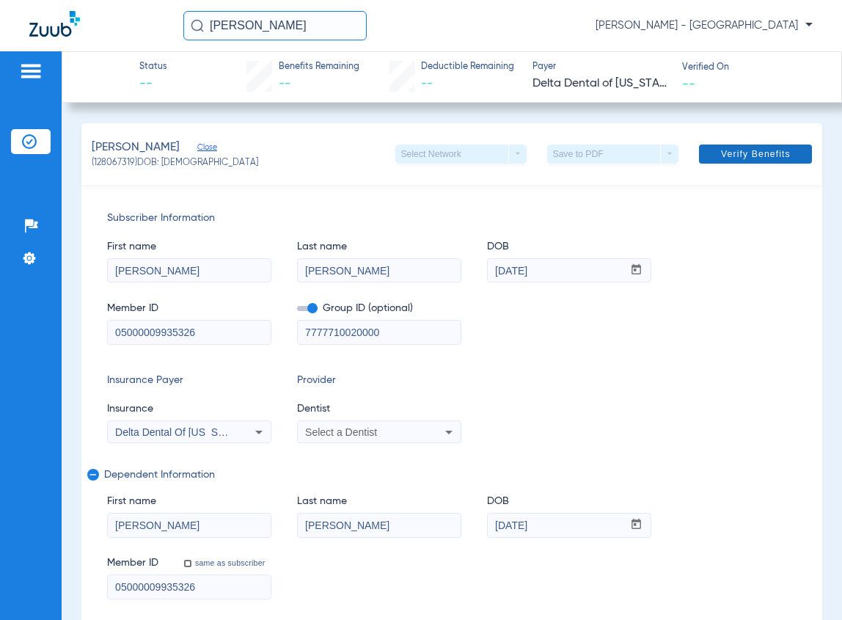
click at [774, 171] on span at bounding box center [755, 153] width 113 height 35
drag, startPoint x: 304, startPoint y: 32, endPoint x: 194, endPoint y: 37, distance: 109.5
click at [198, 37] on input "[PERSON_NAME]" at bounding box center [274, 25] width 183 height 29
type input "L"
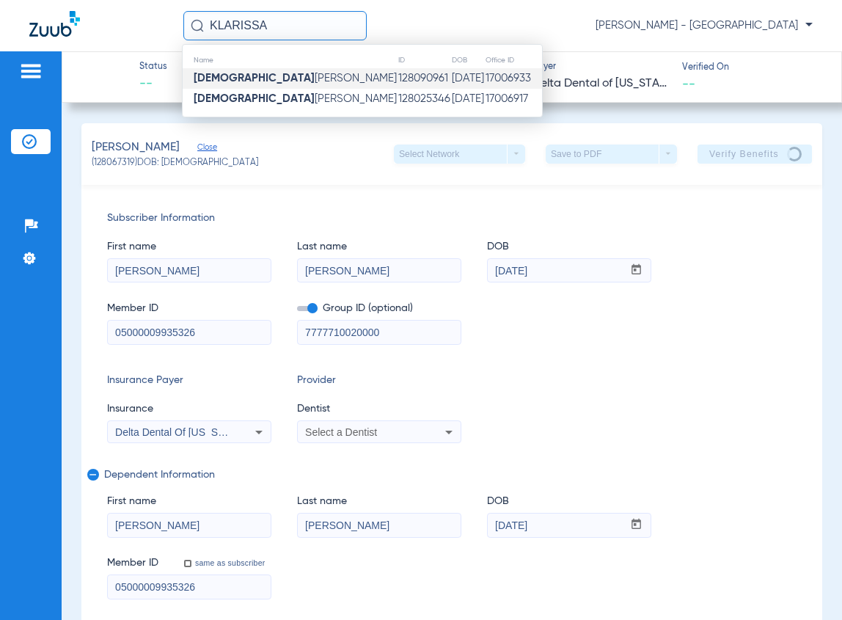
type input "KLARISSA"
click at [451, 74] on td "[DATE]" at bounding box center [468, 78] width 34 height 21
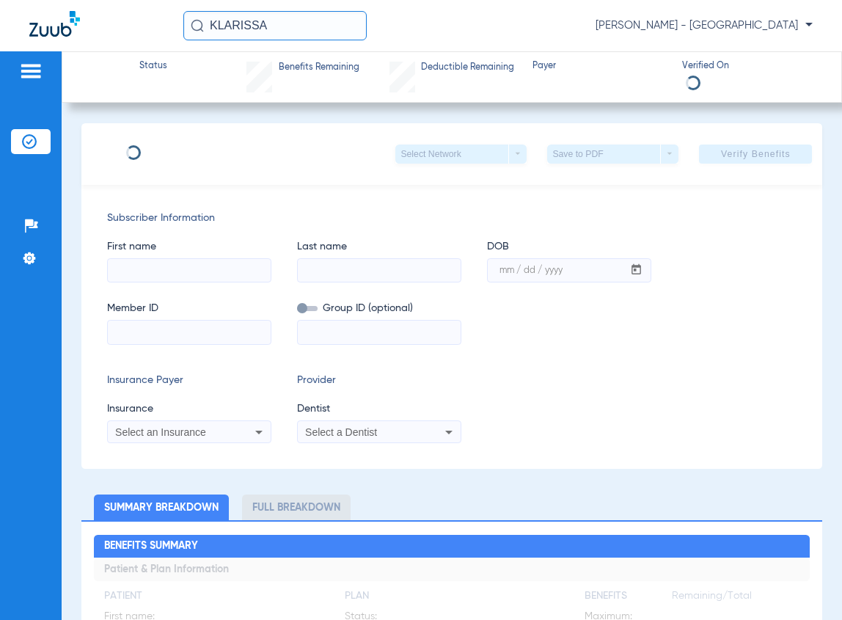
type input "[DEMOGRAPHIC_DATA]"
type input "[PERSON_NAME]"
type input "[DATE]"
type input "930480223"
type input "1066153"
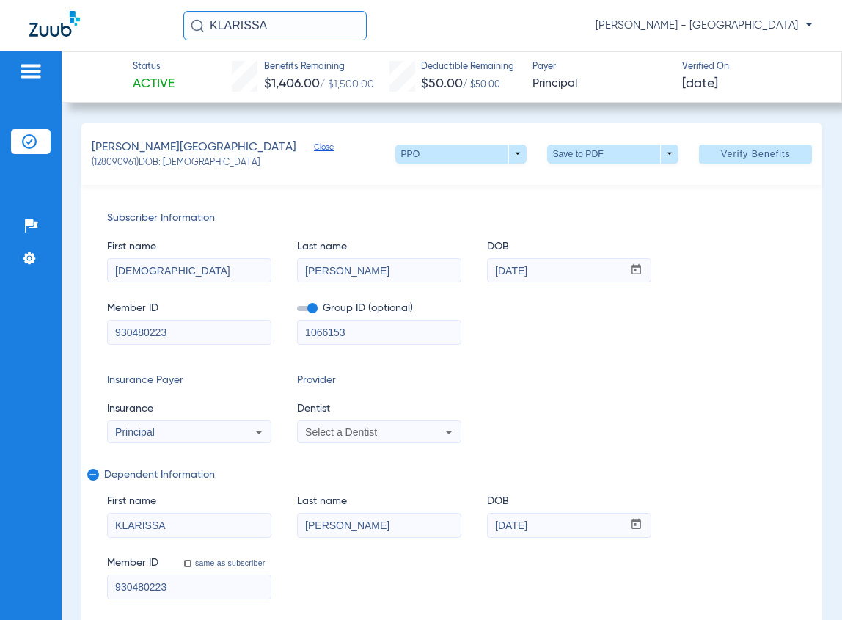
click at [208, 140] on div "[PERSON_NAME] Close" at bounding box center [210, 148] width 236 height 18
click at [209, 142] on div "[PERSON_NAME] Close" at bounding box center [210, 148] width 236 height 18
click at [314, 147] on span "Close" at bounding box center [320, 149] width 13 height 14
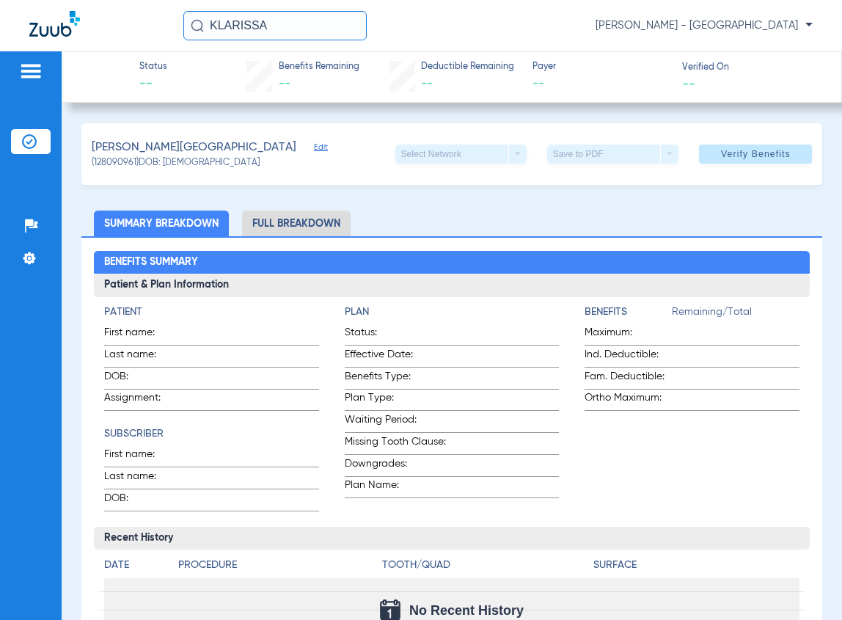
drag, startPoint x: 170, startPoint y: 23, endPoint x: 27, endPoint y: 11, distance: 142.9
click at [77, 11] on div "KLARISSA [PERSON_NAME] - [GEOGRAPHIC_DATA]" at bounding box center [421, 25] width 842 height 51
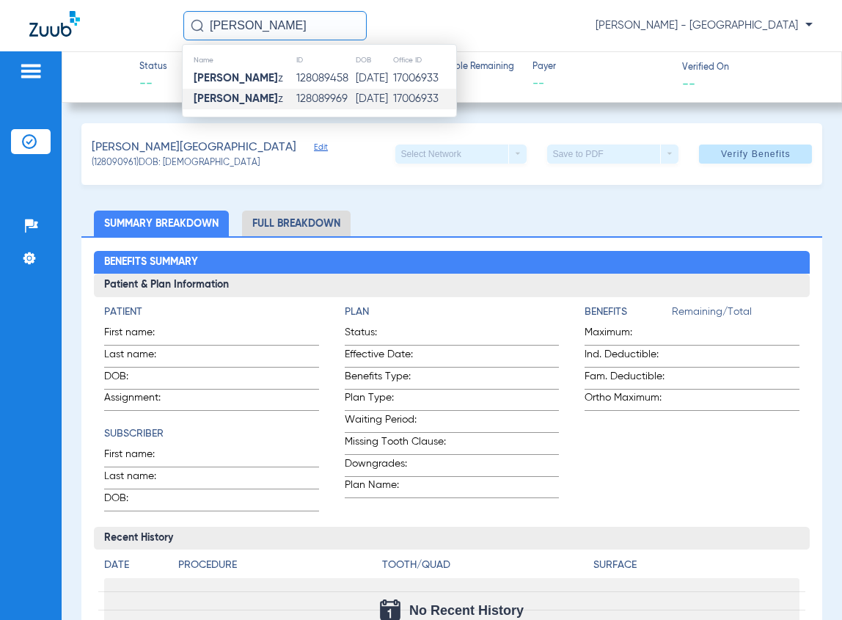
type input "[PERSON_NAME]"
click at [324, 95] on td "128089969" at bounding box center [325, 99] width 59 height 21
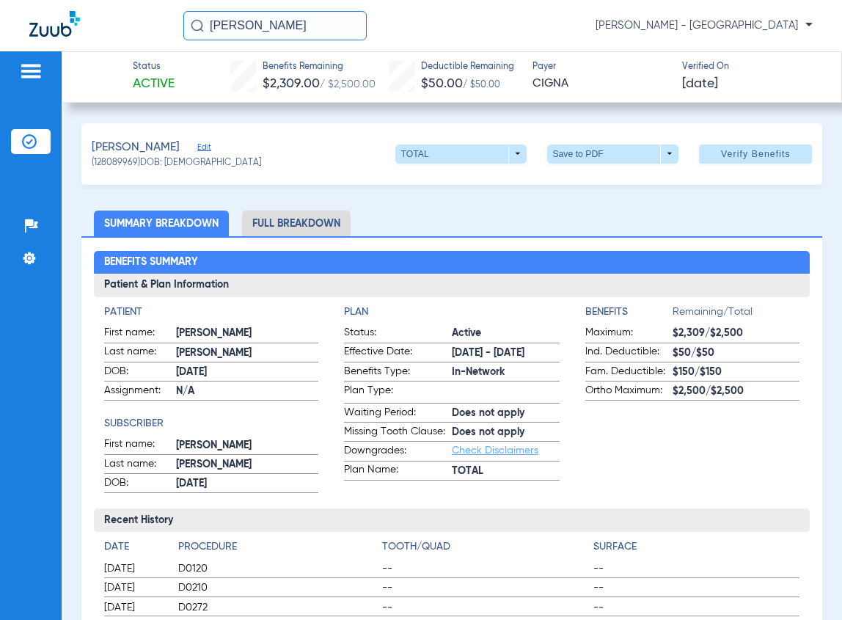
drag, startPoint x: 313, startPoint y: 28, endPoint x: 96, endPoint y: 28, distance: 217.2
click at [96, 28] on div "[PERSON_NAME] [PERSON_NAME] - [GEOGRAPHIC_DATA]" at bounding box center [421, 25] width 842 height 51
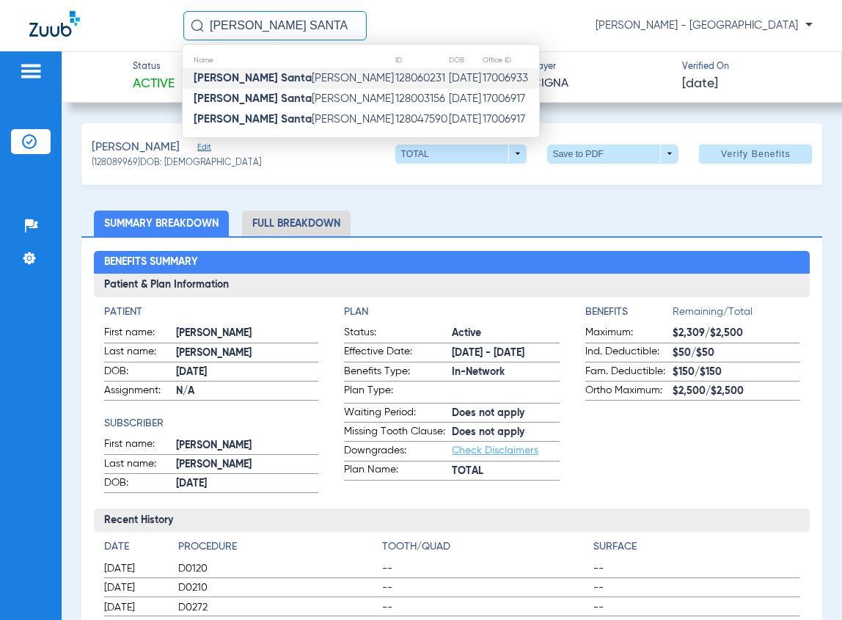
type input "[PERSON_NAME] SANTA"
click at [395, 86] on td "128060231" at bounding box center [422, 78] width 54 height 21
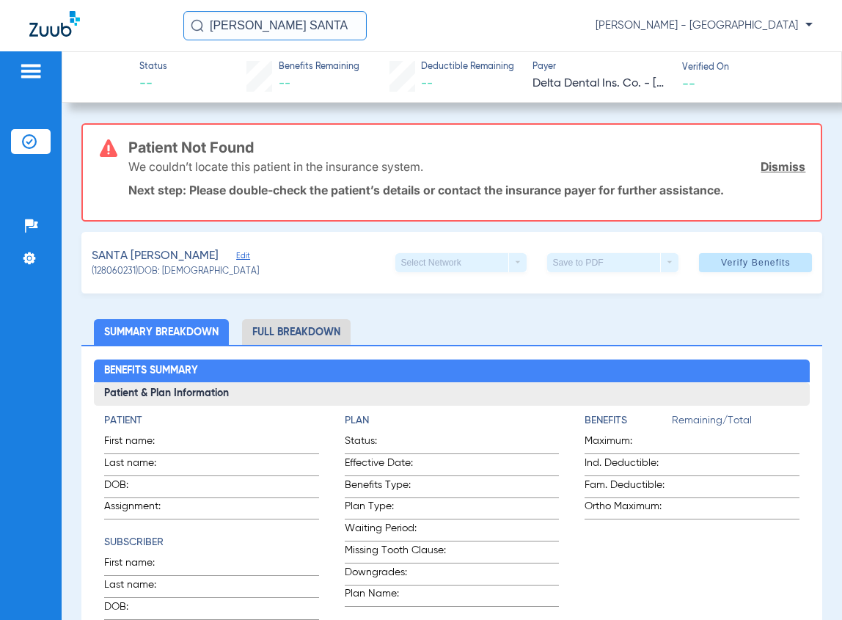
click at [761, 170] on link "Dismiss" at bounding box center [783, 166] width 45 height 15
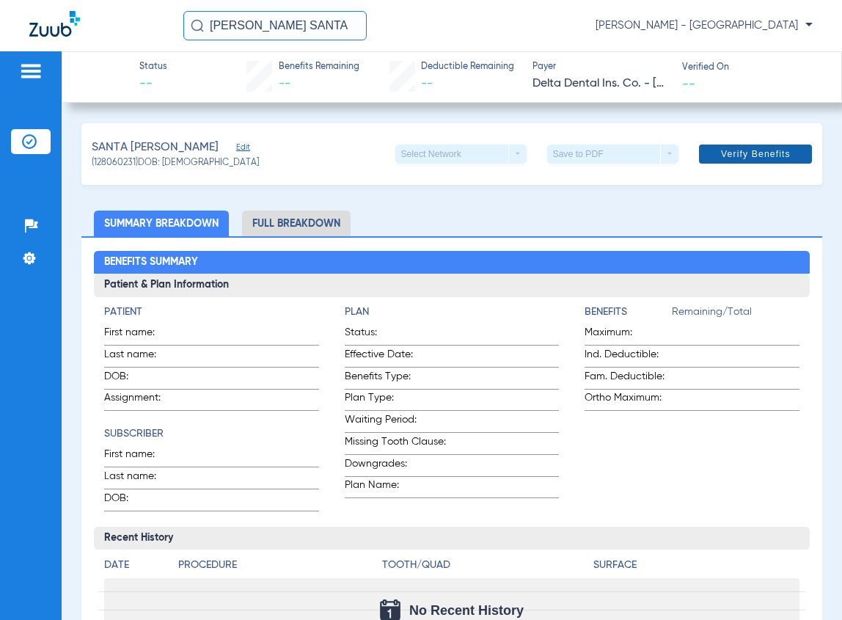
click at [737, 148] on span "Verify Benefits" at bounding box center [756, 154] width 70 height 12
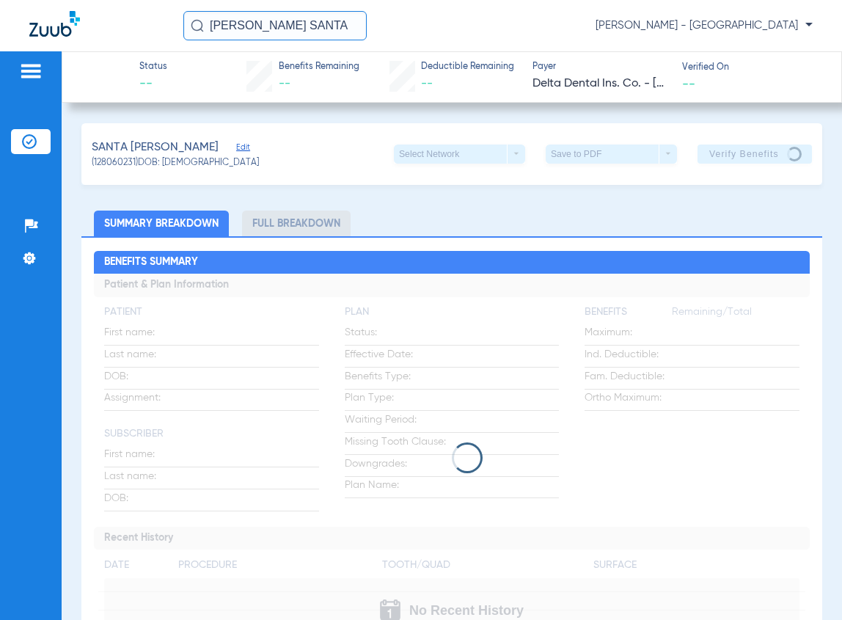
drag, startPoint x: 252, startPoint y: 33, endPoint x: 51, endPoint y: 37, distance: 201.1
click at [52, 37] on div "[PERSON_NAME] SANTA [PERSON_NAME] - [GEOGRAPHIC_DATA]" at bounding box center [421, 25] width 842 height 51
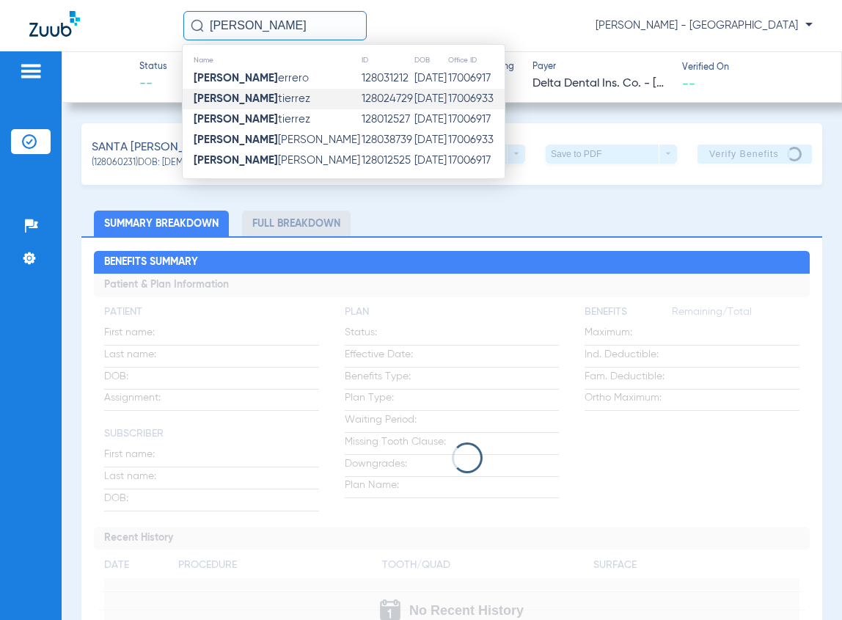
click at [361, 96] on td "128024729" at bounding box center [387, 99] width 53 height 21
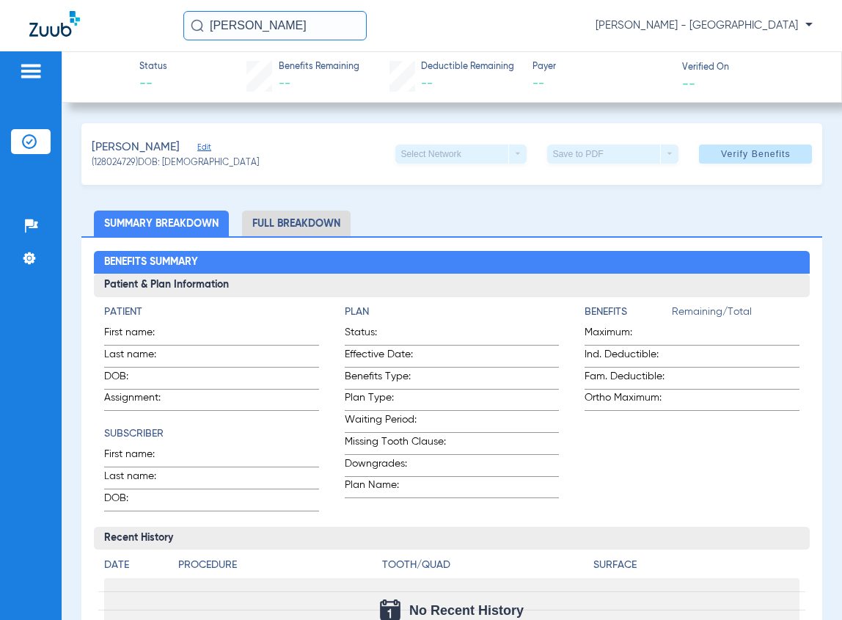
drag, startPoint x: 283, startPoint y: 24, endPoint x: -55, endPoint y: 22, distance: 338.3
click at [0, 22] on html "[PERSON_NAME] [PERSON_NAME] - South Tucson Patients Insurance Verification Setu…" at bounding box center [421, 310] width 842 height 620
click at [301, 29] on input "[PERSON_NAME]" at bounding box center [274, 25] width 183 height 29
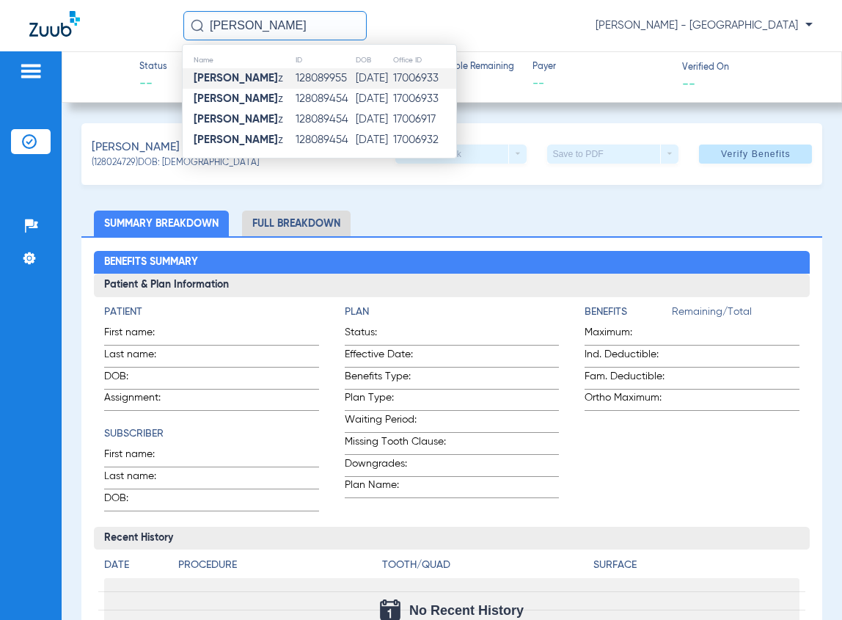
click at [322, 71] on td "128089955" at bounding box center [325, 78] width 60 height 21
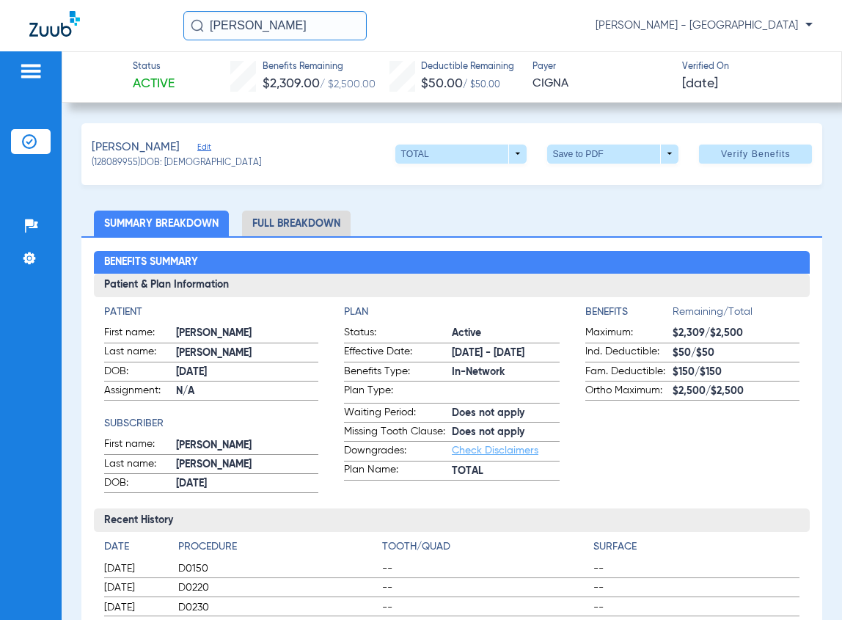
drag, startPoint x: 298, startPoint y: 37, endPoint x: 216, endPoint y: 40, distance: 82.3
click at [216, 40] on div "[PERSON_NAME] [PERSON_NAME] - [GEOGRAPHIC_DATA]" at bounding box center [421, 25] width 842 height 51
type input "C"
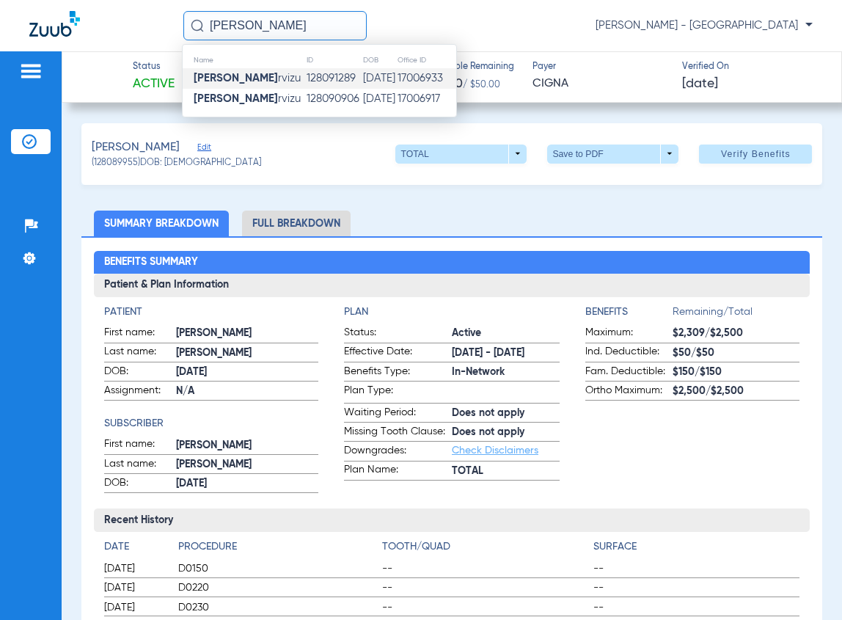
type input "[PERSON_NAME]"
click at [258, 69] on td "[PERSON_NAME]" at bounding box center [244, 78] width 123 height 21
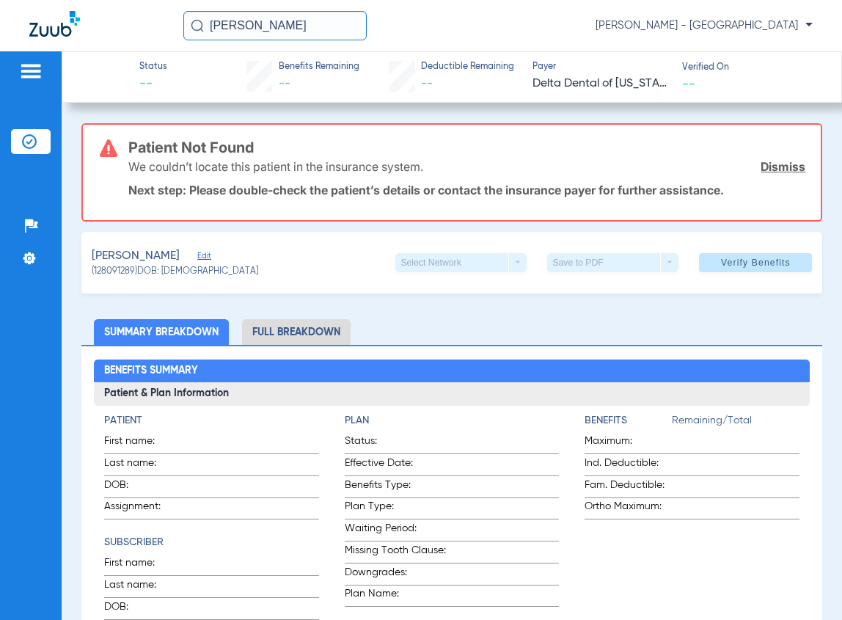
click at [283, 29] on input "[PERSON_NAME]" at bounding box center [274, 25] width 183 height 29
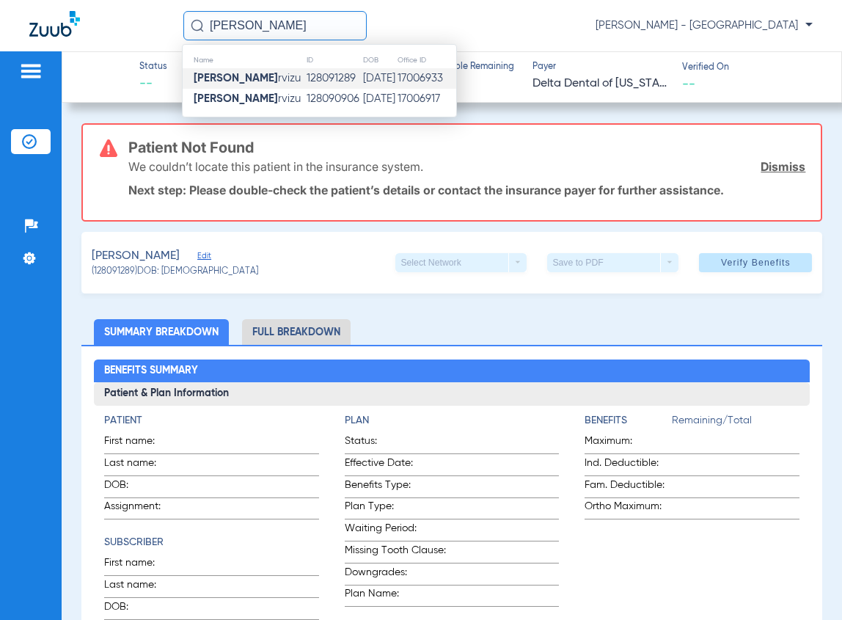
click at [306, 101] on td "128090906" at bounding box center [334, 99] width 57 height 21
